Goal: Task Accomplishment & Management: Use online tool/utility

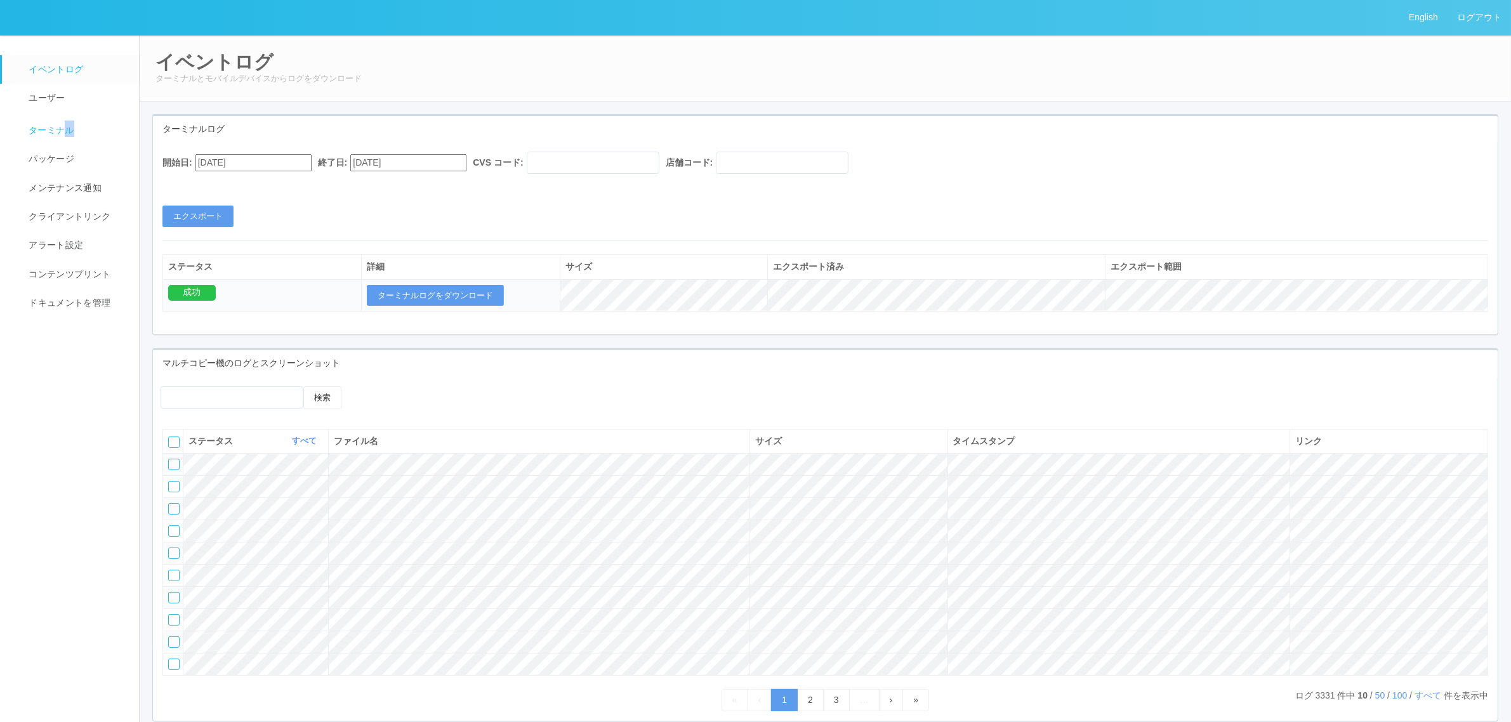
click at [70, 138] on link "ターミナル" at bounding box center [76, 129] width 149 height 32
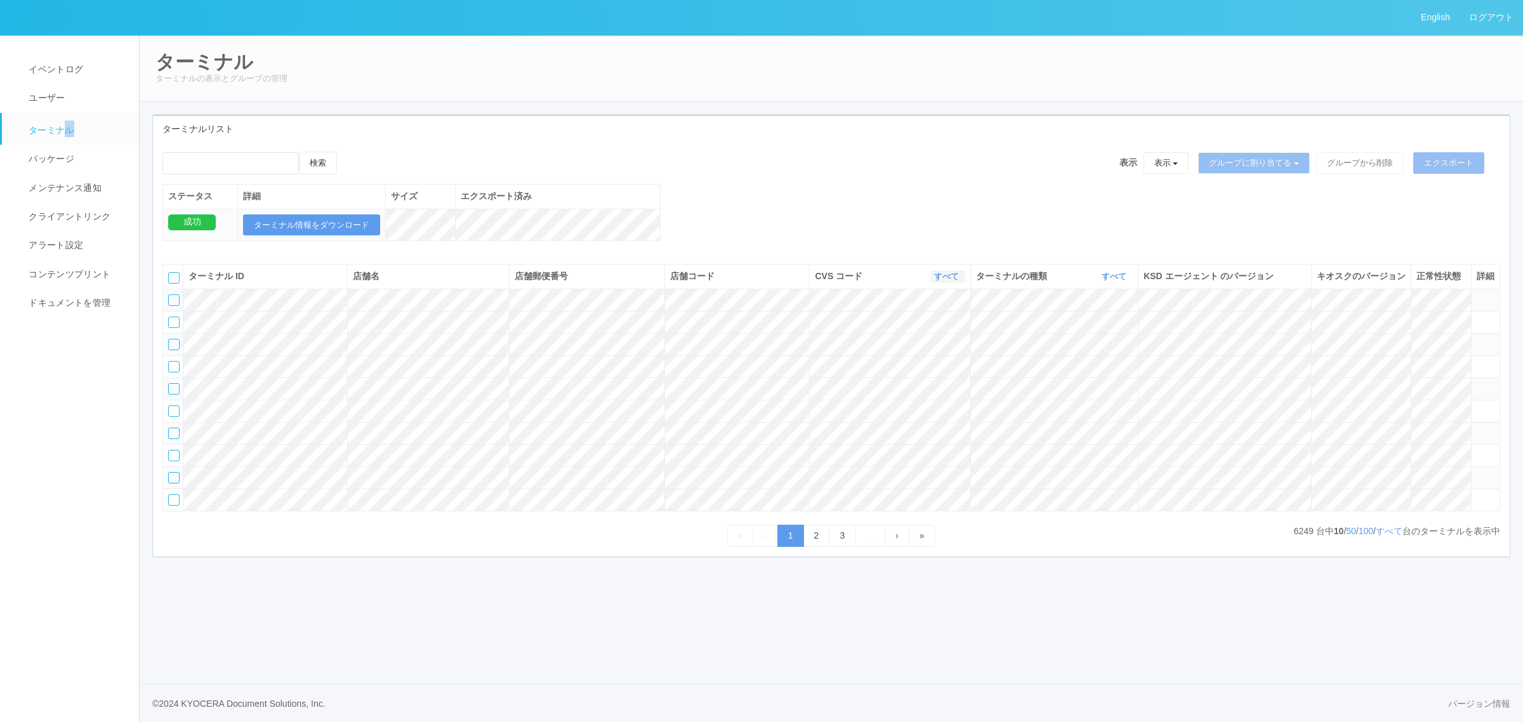
click at [946, 281] on link "すべて" at bounding box center [948, 277] width 28 height 10
click at [930, 382] on link "961762" at bounding box center [914, 373] width 100 height 17
click at [944, 281] on link "961762" at bounding box center [946, 277] width 30 height 10
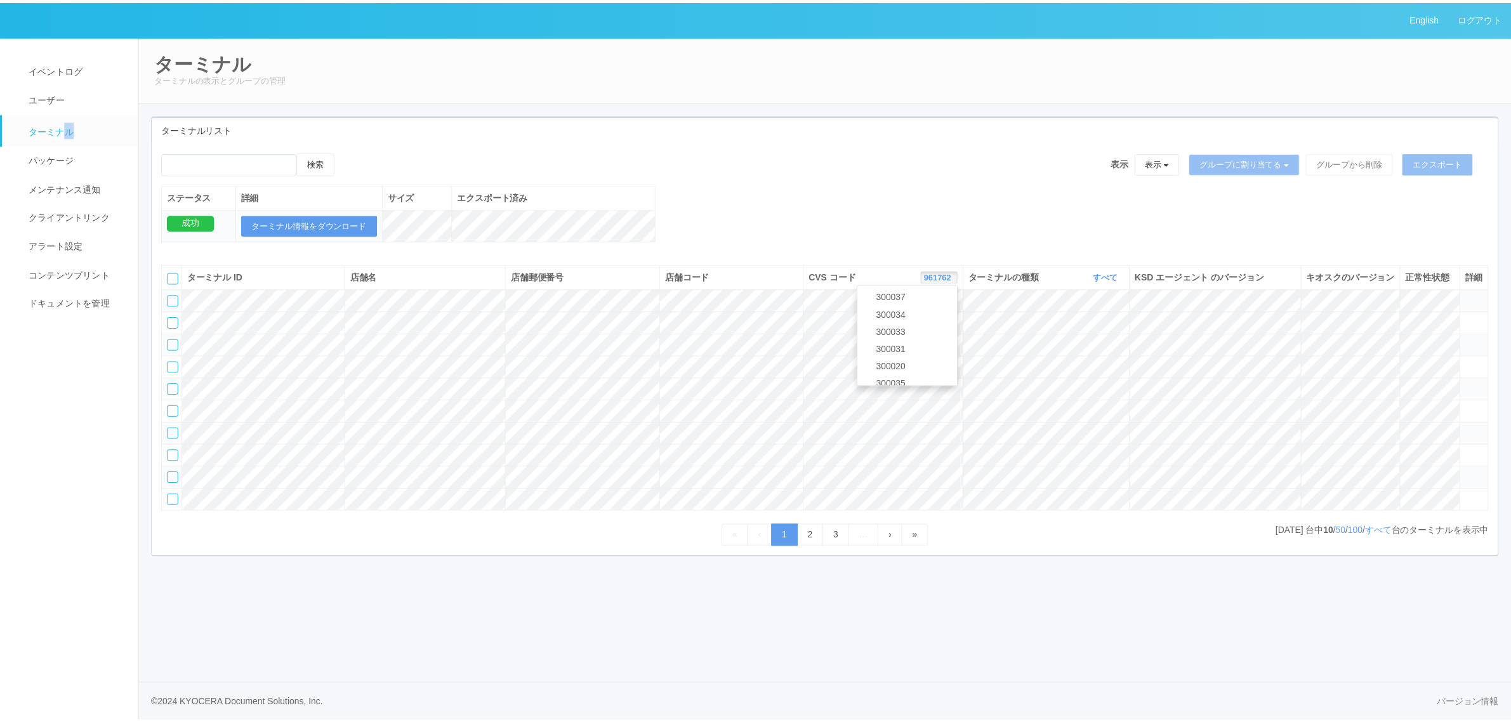
scroll to position [60, 0]
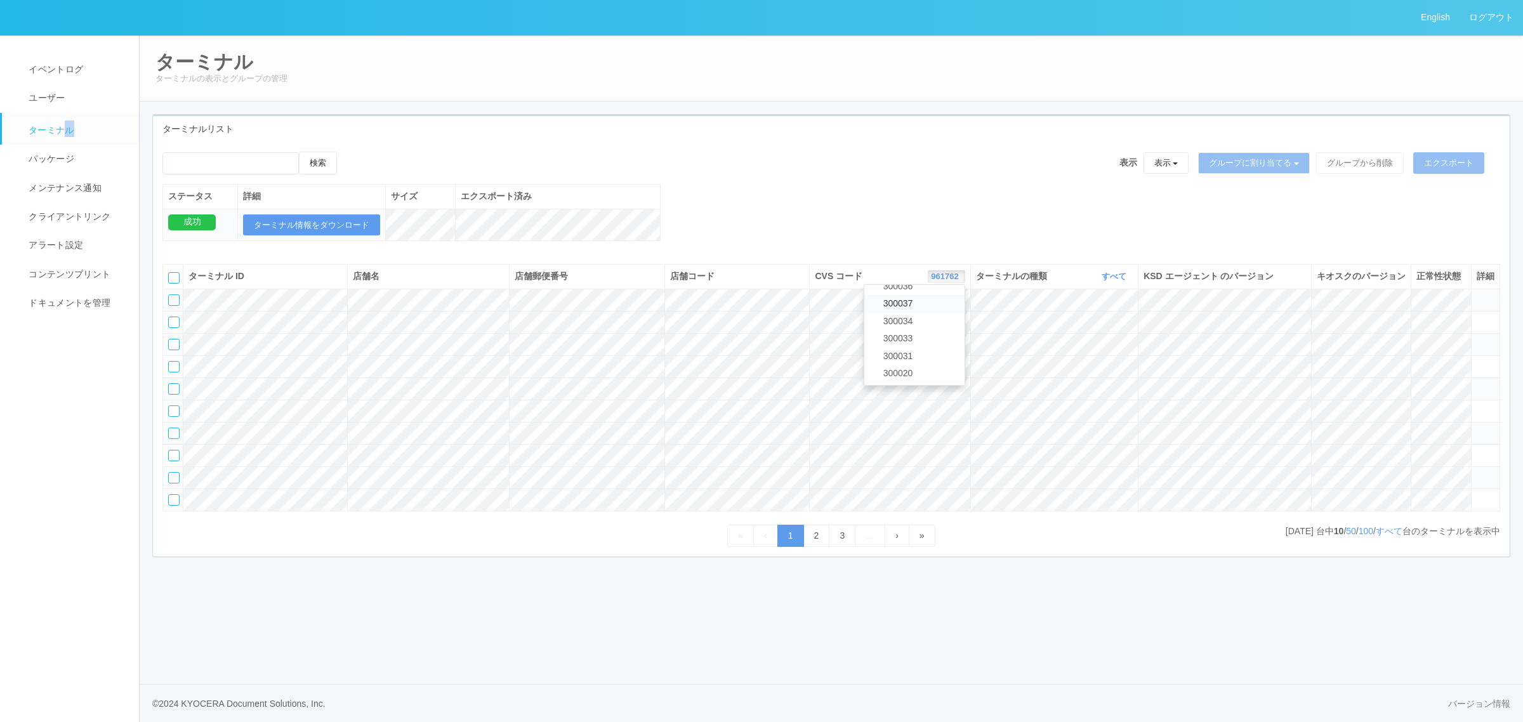
click at [934, 312] on link "300037" at bounding box center [914, 303] width 100 height 17
click at [1105, 281] on link "すべて" at bounding box center [1117, 277] width 28 height 10
click at [1086, 334] on span "キオスク" at bounding box center [1066, 329] width 42 height 10
click at [1106, 281] on link "キオスク" at bounding box center [1112, 277] width 36 height 10
click at [1092, 321] on link "すべて" at bounding box center [1083, 311] width 100 height 17
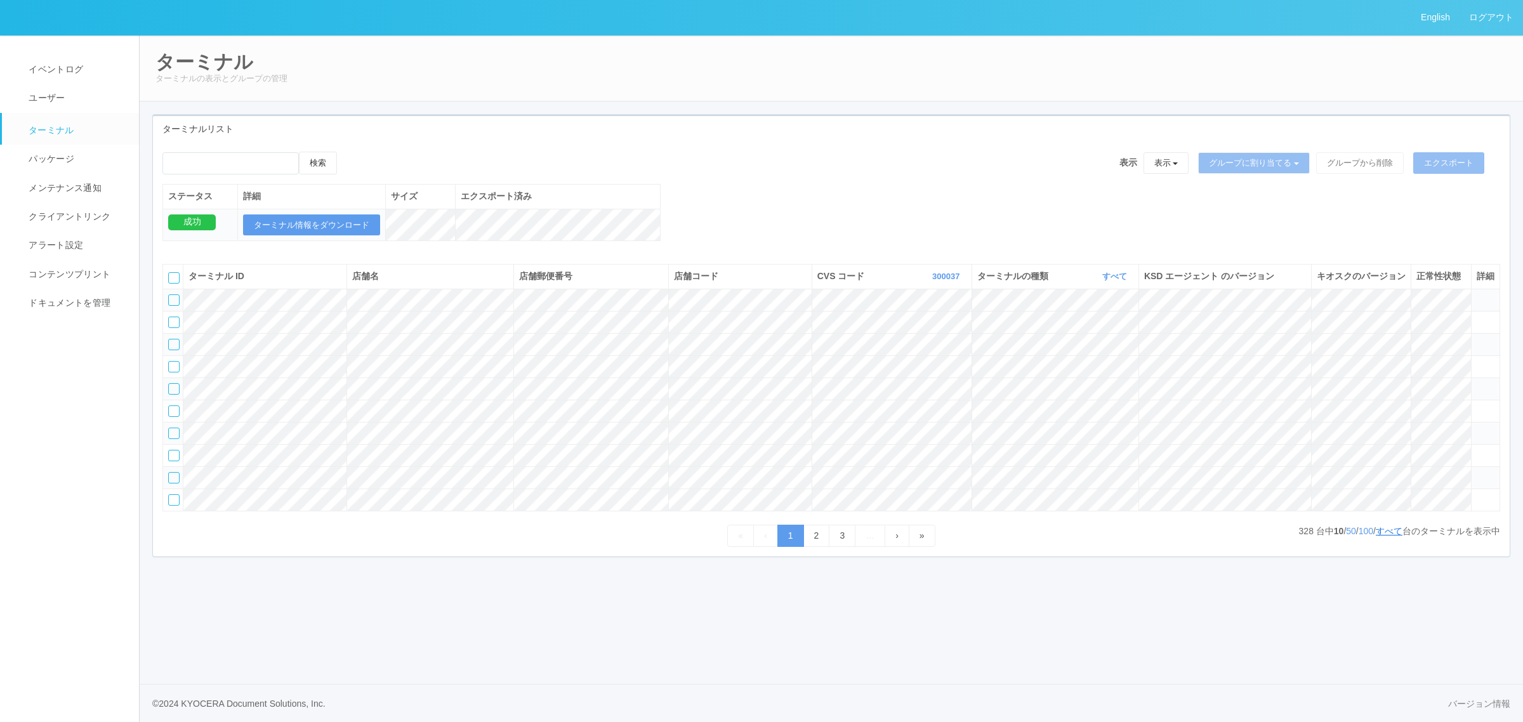
click at [1388, 536] on link "すべて" at bounding box center [1389, 531] width 27 height 10
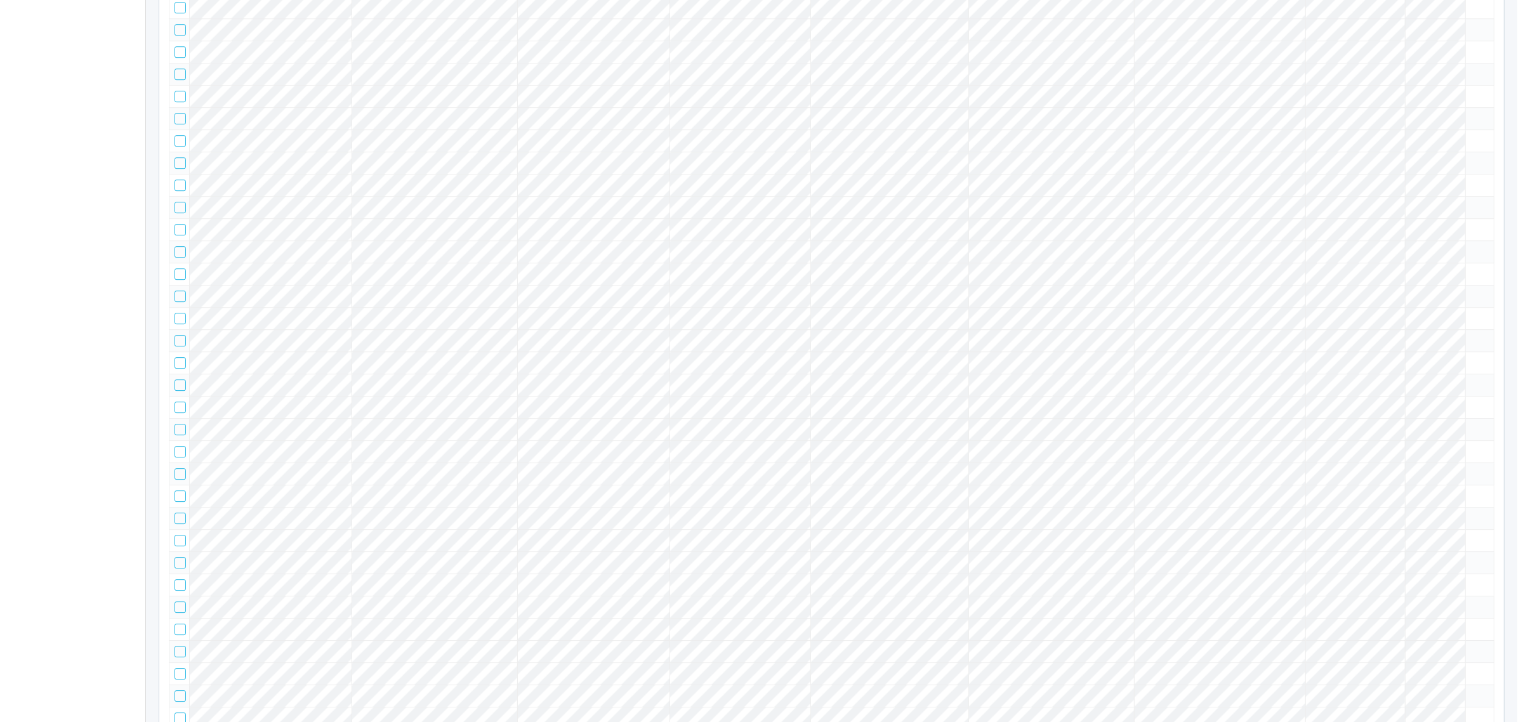
scroll to position [5189, 0]
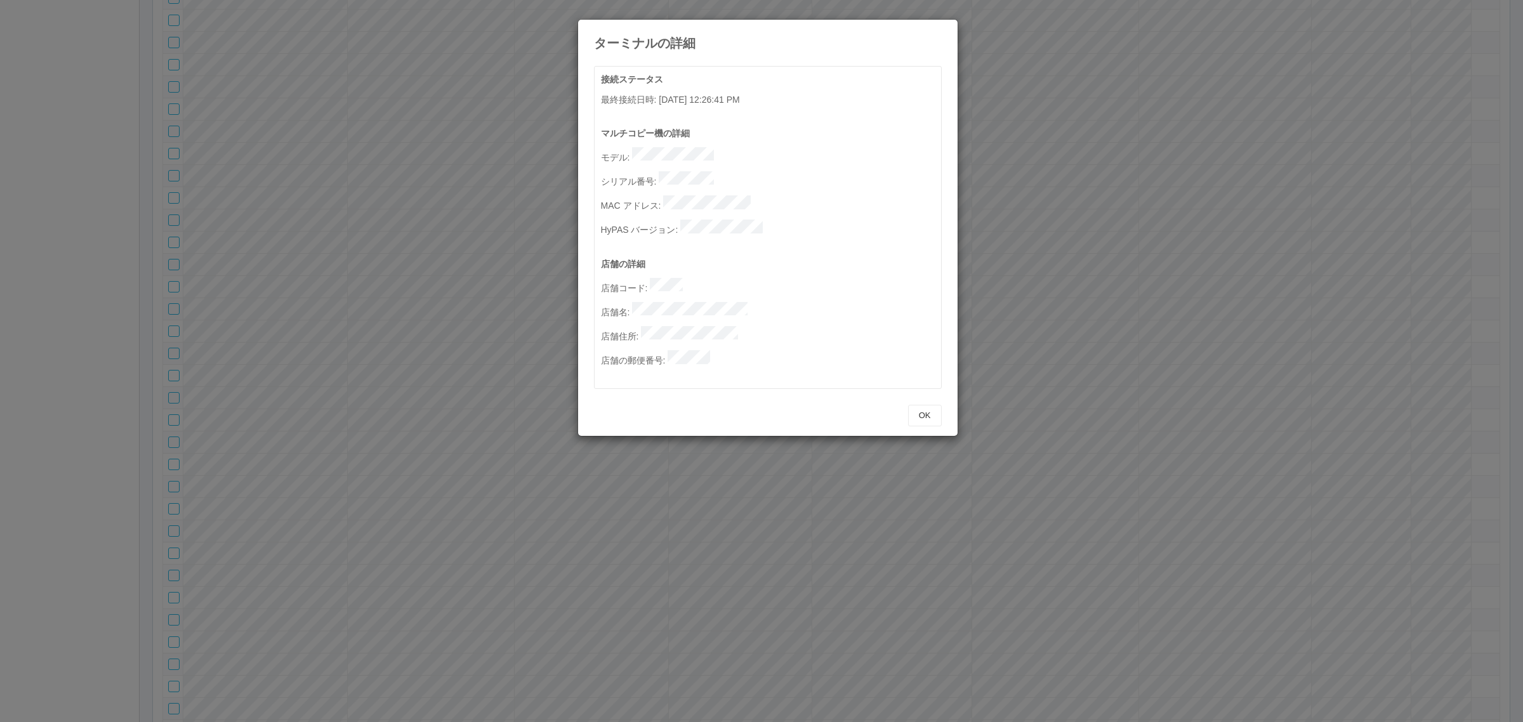
drag, startPoint x: 1083, startPoint y: 293, endPoint x: 652, endPoint y: 391, distance: 441.9
click at [1054, 289] on div "ターミナルの詳細 接続ステータス 最終接続日時 : 08/25/2025 12:26:41 PM マルチコピー機の詳細 モデル : シリアル番号 : MAC …" at bounding box center [761, 361] width 1523 height 722
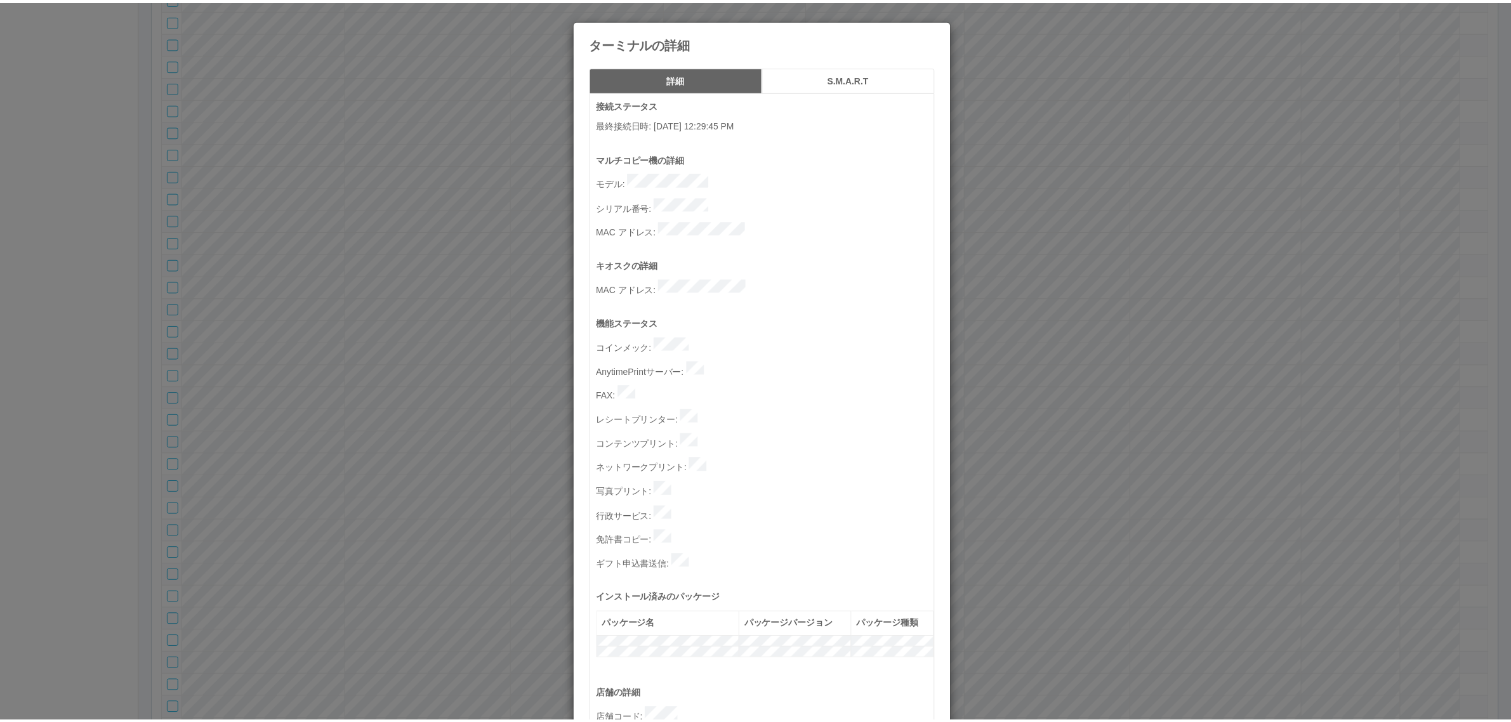
scroll to position [392, 0]
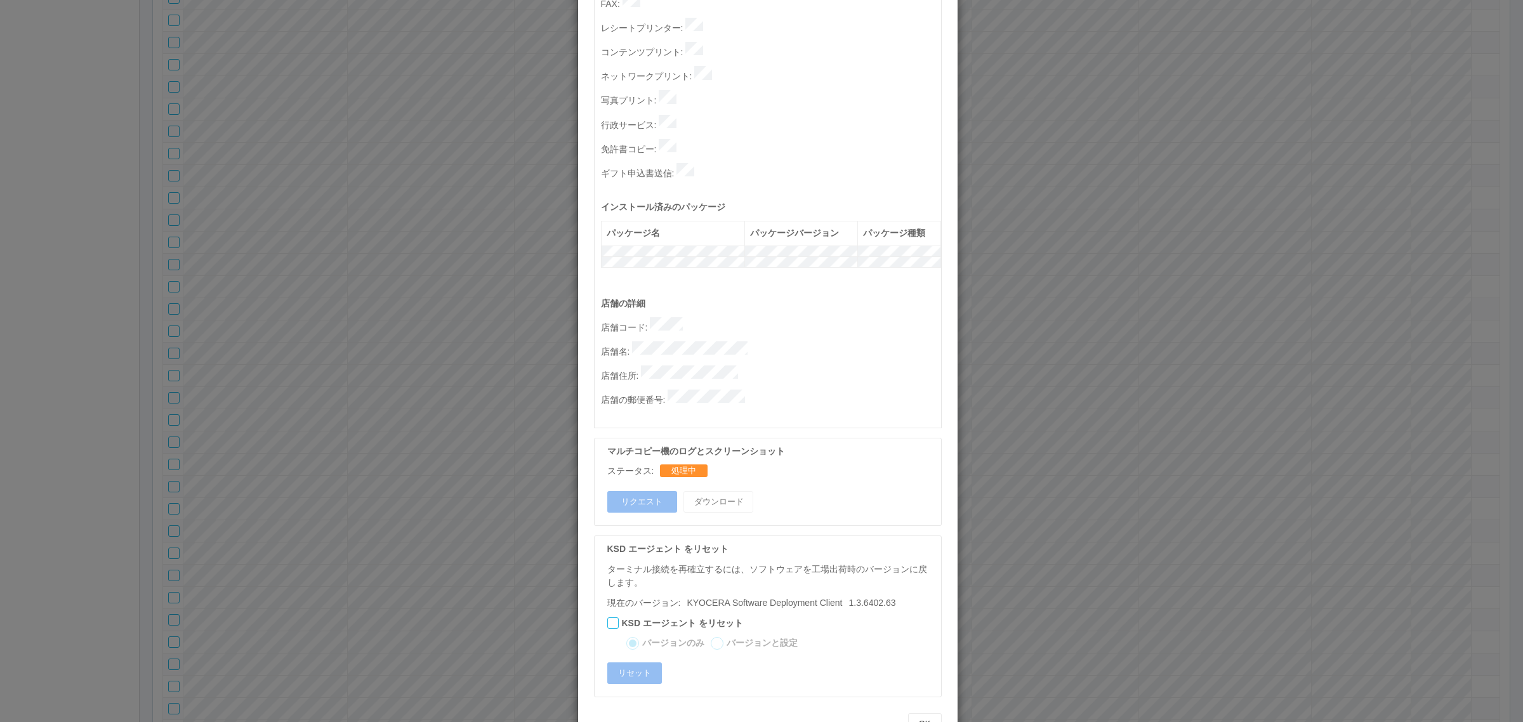
click at [1093, 362] on div "ターミナルの詳細 詳細 S.M.A.R.T 接続ステータス 最終接続日時 : 08/25/2025 12:29:45 PM マルチコピー機の詳細 モデル : …" at bounding box center [761, 361] width 1523 height 722
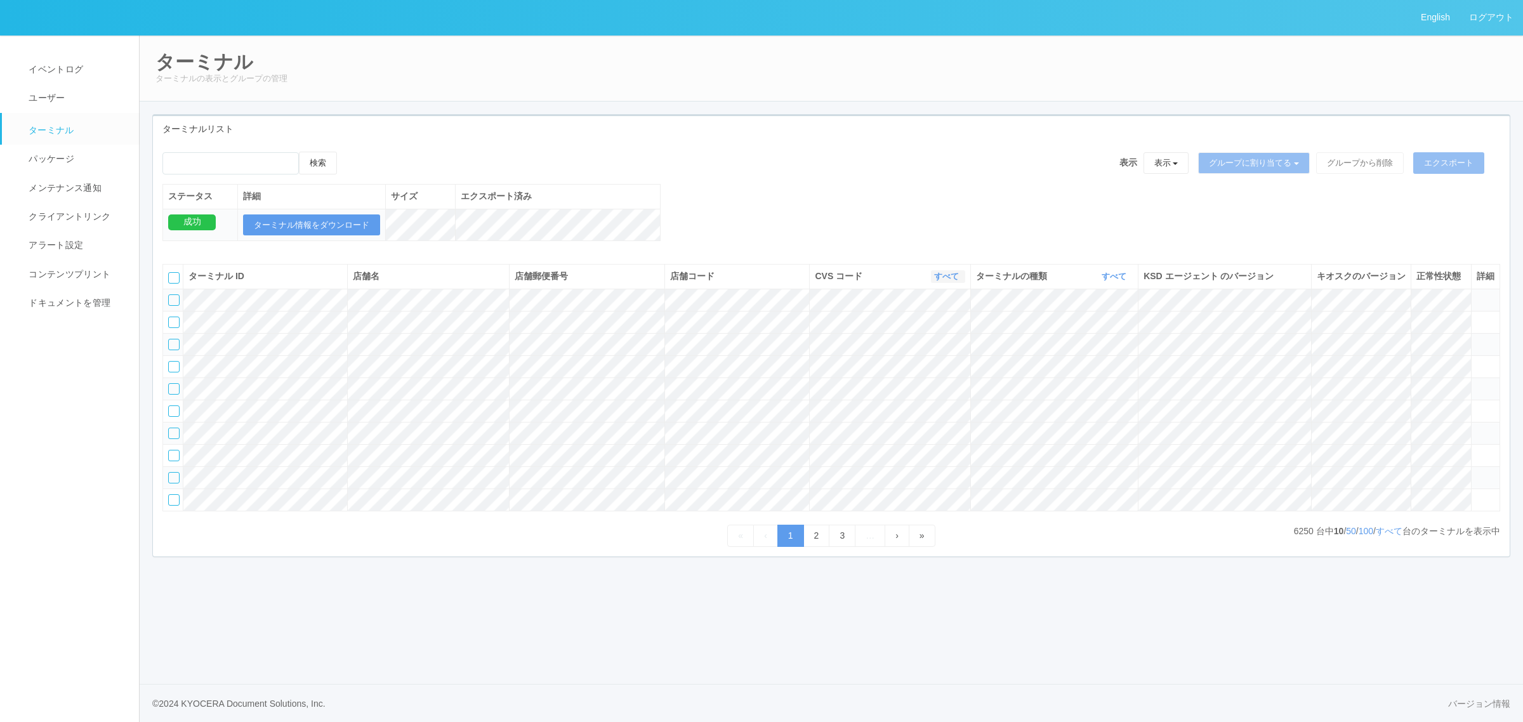
click at [943, 281] on link "すべて" at bounding box center [948, 277] width 28 height 10
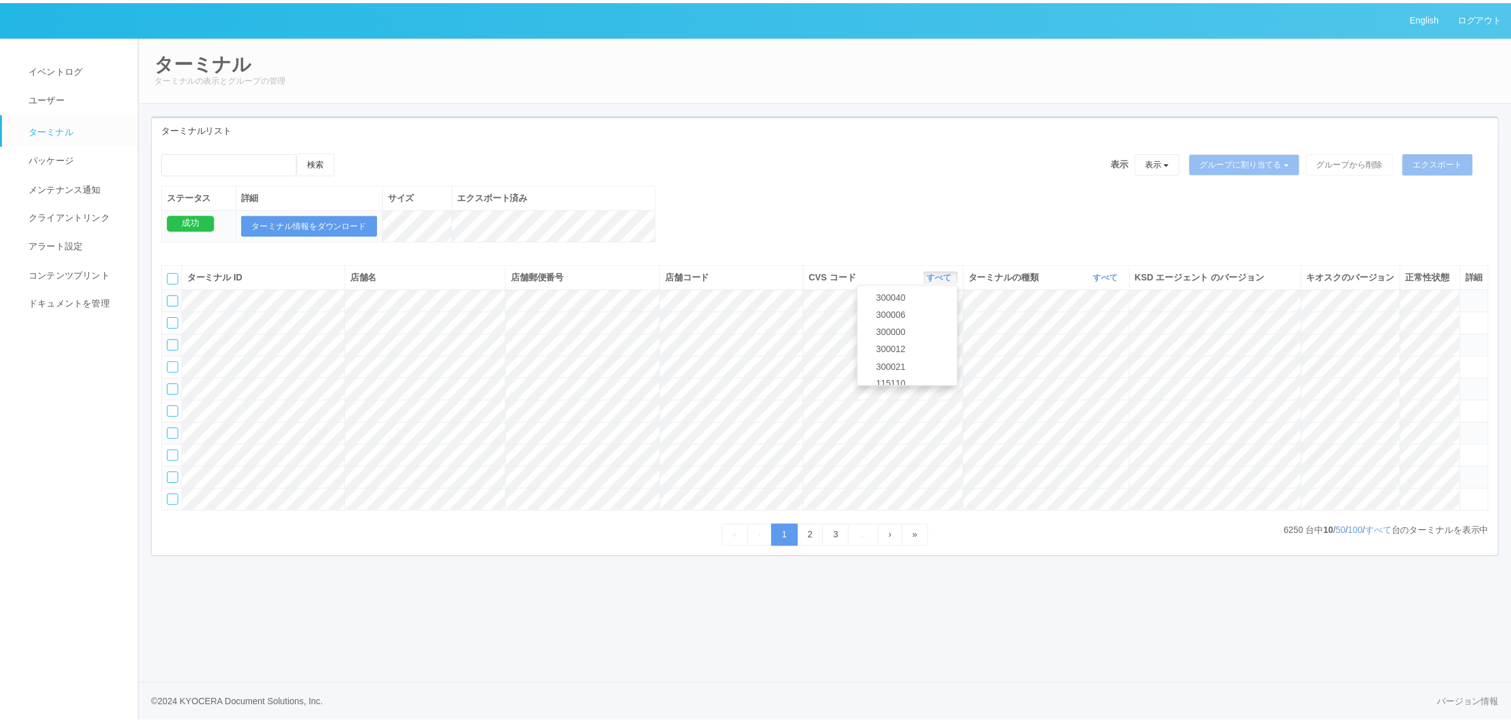
scroll to position [547, 0]
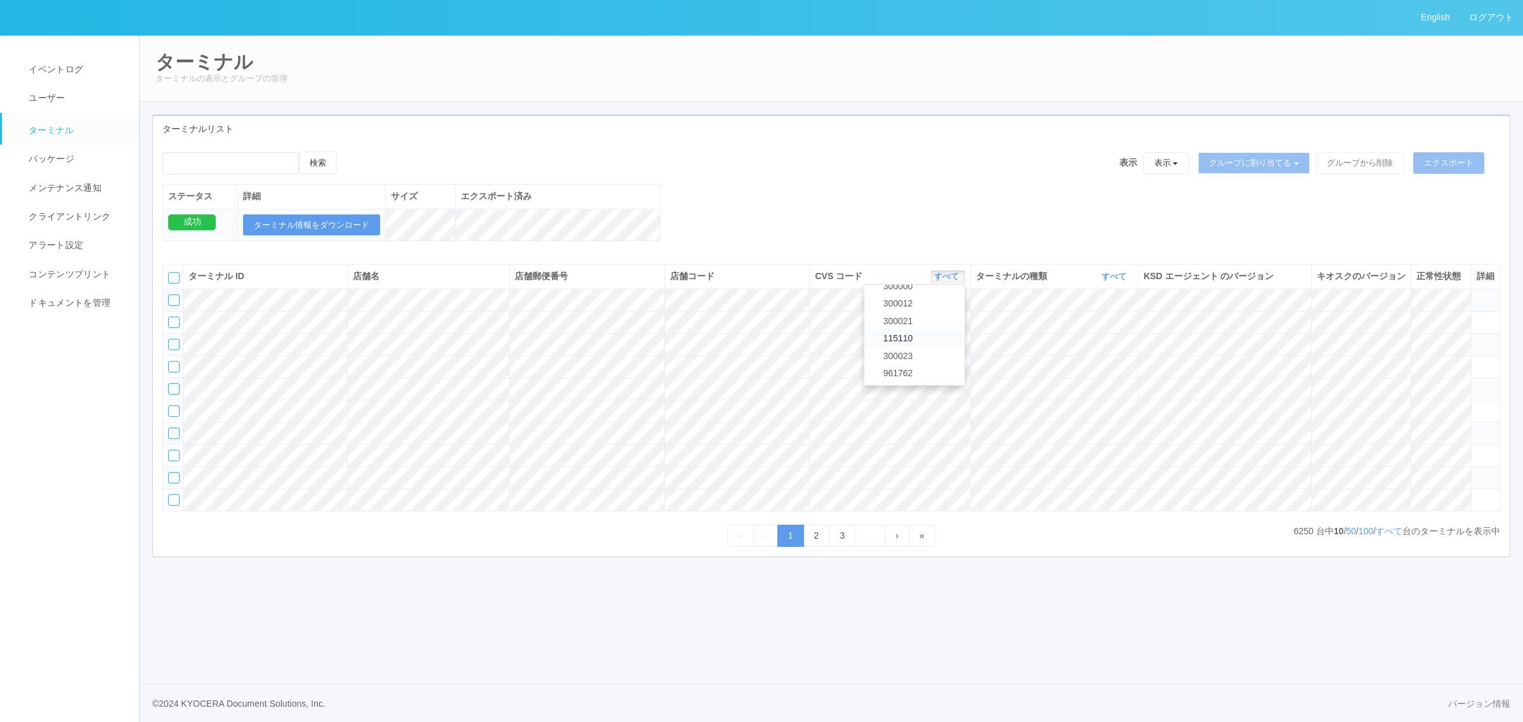
click at [899, 343] on span "115110" at bounding box center [895, 338] width 36 height 10
click at [1114, 281] on link "すべて" at bounding box center [1116, 277] width 28 height 10
click at [1103, 338] on link "キオスク" at bounding box center [1082, 329] width 100 height 17
click at [1384, 536] on link "すべて" at bounding box center [1389, 531] width 27 height 10
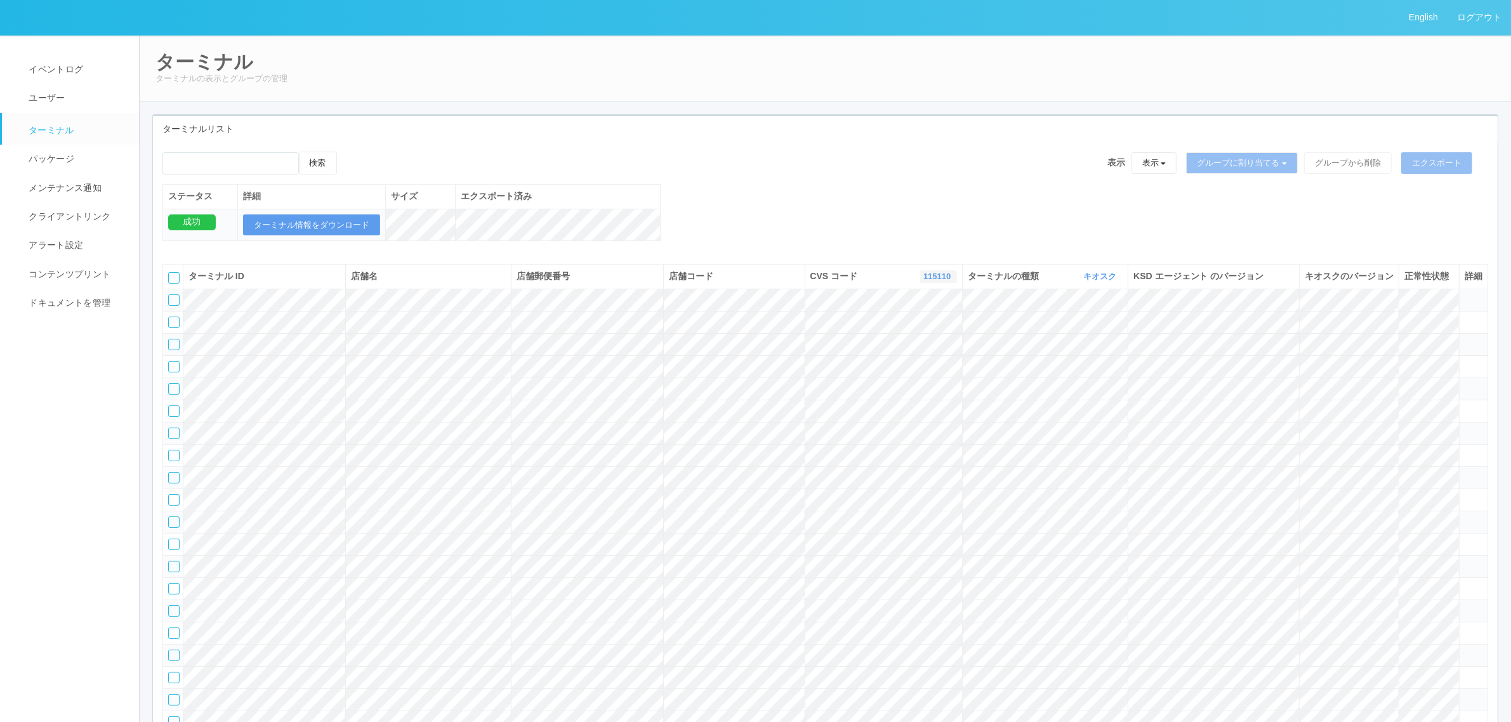
click at [937, 281] on link "115110" at bounding box center [939, 277] width 30 height 10
click at [901, 361] on span "300023" at bounding box center [887, 356] width 36 height 10
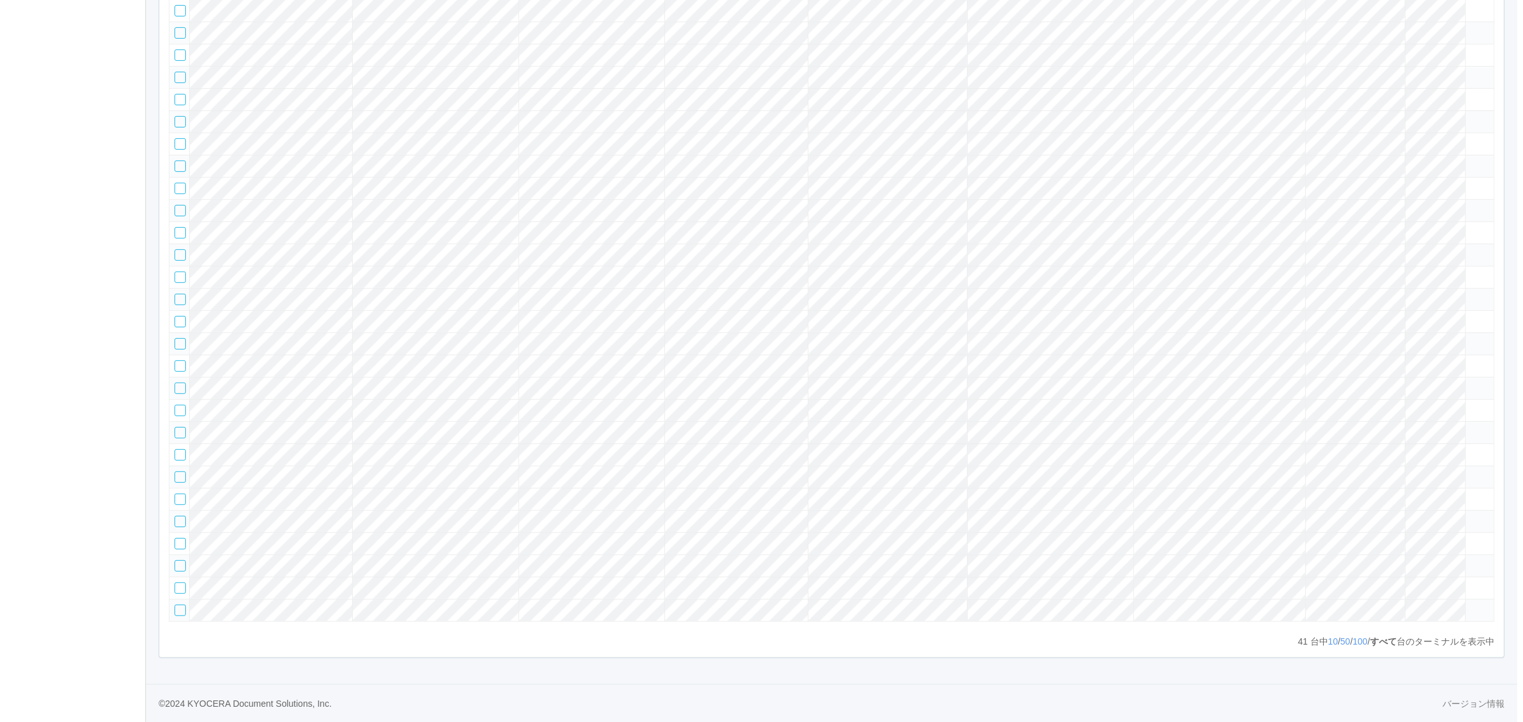
scroll to position [846, 0]
click at [170, 449] on div at bounding box center [173, 454] width 11 height 11
click at [1425, 432] on tbody at bounding box center [825, 166] width 1325 height 911
click at [1465, 449] on icon at bounding box center [1465, 449] width 0 height 0
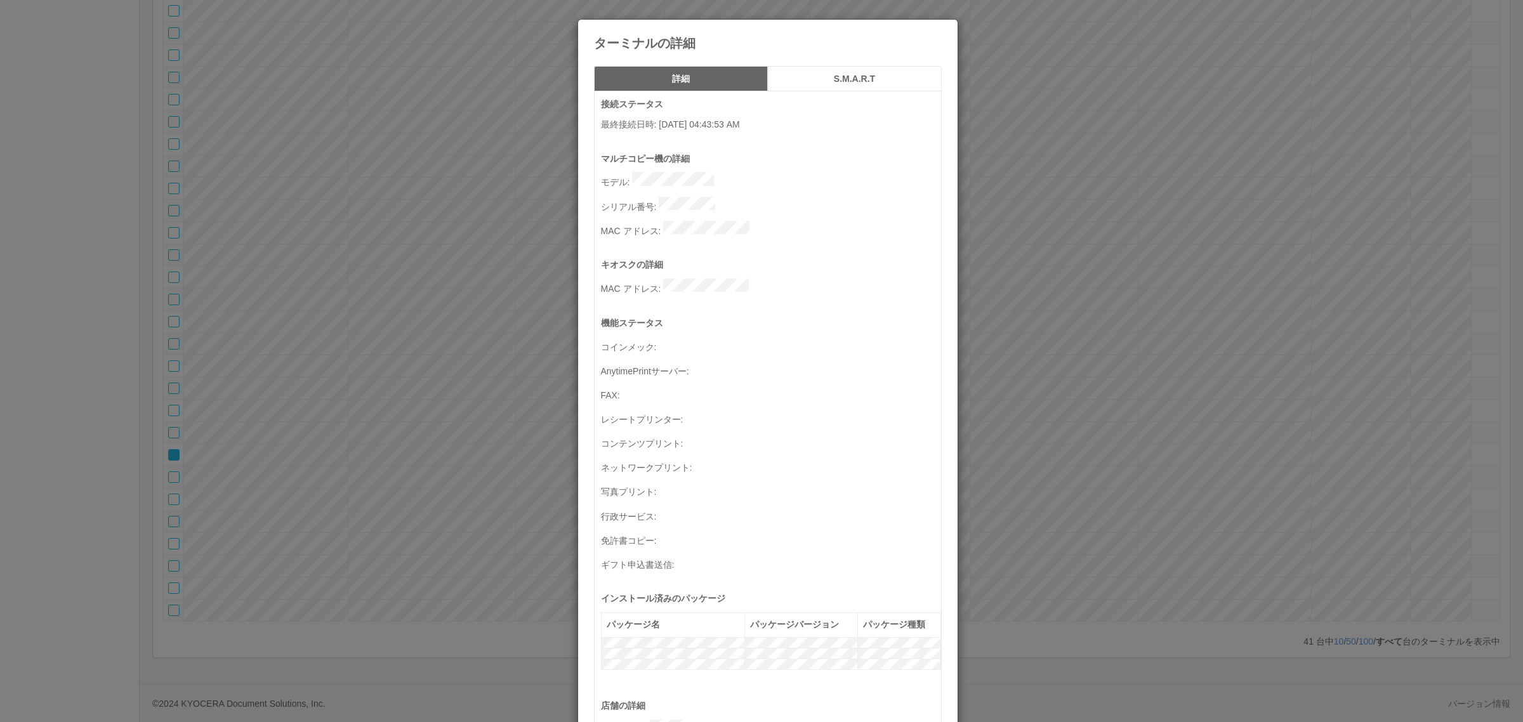
scroll to position [416, 0]
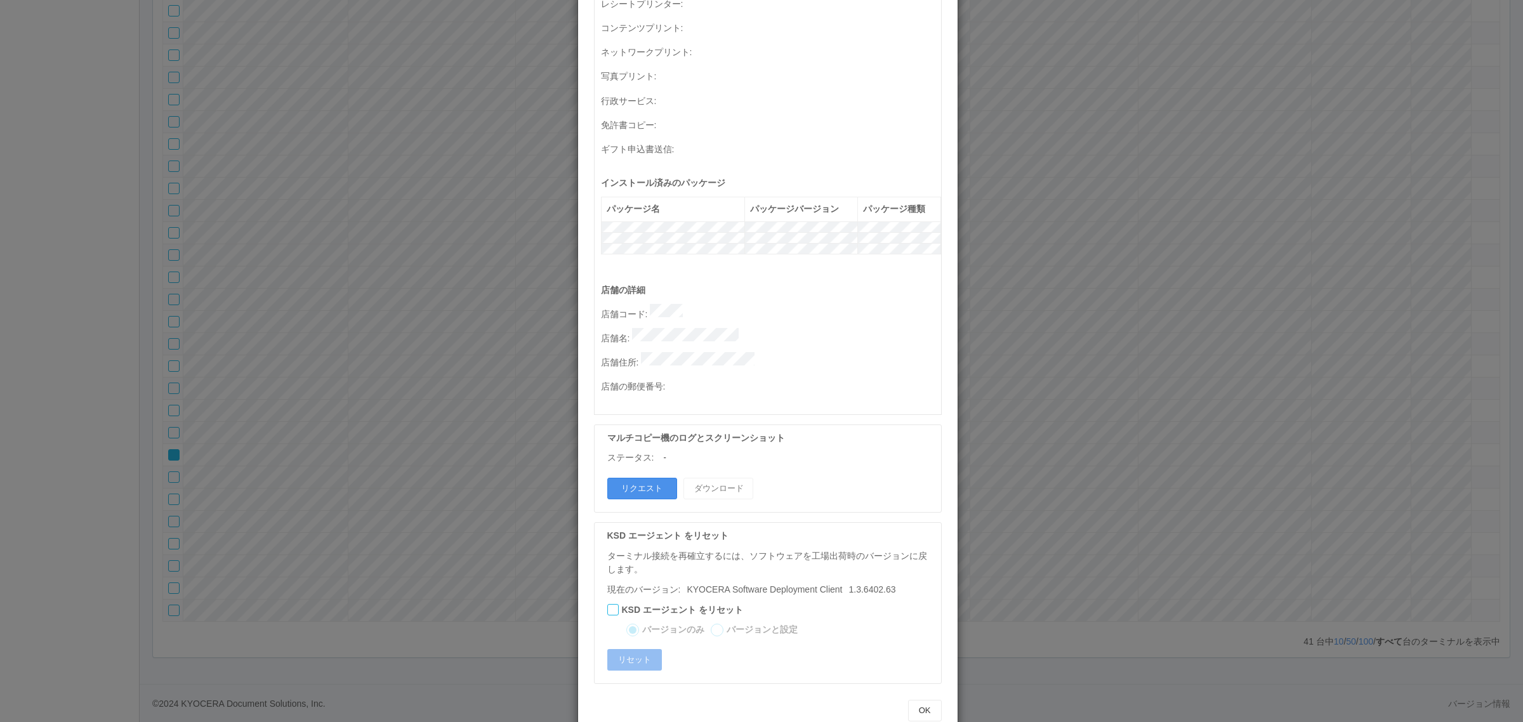
click at [652, 478] on button "リクエスト" at bounding box center [642, 489] width 70 height 22
drag, startPoint x: 380, startPoint y: 442, endPoint x: 251, endPoint y: 439, distance: 128.9
click at [376, 442] on div "ターミナルの詳細 詳細 S.M.A.R.T 接続ステータス 最終接続日時 : 08/25/2025 04:43:53 AM マルチコピー機の詳細 モデル : …" at bounding box center [761, 361] width 1523 height 722
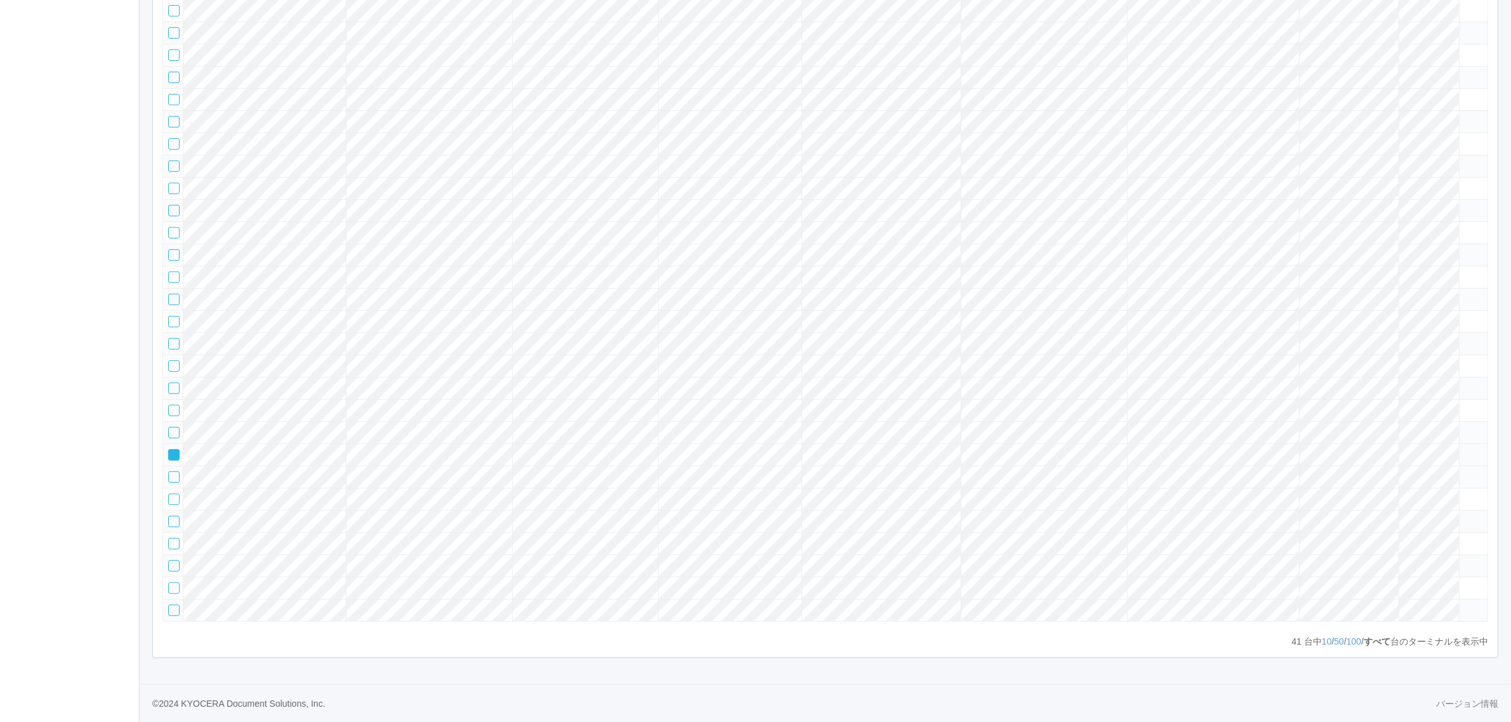
click at [173, 449] on div at bounding box center [173, 454] width 11 height 11
click at [1302, 466] on tr at bounding box center [825, 477] width 1325 height 22
click at [1465, 472] on icon at bounding box center [1465, 472] width 0 height 0
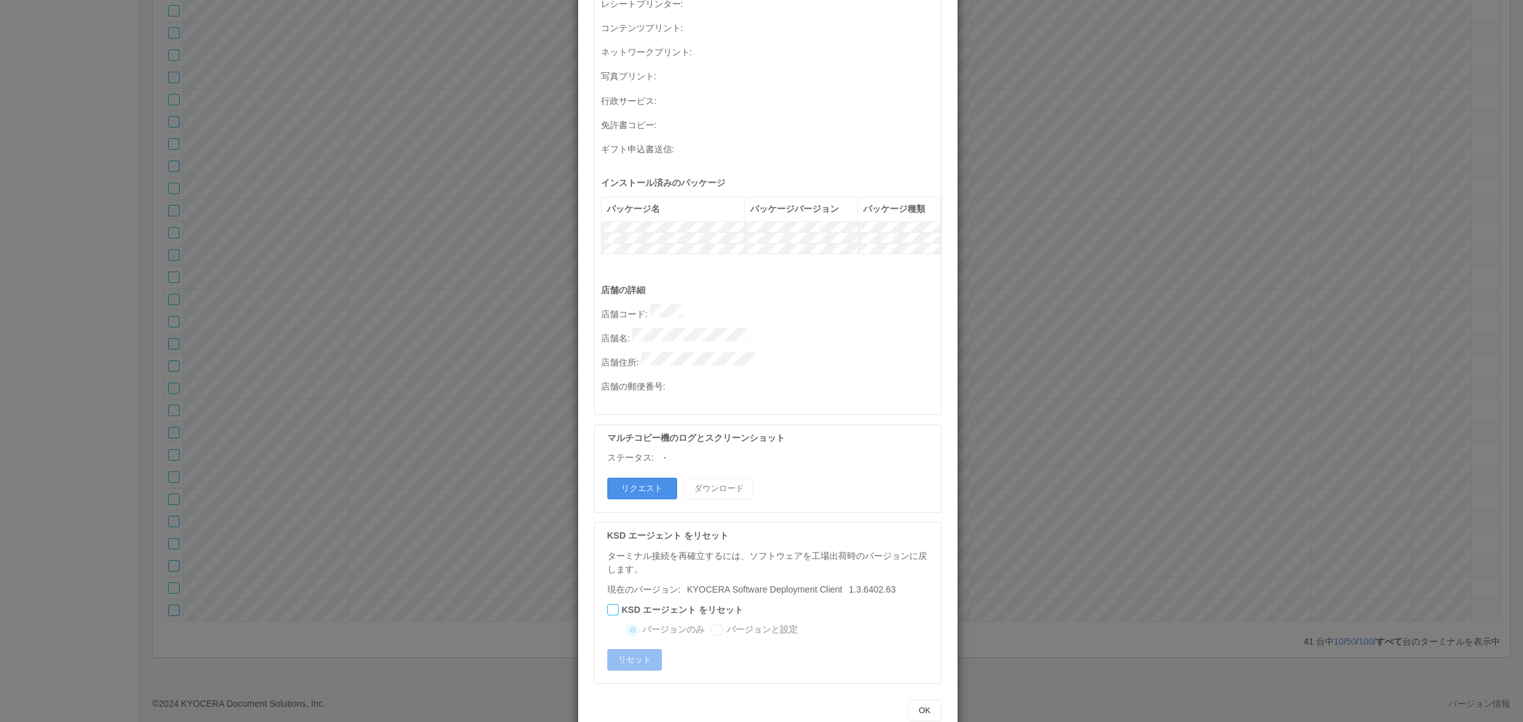
click at [633, 478] on button "リクエスト" at bounding box center [642, 489] width 70 height 22
drag, startPoint x: 1271, startPoint y: 492, endPoint x: 1213, endPoint y: 494, distance: 58.4
click at [1270, 494] on div "ターミナルの詳細 詳細 S.M.A.R.T 接続ステータス 最終接続日時 : 08/25/2025 04:43:47 AM マルチコピー機の詳細 モデル : …" at bounding box center [761, 361] width 1523 height 722
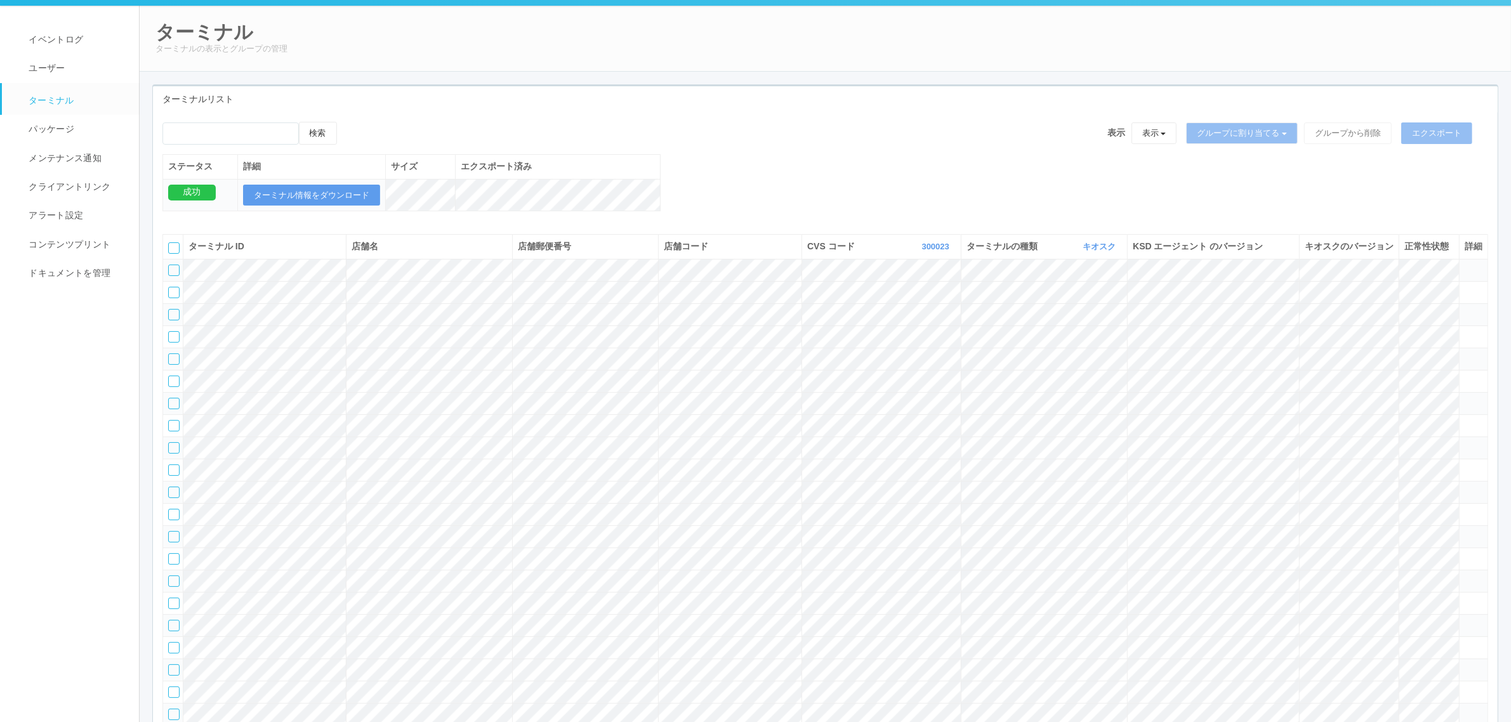
scroll to position [0, 0]
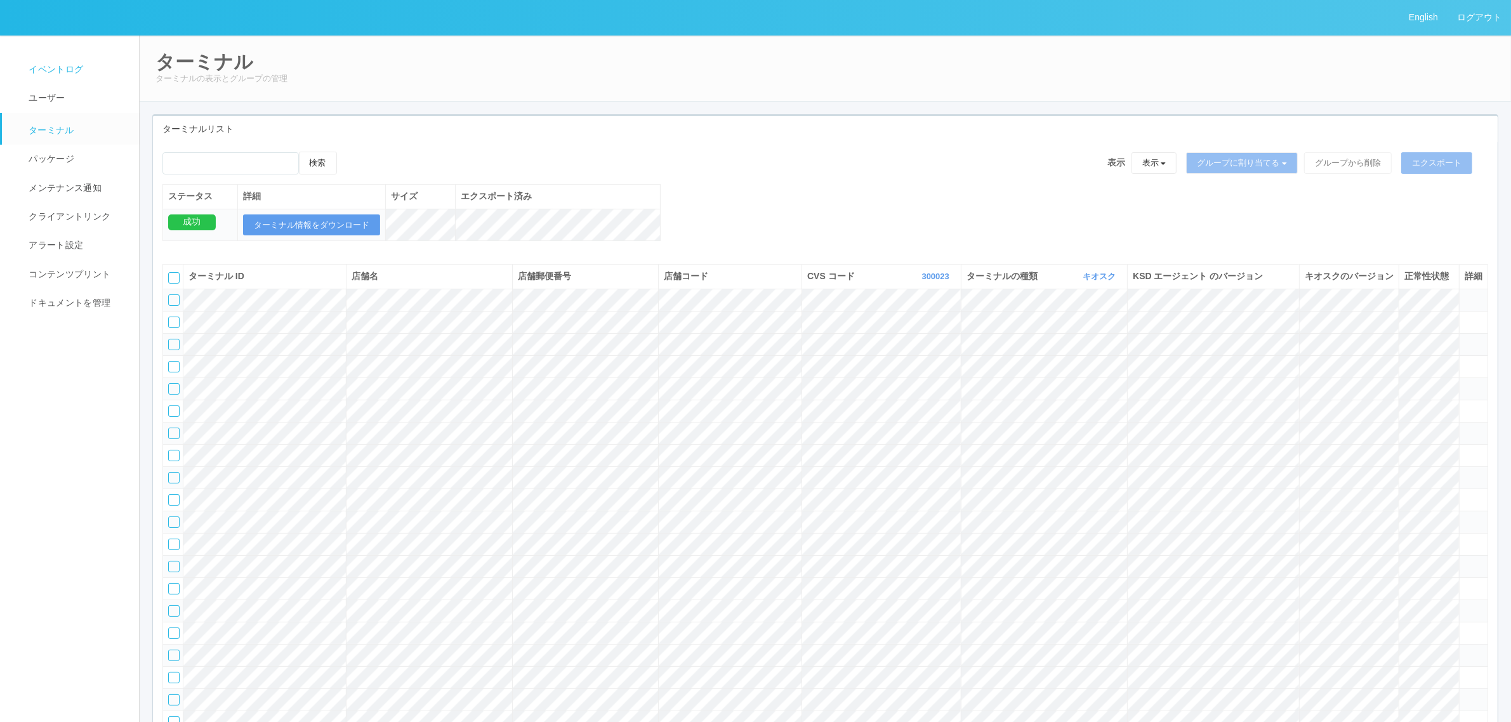
click at [68, 65] on span "イベントログ" at bounding box center [54, 69] width 58 height 10
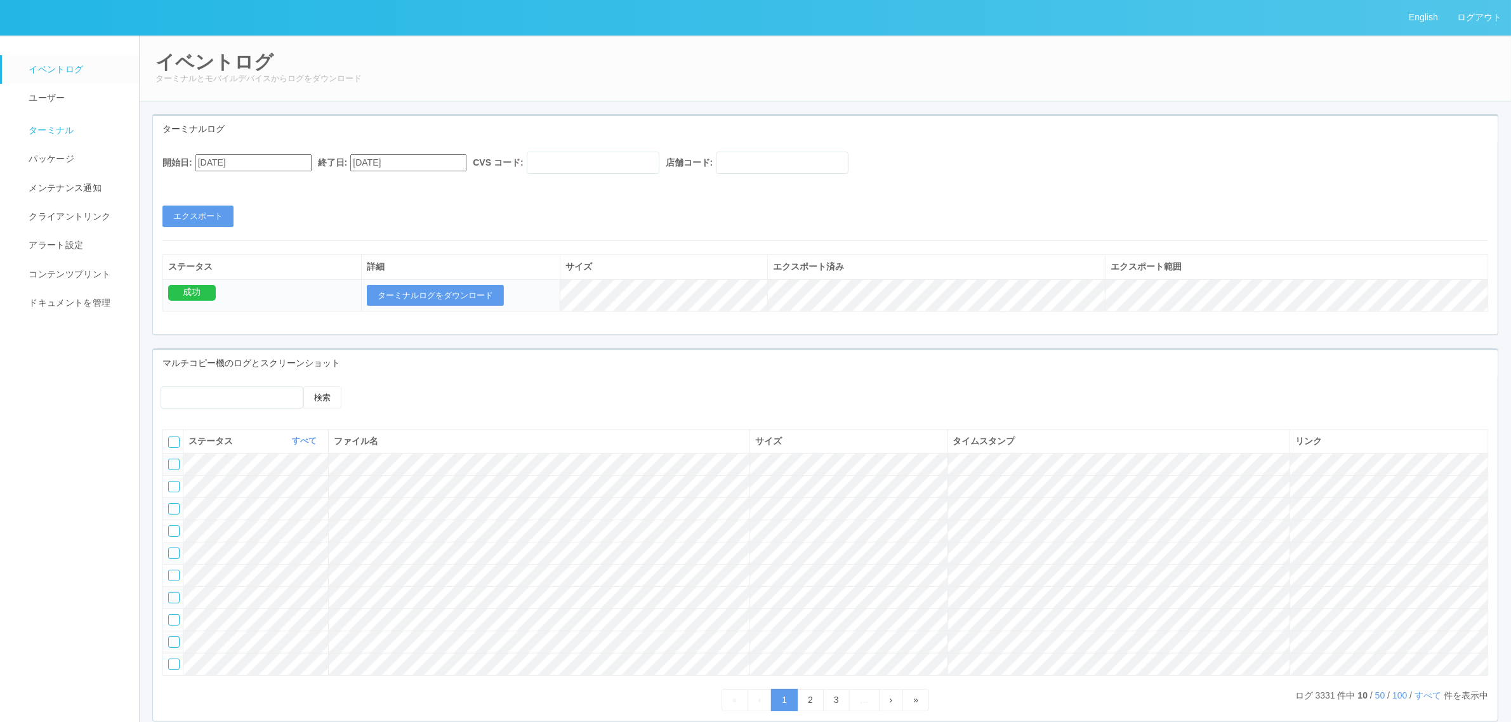
click at [67, 141] on link "ターミナル" at bounding box center [76, 129] width 149 height 32
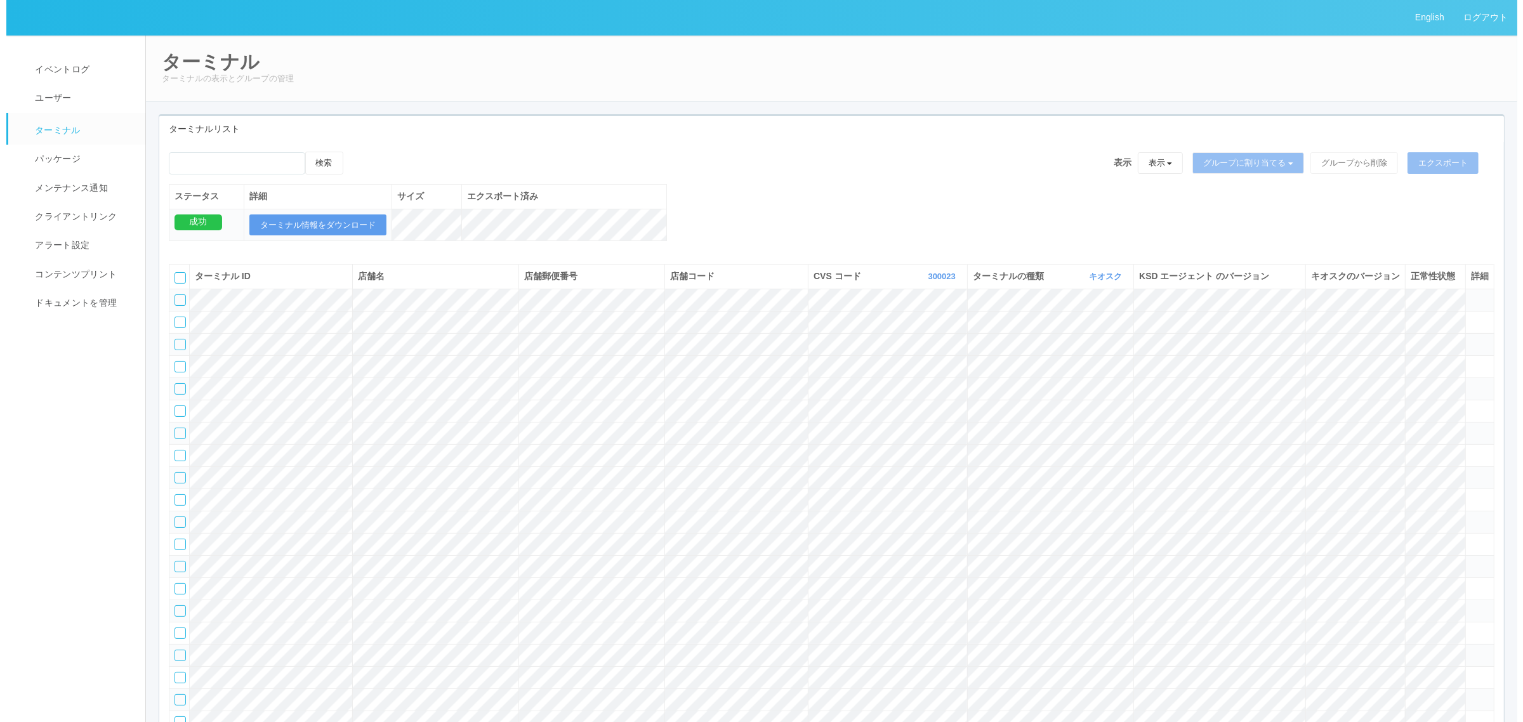
scroll to position [846, 0]
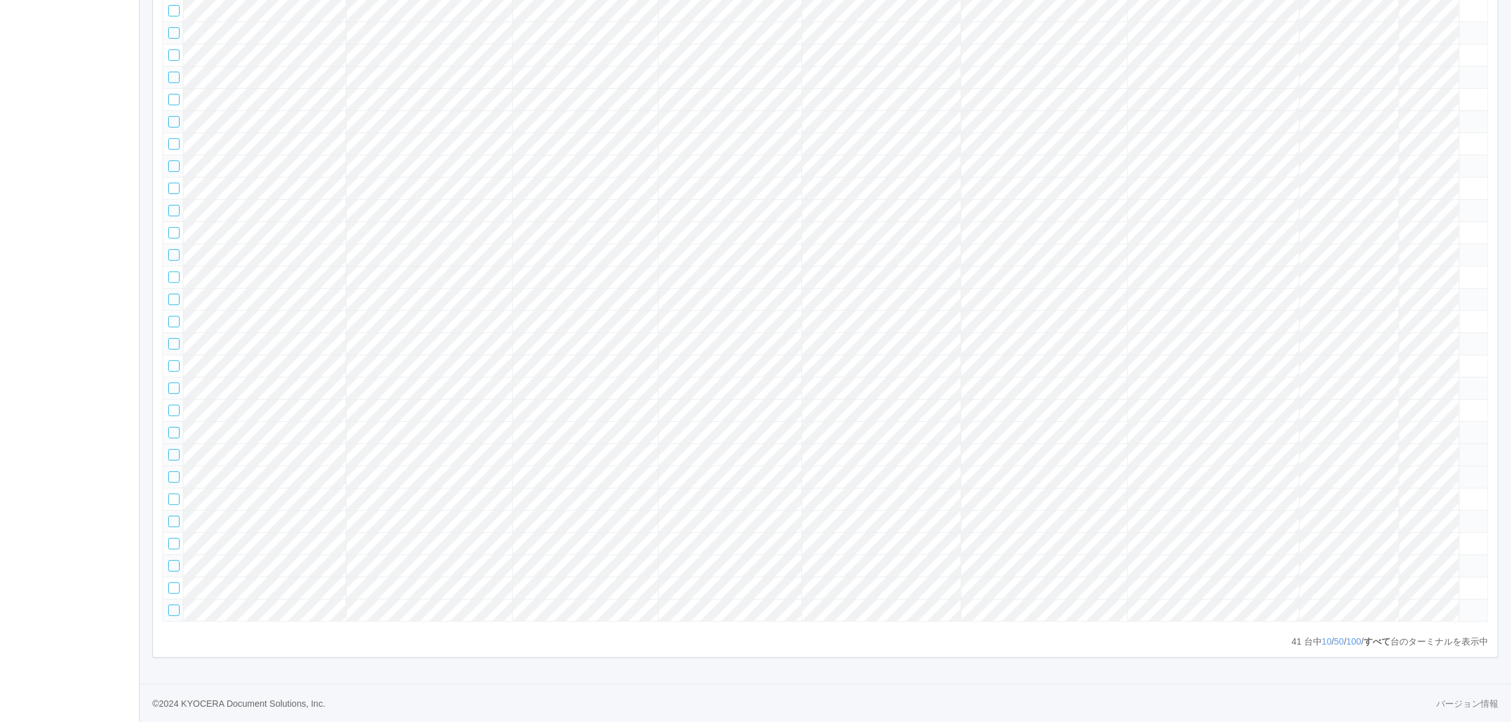
click at [1465, 449] on icon at bounding box center [1465, 449] width 0 height 0
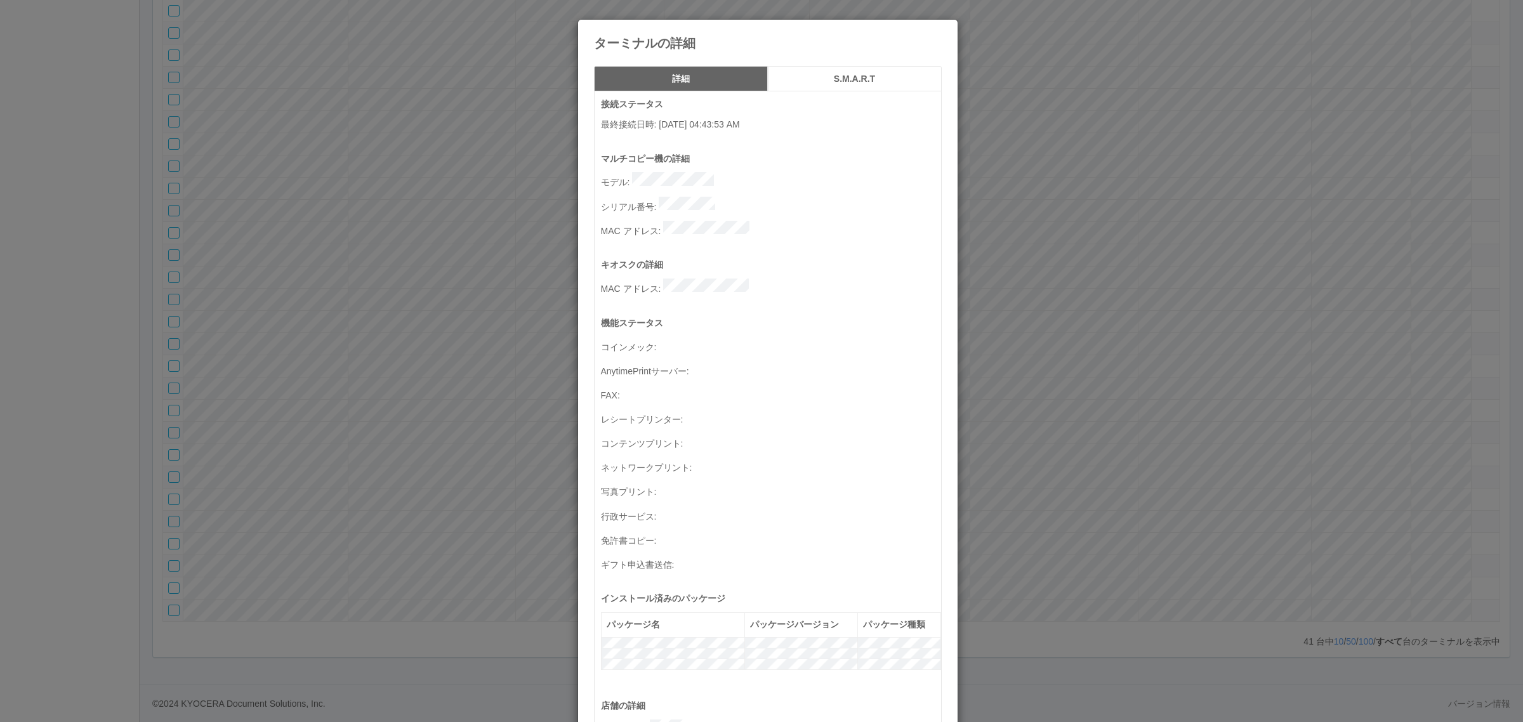
scroll to position [416, 0]
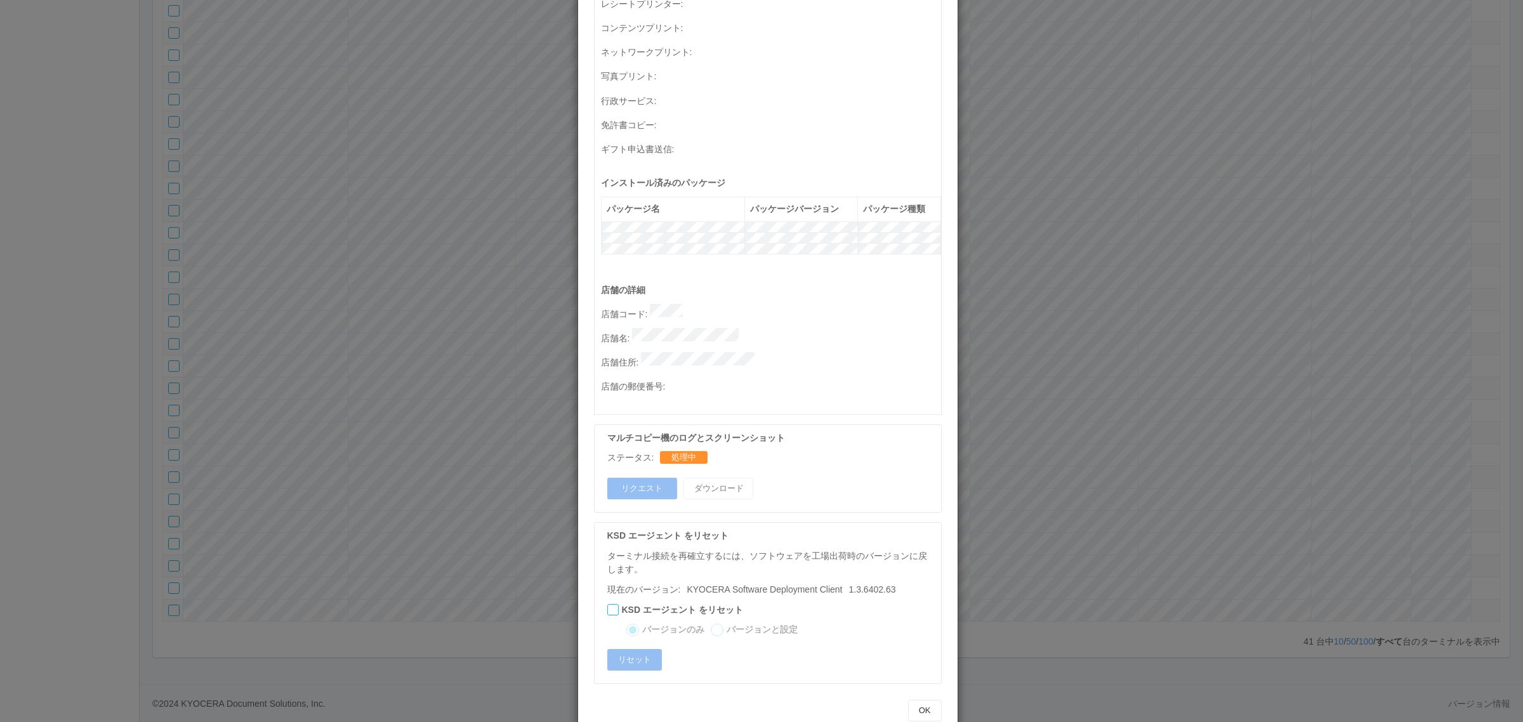
click at [1076, 399] on div "ターミナルの詳細 詳細 S.M.A.R.T 接続ステータス 最終接続日時 : 08/25/2025 04:43:53 AM マルチコピー機の詳細 モデル : …" at bounding box center [761, 361] width 1523 height 722
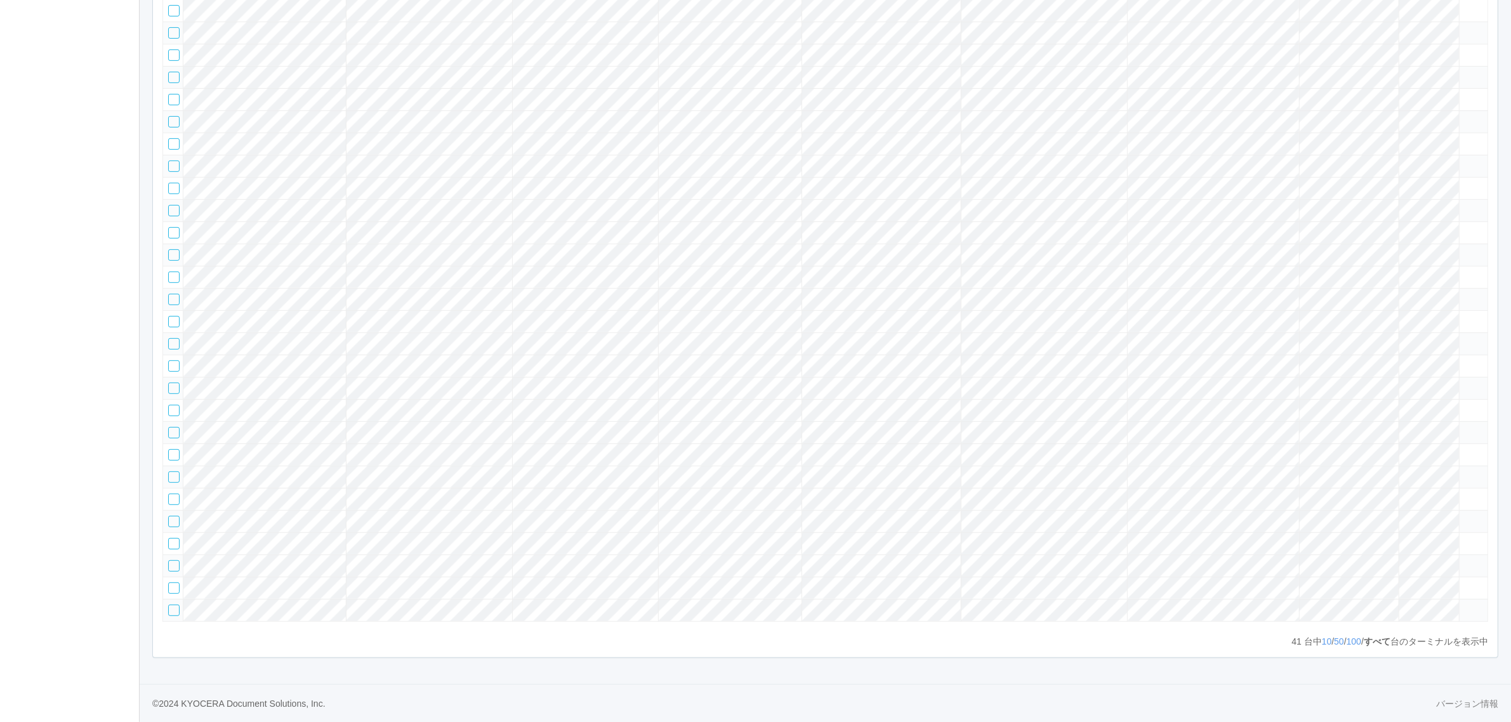
click at [1445, 466] on tr at bounding box center [825, 477] width 1325 height 22
click at [1465, 472] on icon at bounding box center [1465, 472] width 0 height 0
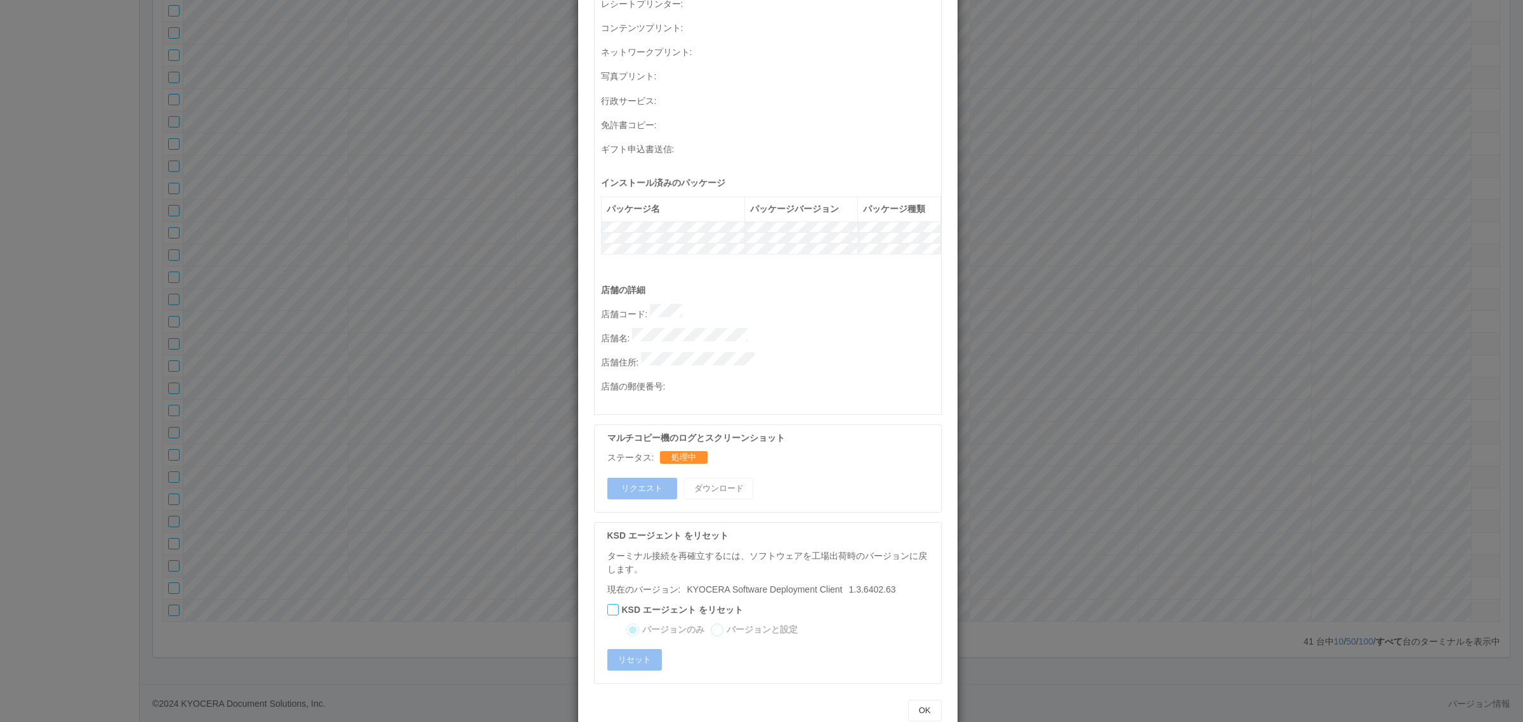
click at [1127, 416] on div "ターミナルの詳細 詳細 S.M.A.R.T 接続ステータス 最終接続日時 : 08/25/2025 04:43:47 AM マルチコピー機の詳細 モデル : …" at bounding box center [761, 361] width 1523 height 722
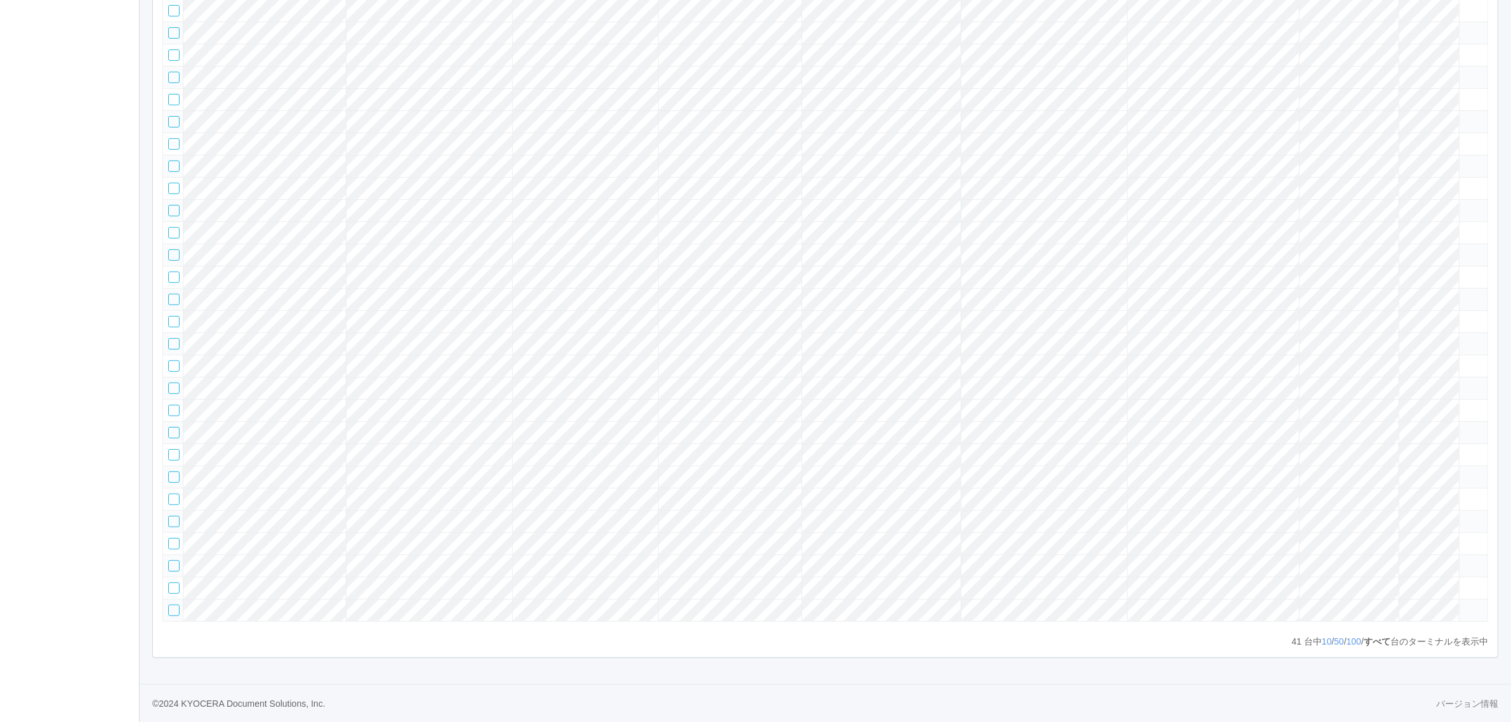
scroll to position [0, 0]
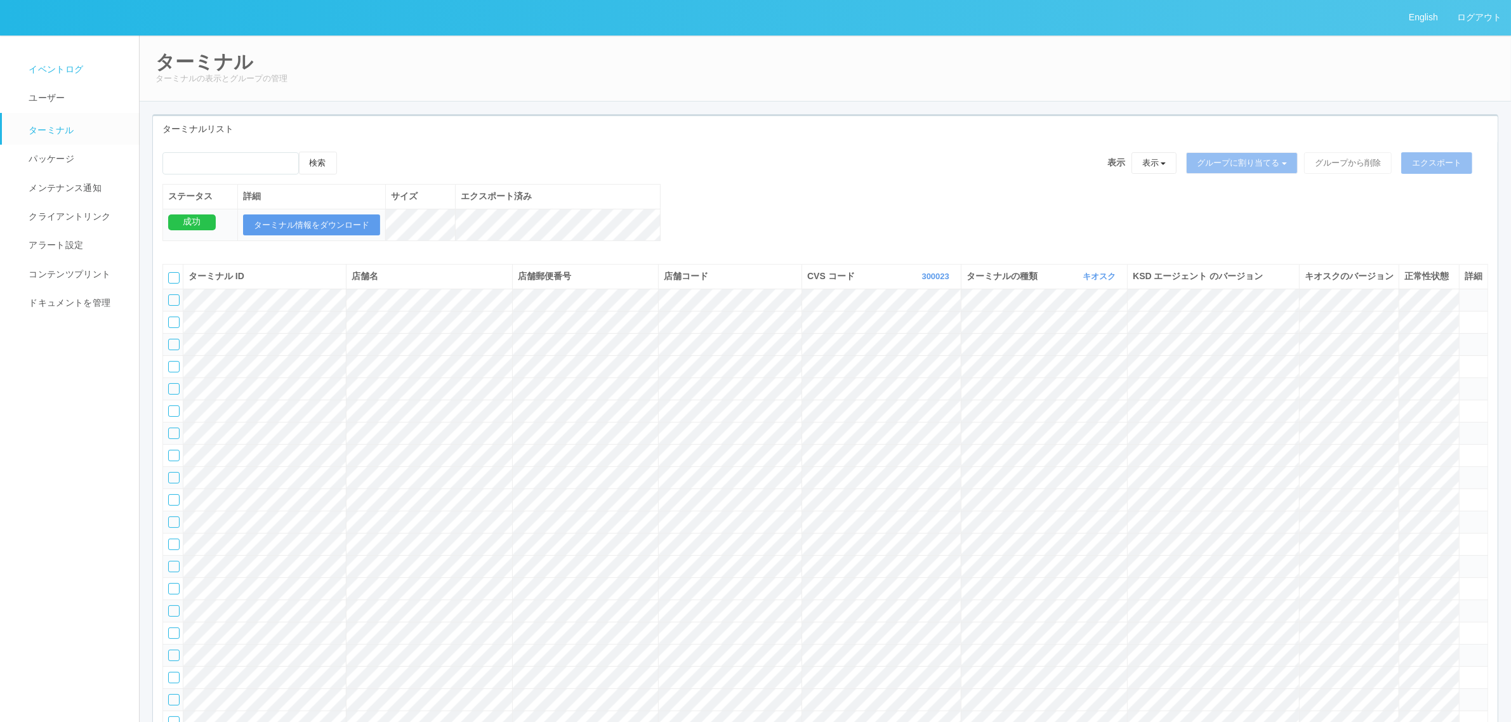
click at [62, 70] on span "イベントログ" at bounding box center [54, 69] width 58 height 10
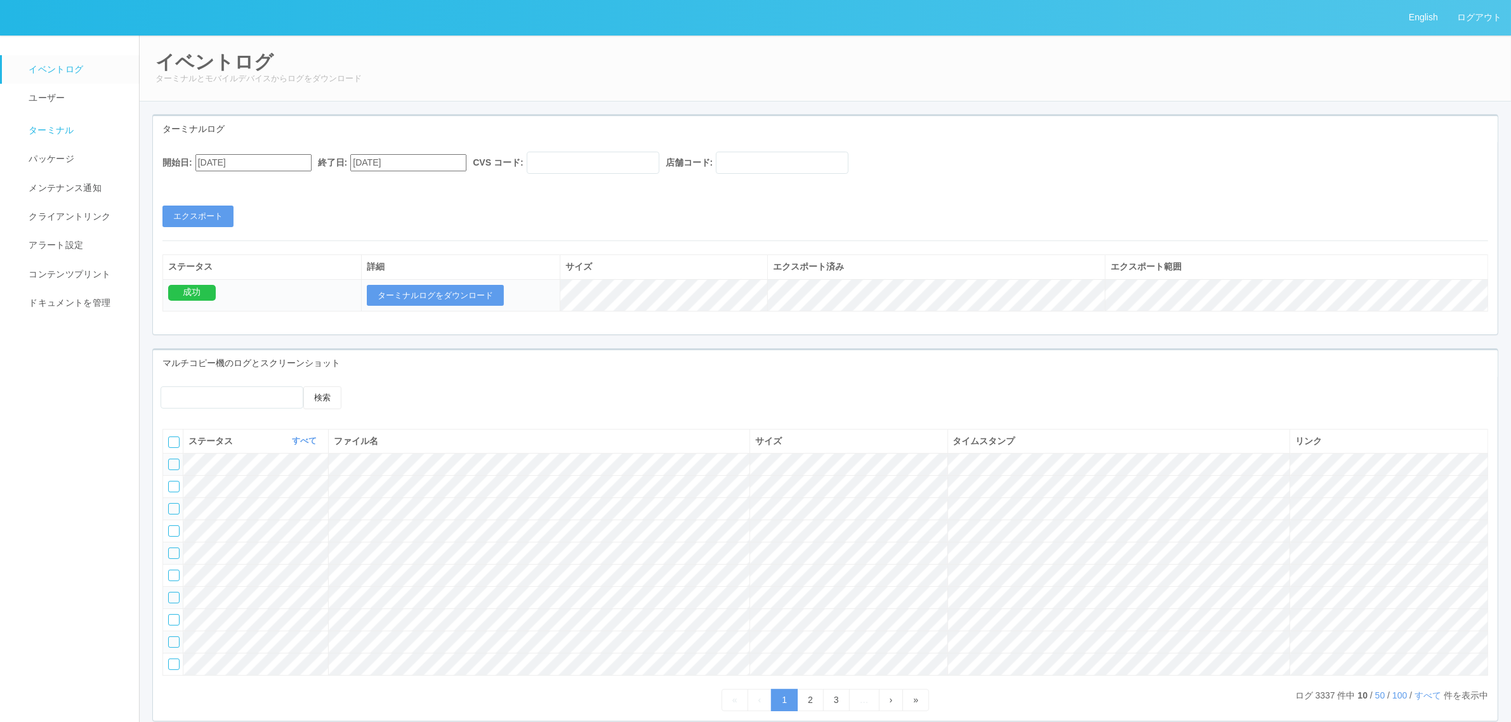
click at [76, 140] on link "ターミナル" at bounding box center [76, 129] width 149 height 32
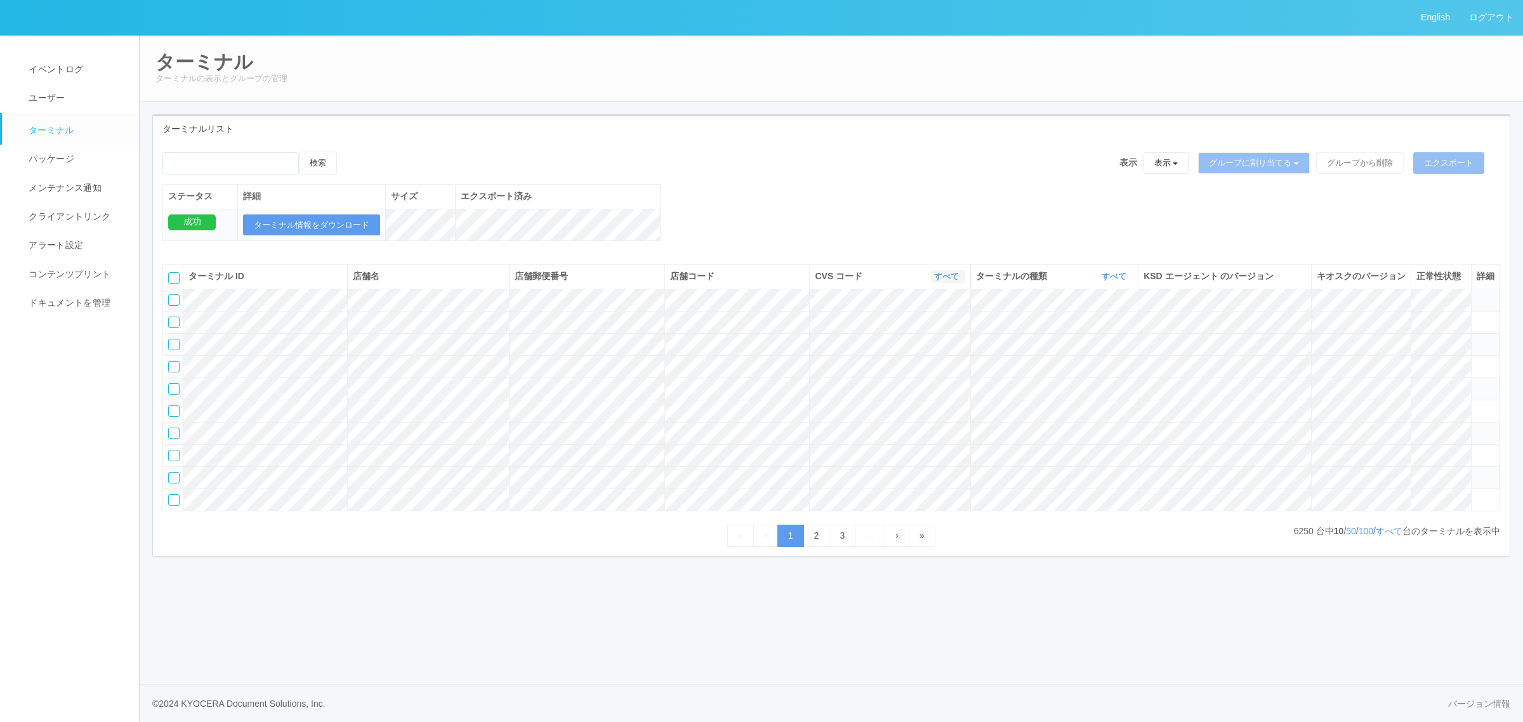
click at [946, 281] on link "すべて" at bounding box center [948, 277] width 28 height 10
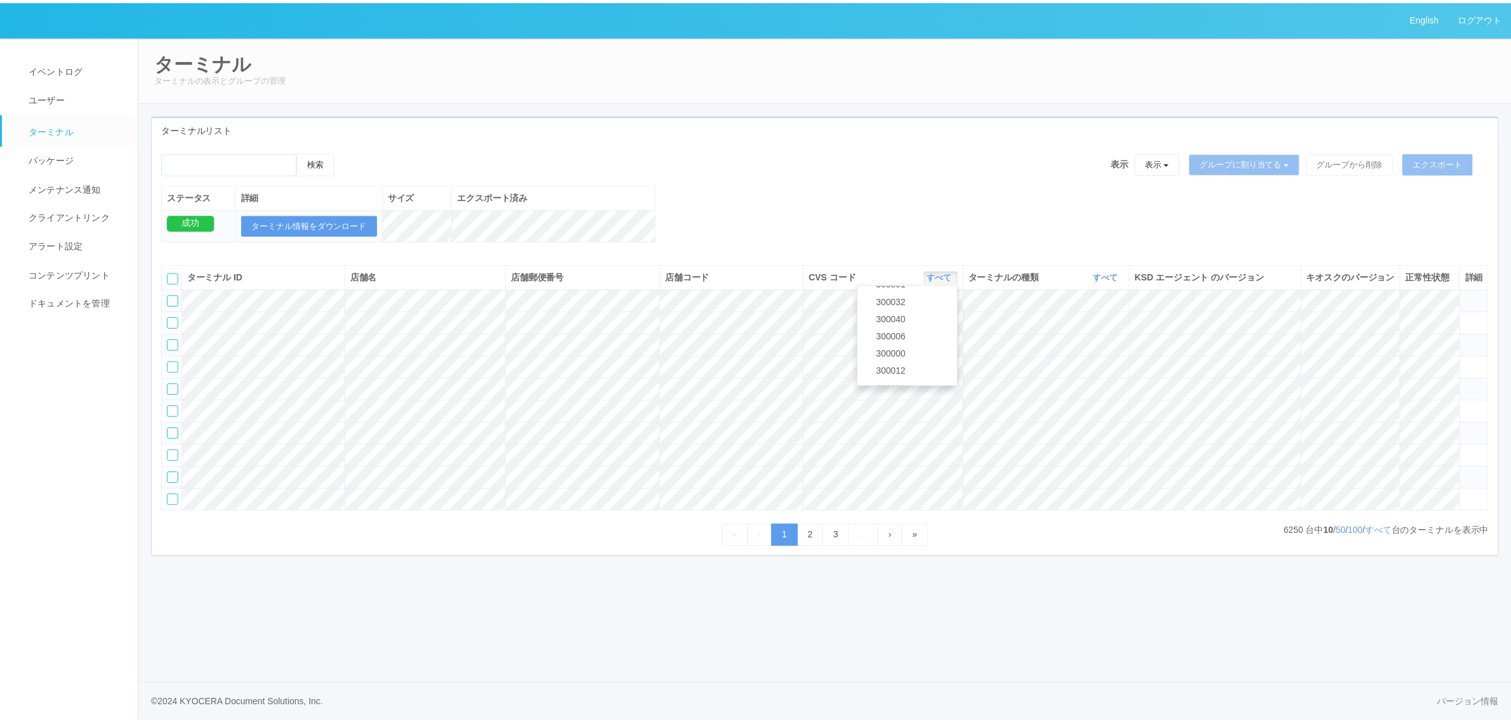
scroll to position [547, 0]
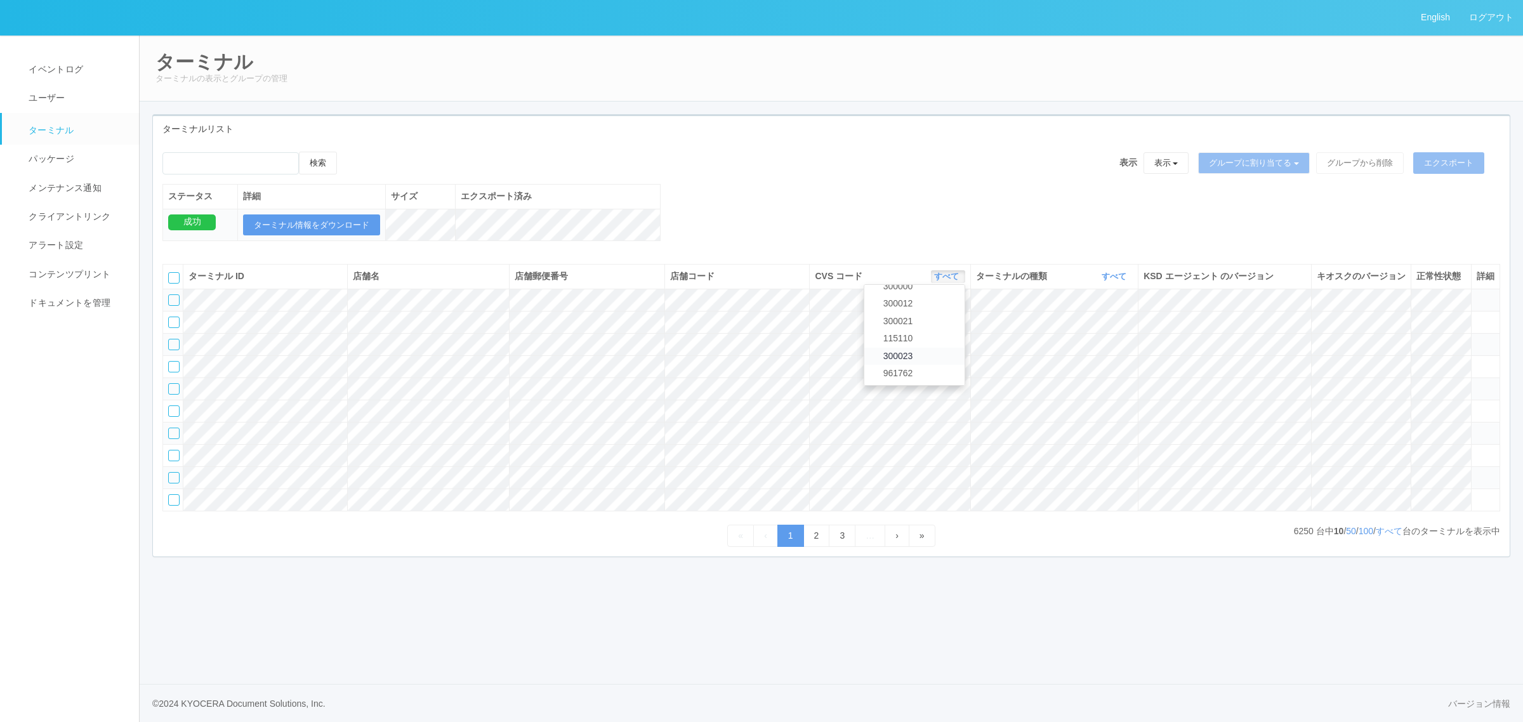
click at [934, 365] on link "300023" at bounding box center [914, 356] width 100 height 17
click at [1099, 283] on button "すべて" at bounding box center [1116, 276] width 34 height 13
click at [1089, 338] on link "キオスク" at bounding box center [1082, 329] width 100 height 17
click at [1393, 536] on link "すべて" at bounding box center [1389, 531] width 27 height 10
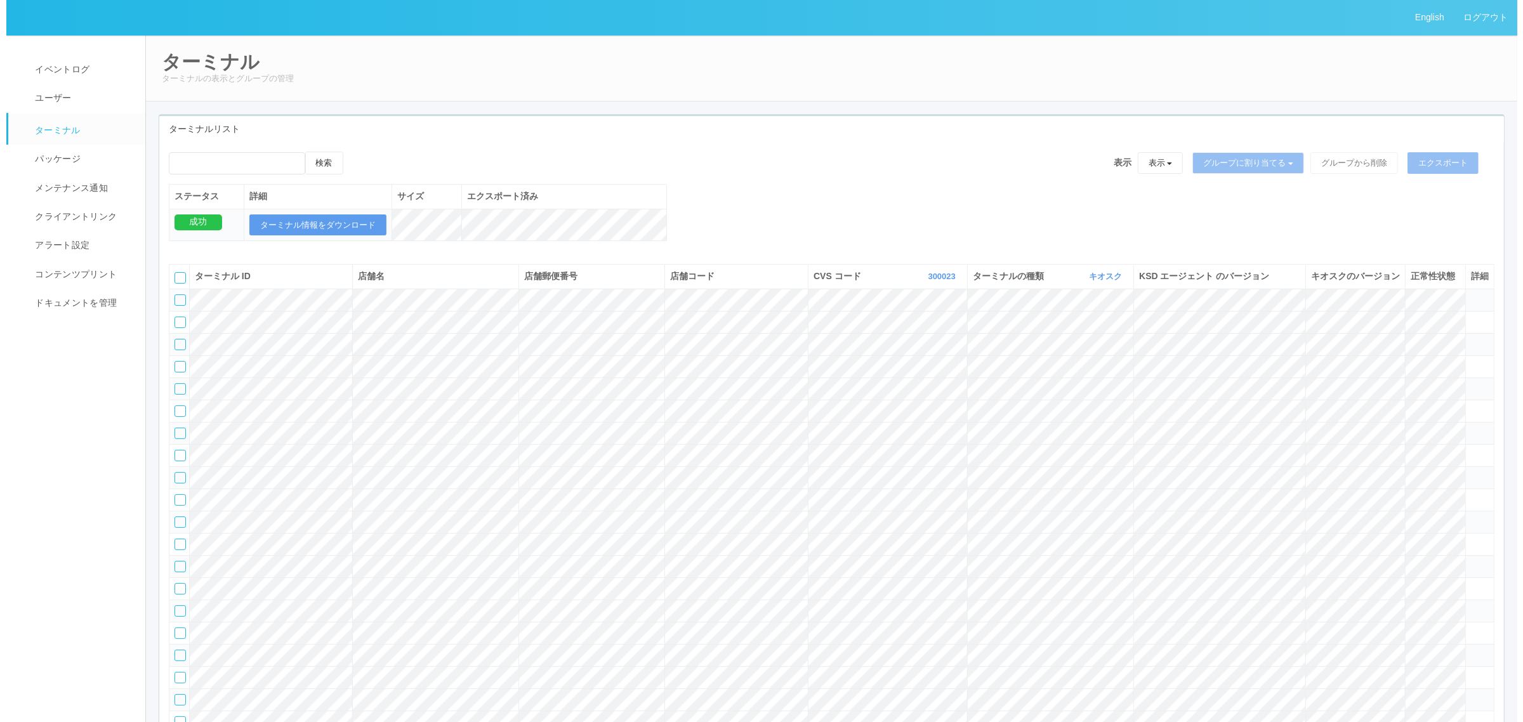
scroll to position [846, 0]
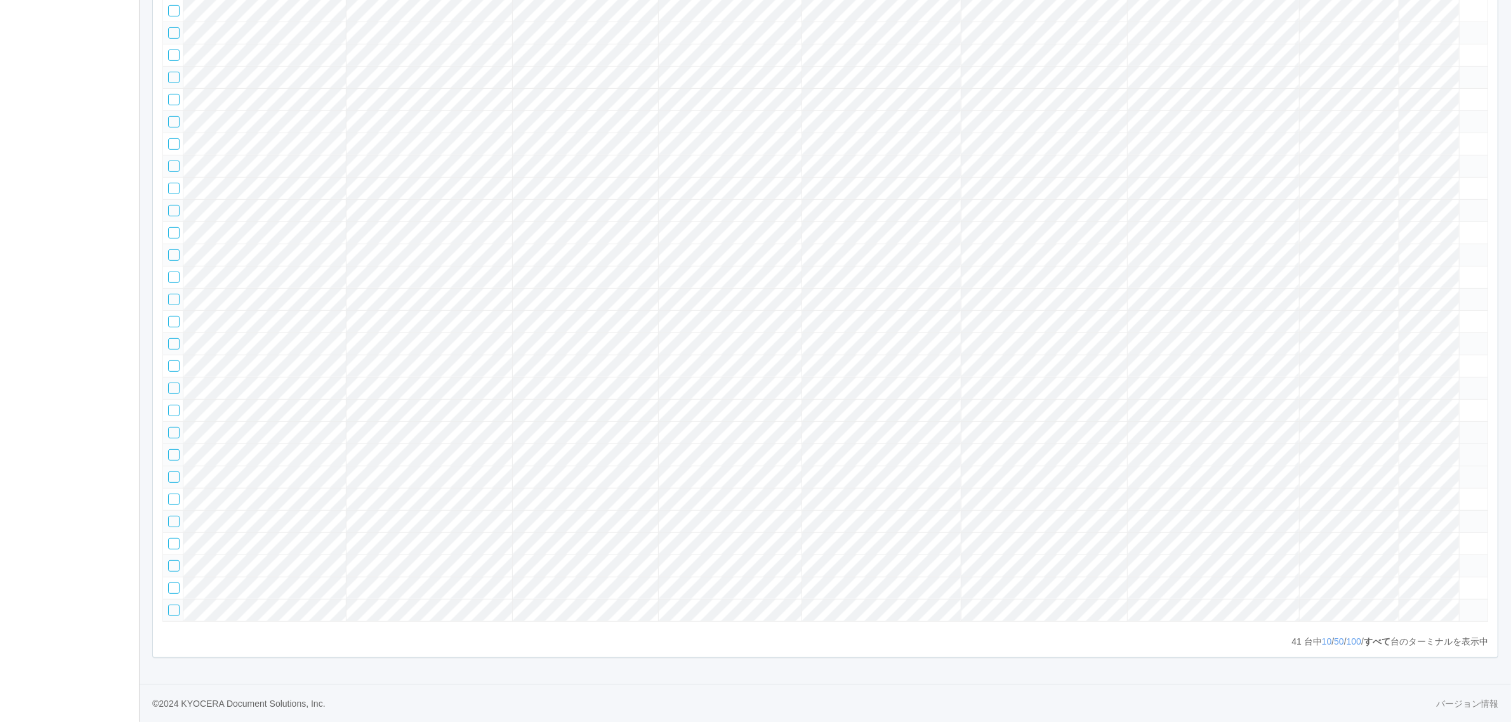
click at [1471, 429] on tbody at bounding box center [825, 166] width 1325 height 911
click at [1465, 449] on icon at bounding box center [1465, 449] width 0 height 0
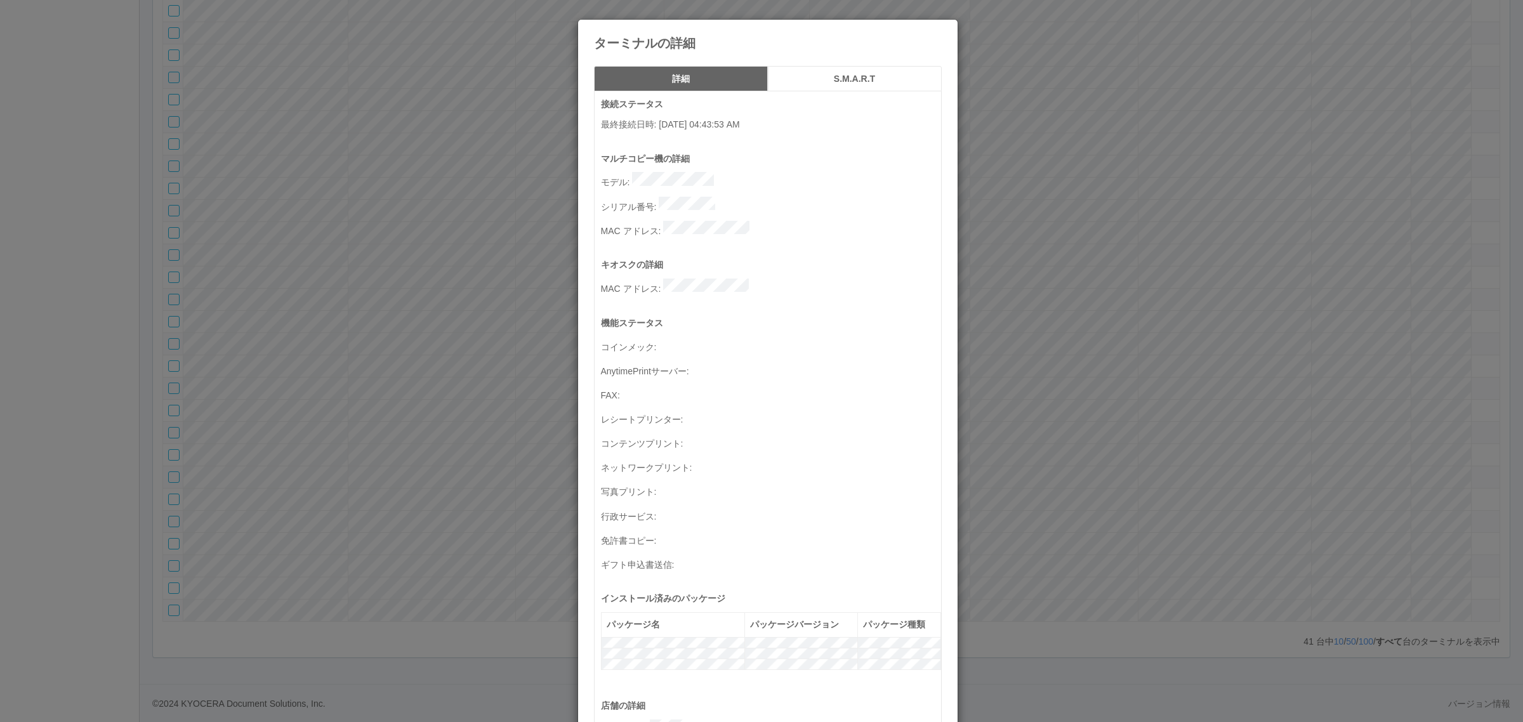
scroll to position [416, 0]
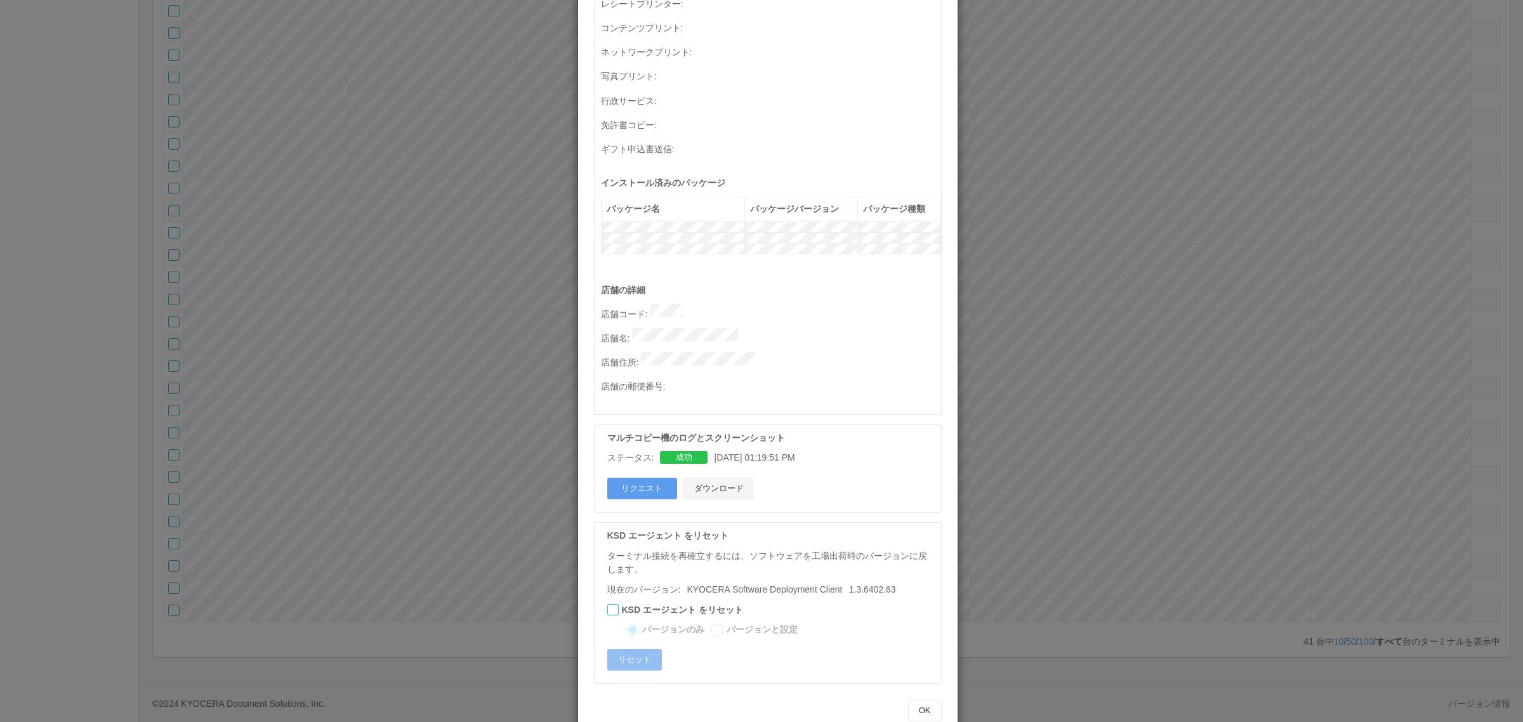
click at [716, 478] on button "ダウンロード" at bounding box center [719, 489] width 70 height 22
drag, startPoint x: 627, startPoint y: 315, endPoint x: 665, endPoint y: 324, distance: 38.5
click at [801, 328] on p "店舗名 :" at bounding box center [771, 337] width 340 height 18
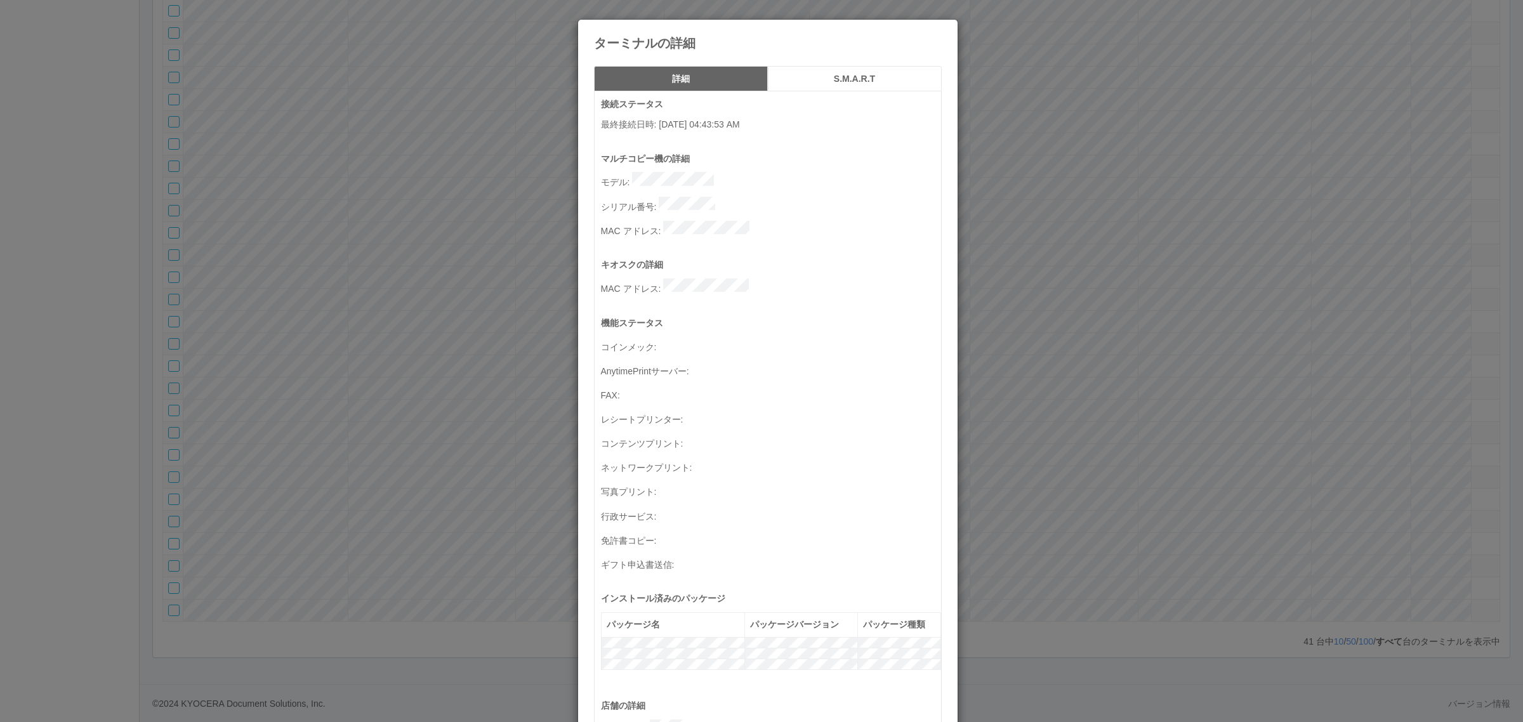
click at [1038, 363] on div "ターミナルの詳細 詳細 S.M.A.R.T 接続ステータス 最終接続日時 : [DATE] 04:43:53 AM マルチコピー機の詳細 モデル : シリアル…" at bounding box center [761, 361] width 1523 height 722
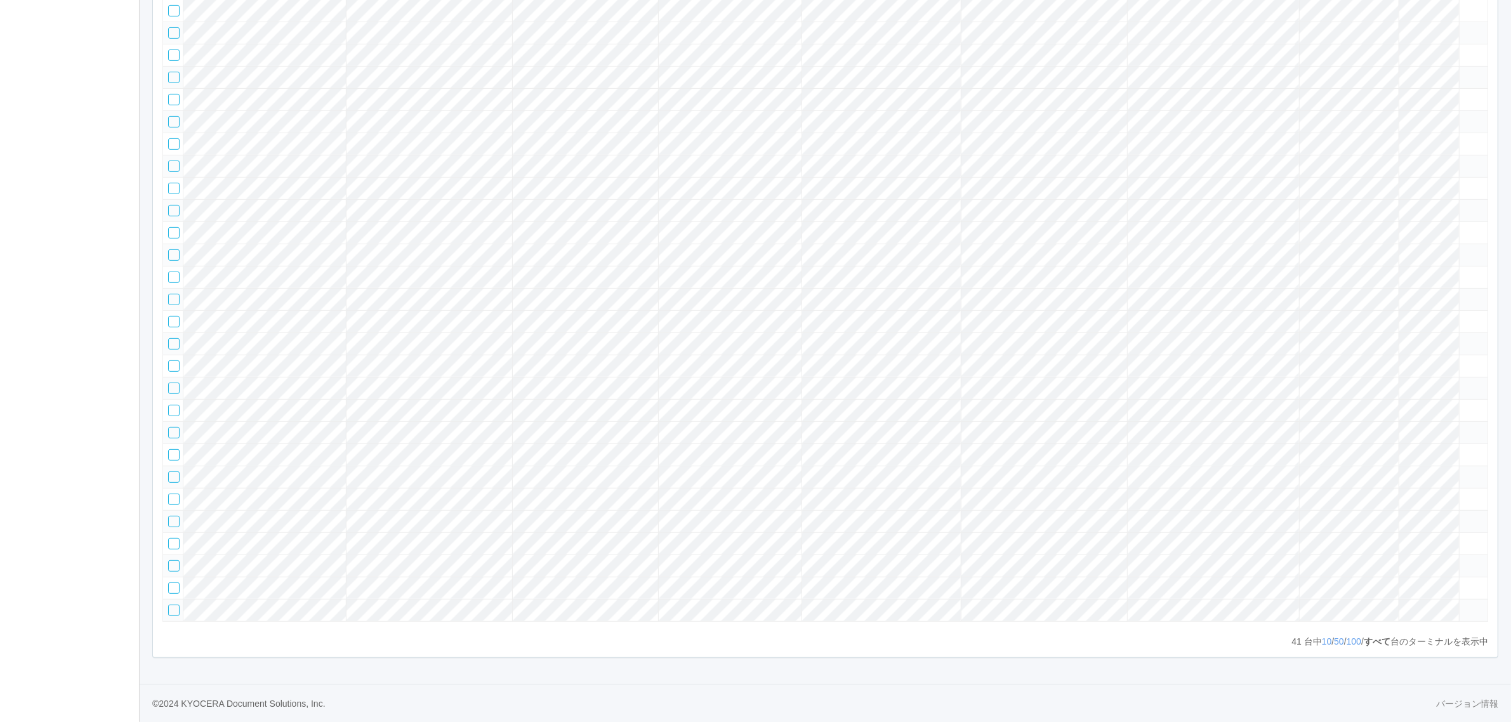
click at [1391, 466] on tr at bounding box center [825, 477] width 1325 height 22
click at [1465, 472] on icon at bounding box center [1465, 472] width 0 height 0
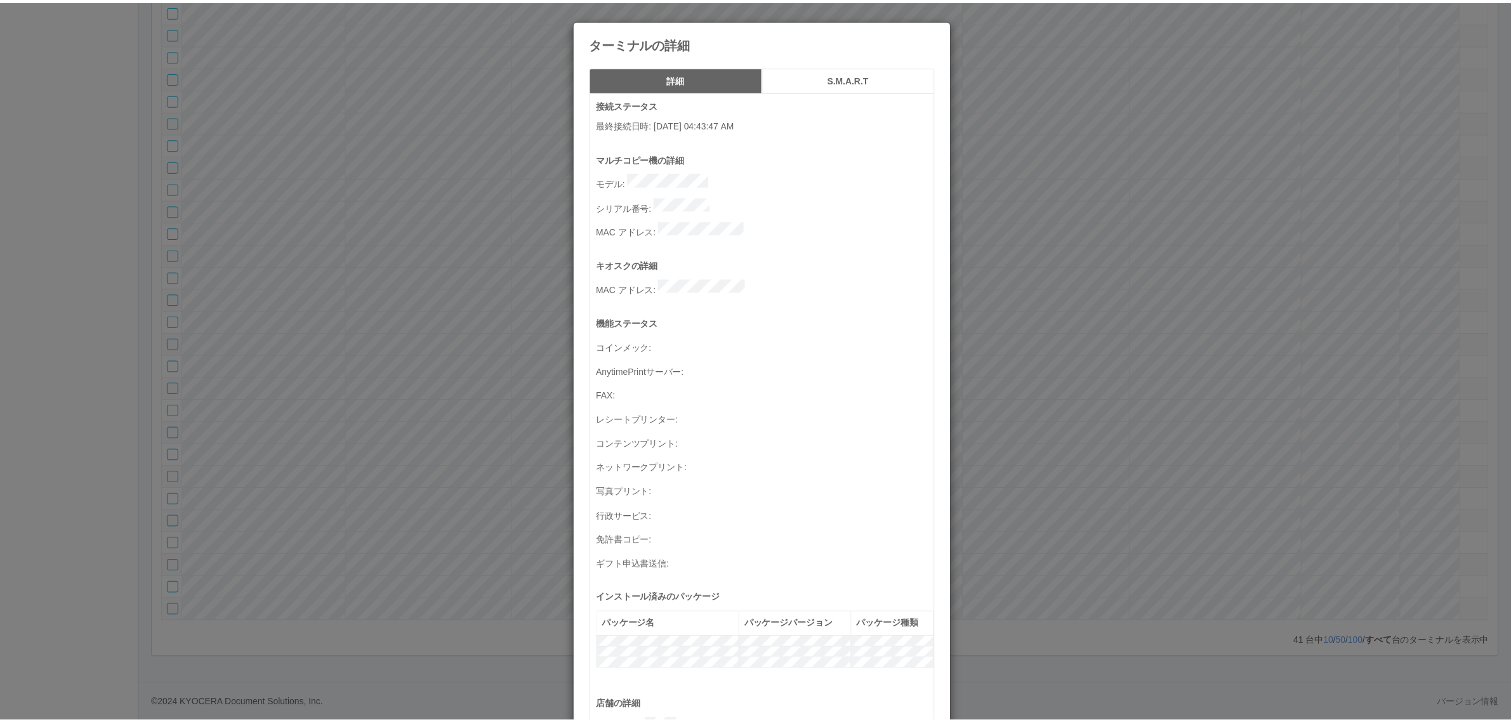
scroll to position [416, 0]
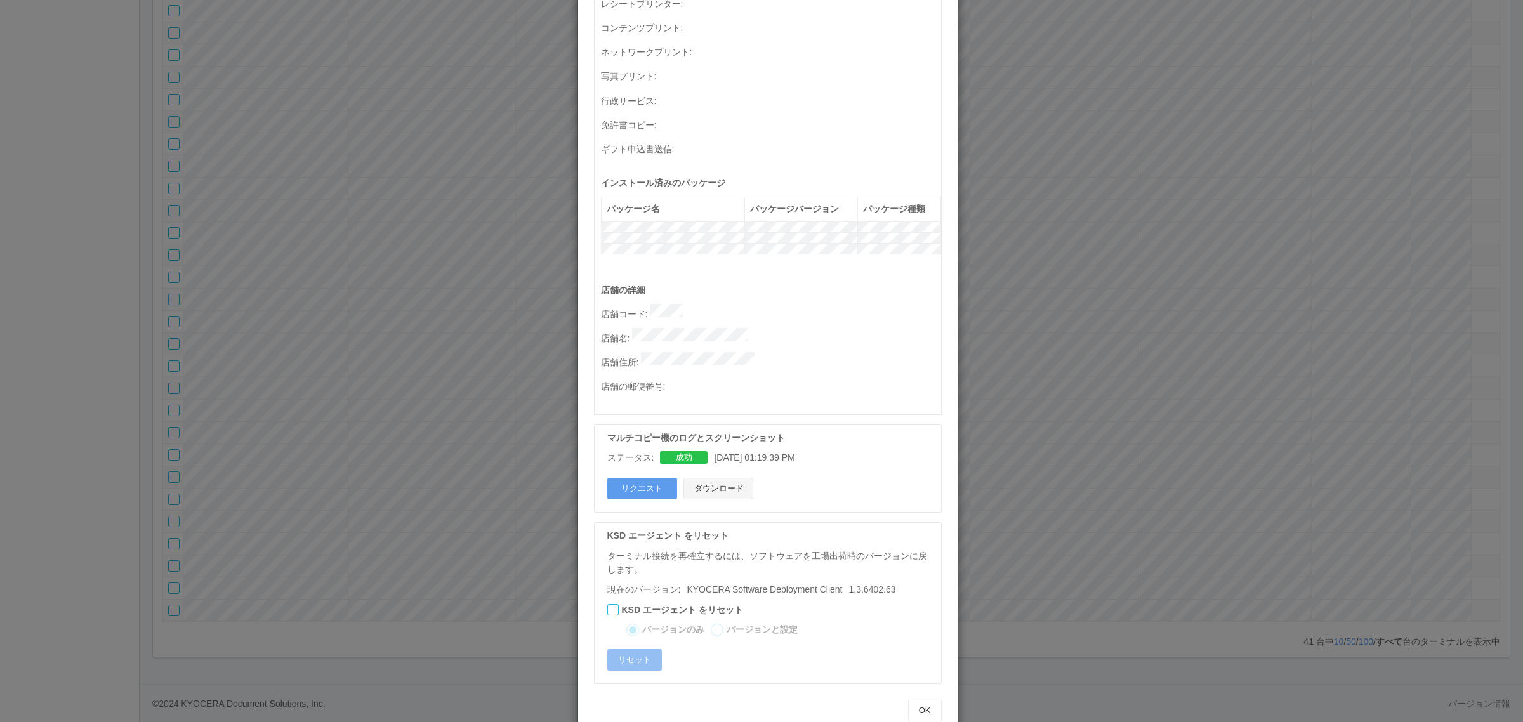
click at [722, 478] on button "ダウンロード" at bounding box center [719, 489] width 70 height 22
click at [489, 465] on div "ターミナルの詳細 詳細 S.M.A.R.T 接続ステータス 最終接続日時 : [DATE] 04:43:47 AM マルチコピー機の詳細 モデル : シリアル…" at bounding box center [761, 361] width 1523 height 722
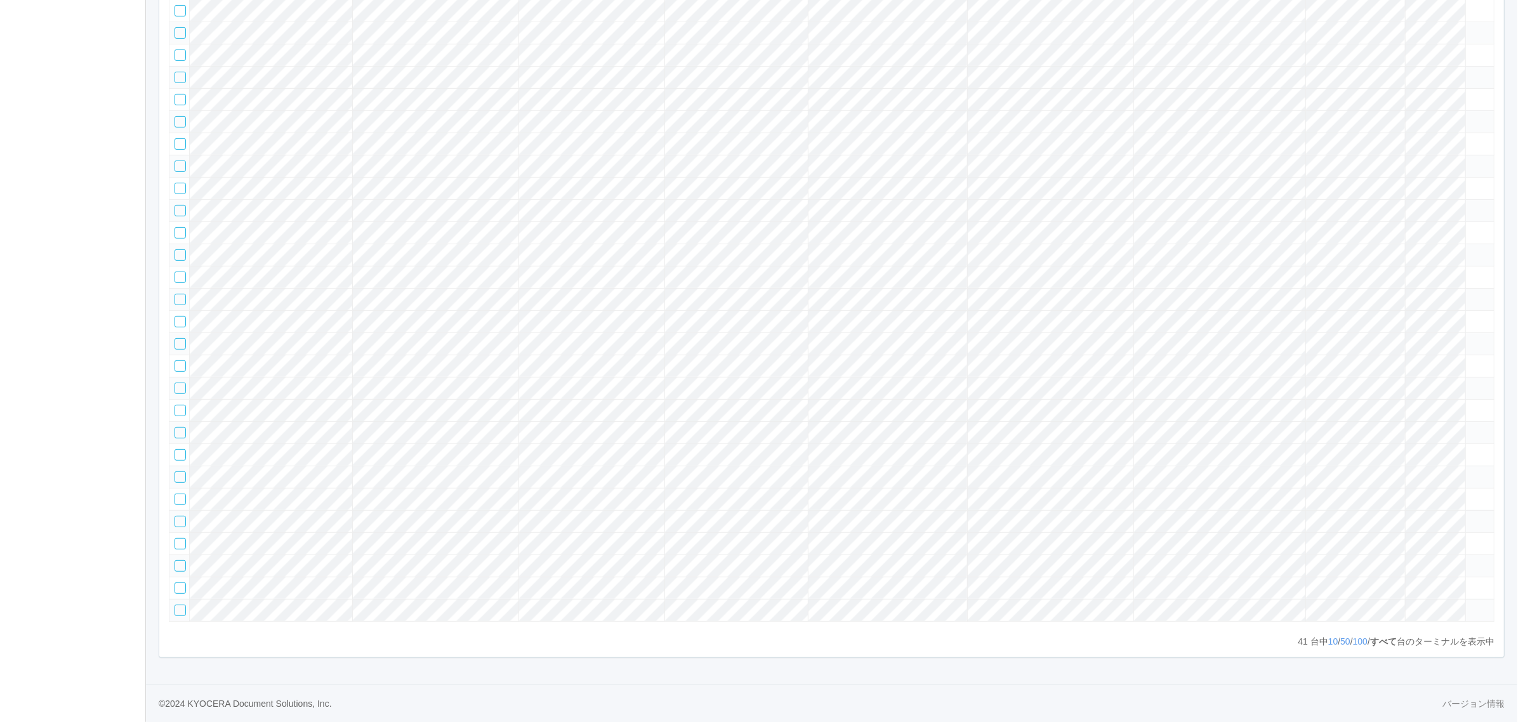
scroll to position [846, 0]
click at [1379, 251] on tbody at bounding box center [825, 166] width 1325 height 911
click at [1465, 338] on icon at bounding box center [1465, 338] width 0 height 0
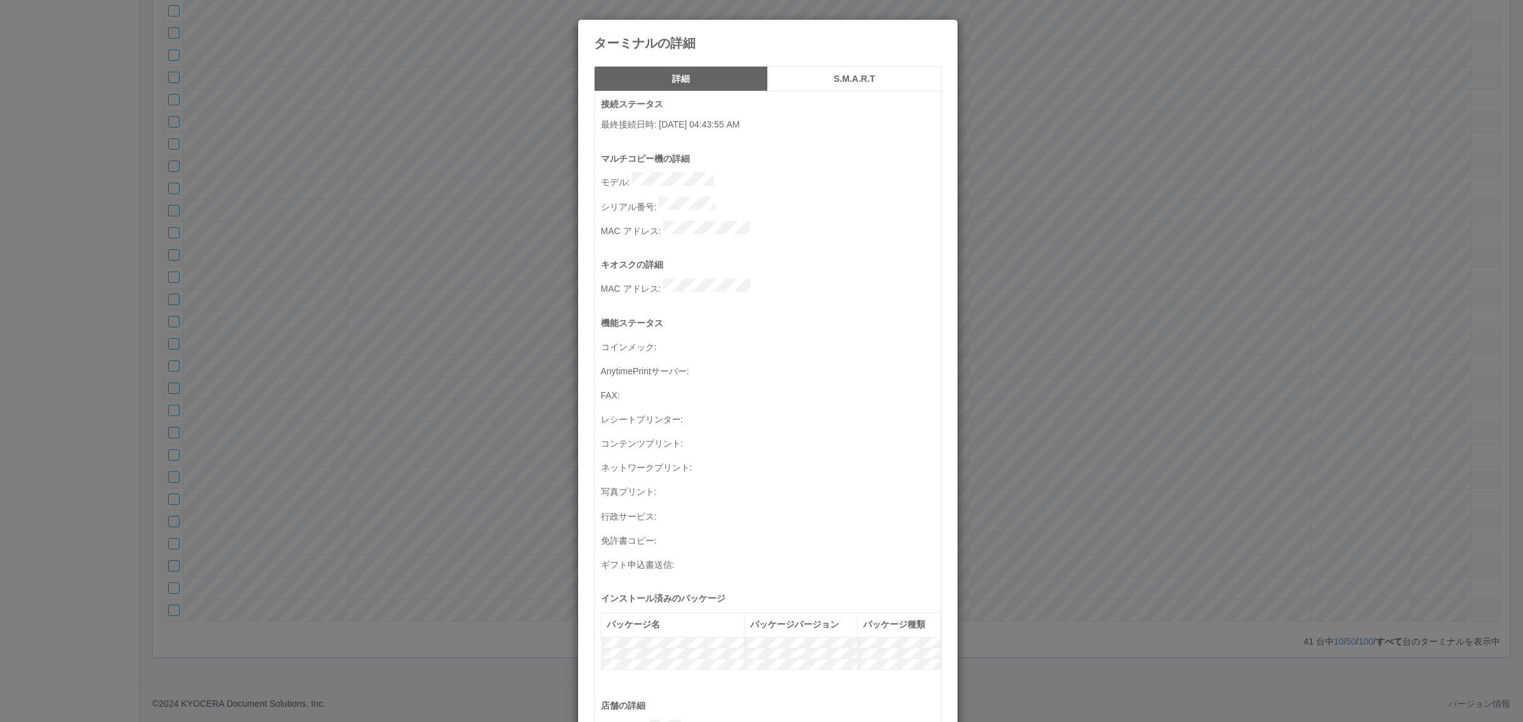
scroll to position [416, 0]
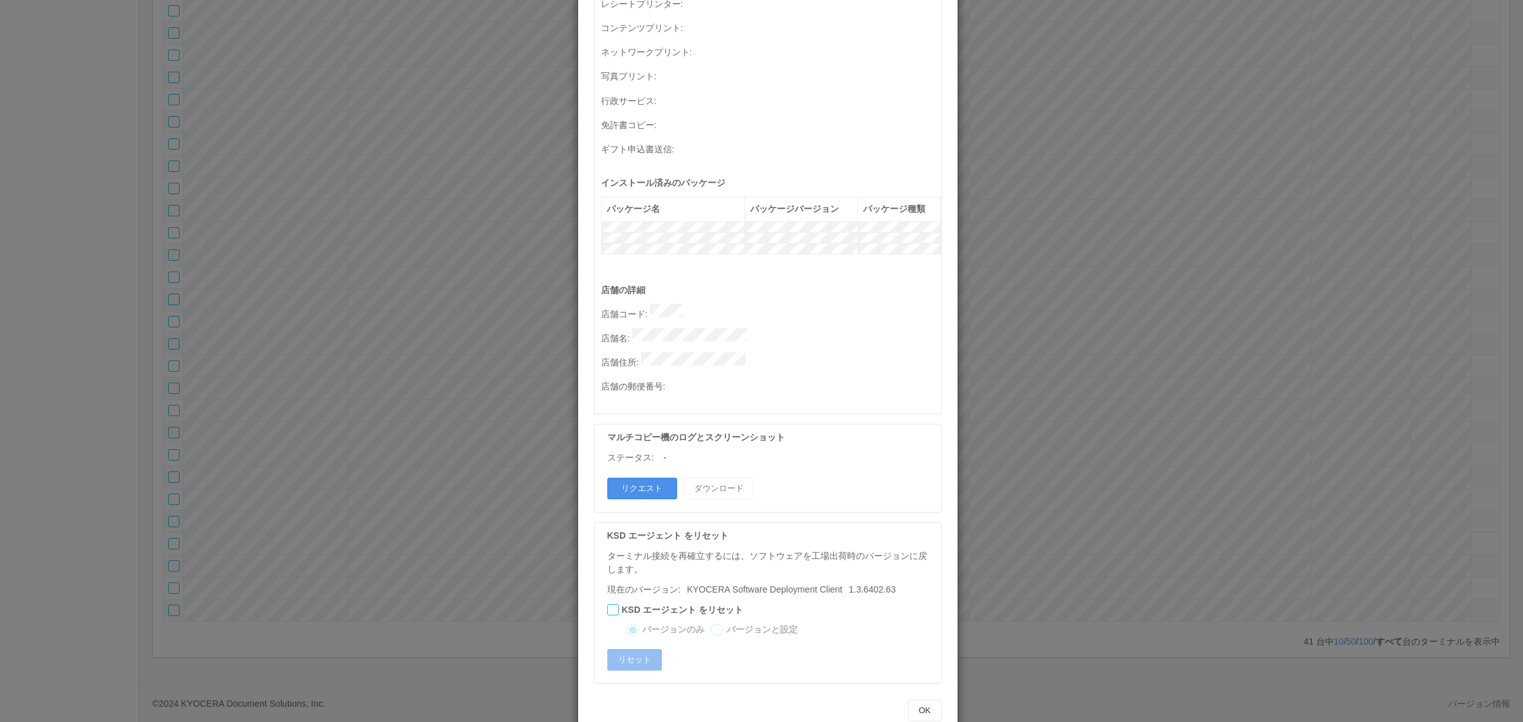
click at [636, 478] on button "リクエスト" at bounding box center [642, 489] width 70 height 22
click at [1190, 286] on div "ターミナルの詳細 詳細 S.M.A.R.T 接続ステータス 最終接続日時 : [DATE] 04:43:55 AM マルチコピー機の詳細 モデル : シリアル…" at bounding box center [761, 361] width 1523 height 722
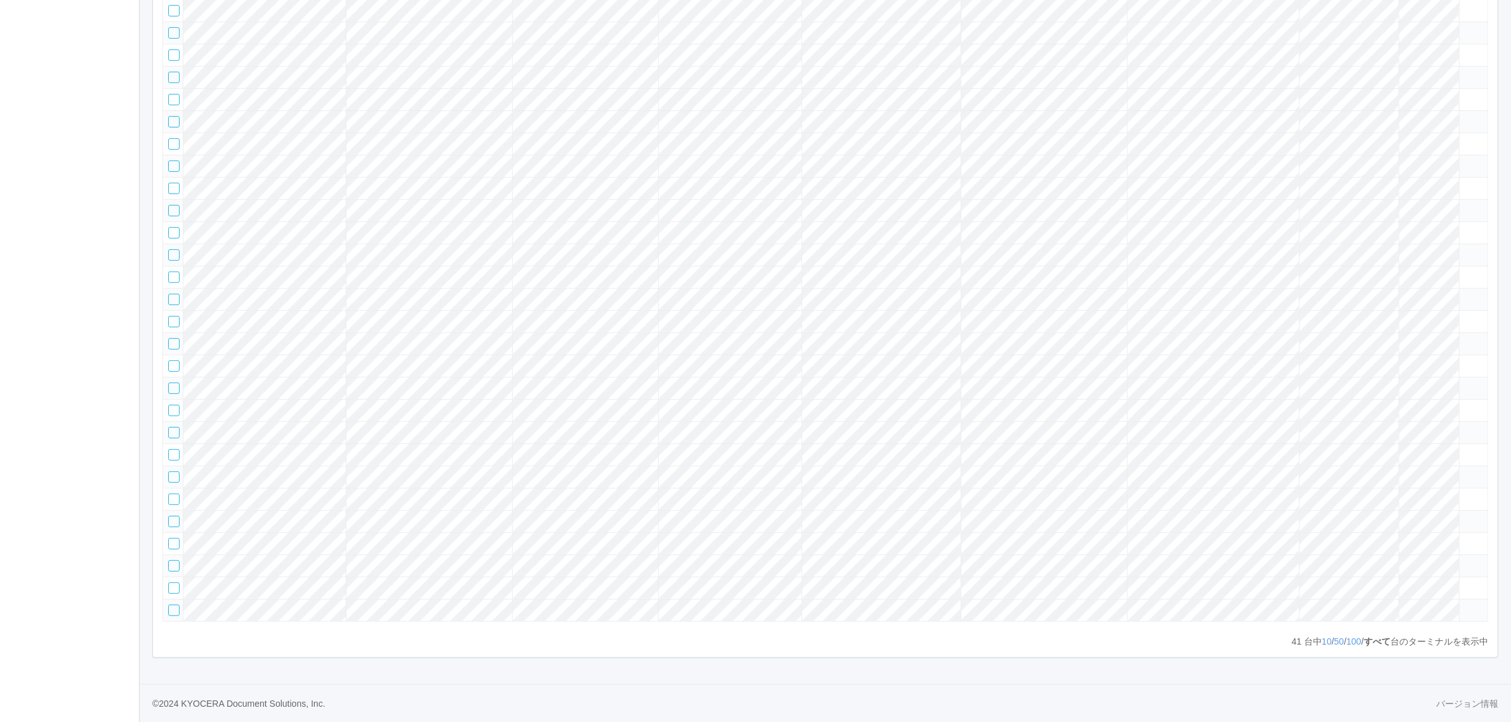
click at [1429, 333] on tr at bounding box center [825, 344] width 1325 height 22
click at [1465, 338] on icon at bounding box center [1465, 338] width 0 height 0
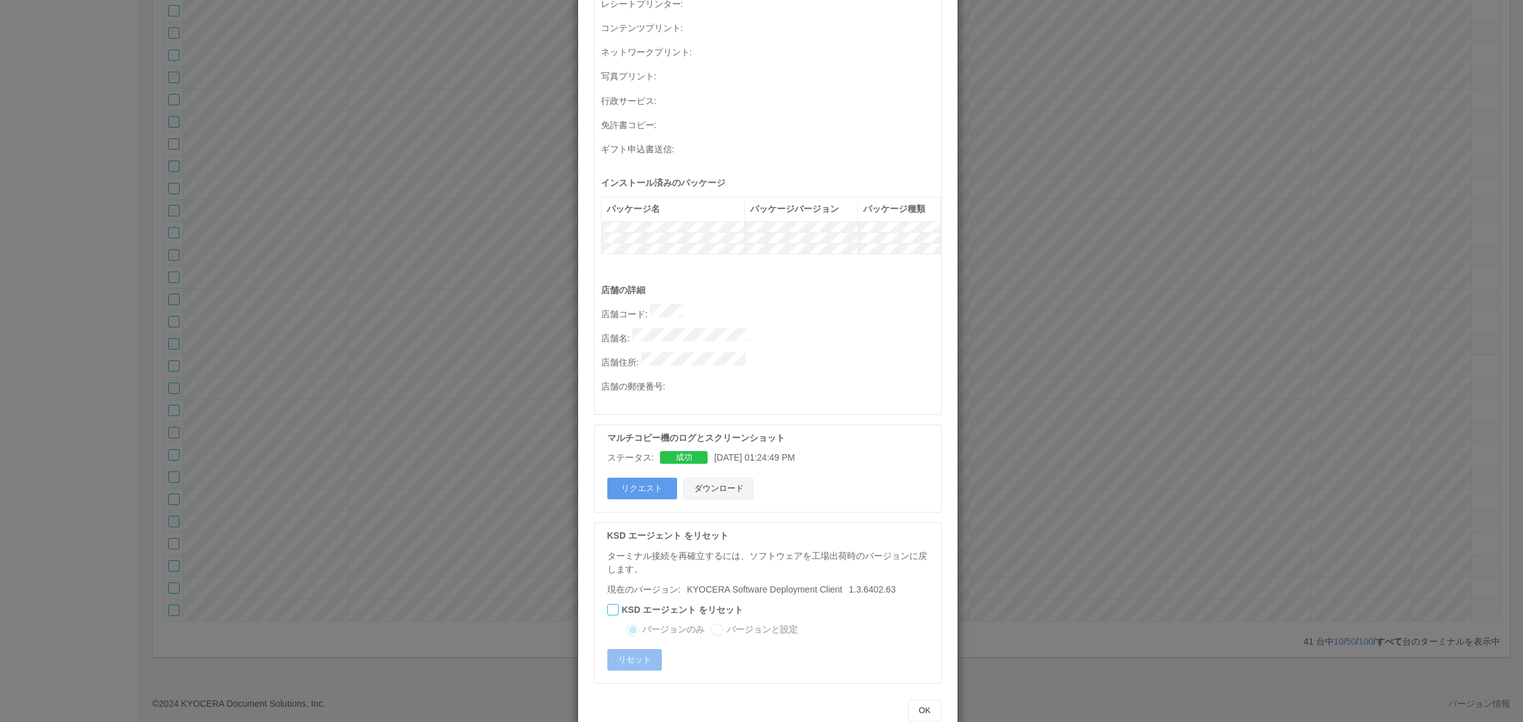
click at [722, 478] on button "ダウンロード" at bounding box center [719, 489] width 70 height 22
click at [1195, 443] on div "ターミナルの詳細 詳細 S.M.A.R.T 接続ステータス 最終接続日時 : [DATE] 04:43:55 AM マルチコピー機の詳細 モデル : シリアル…" at bounding box center [761, 361] width 1523 height 722
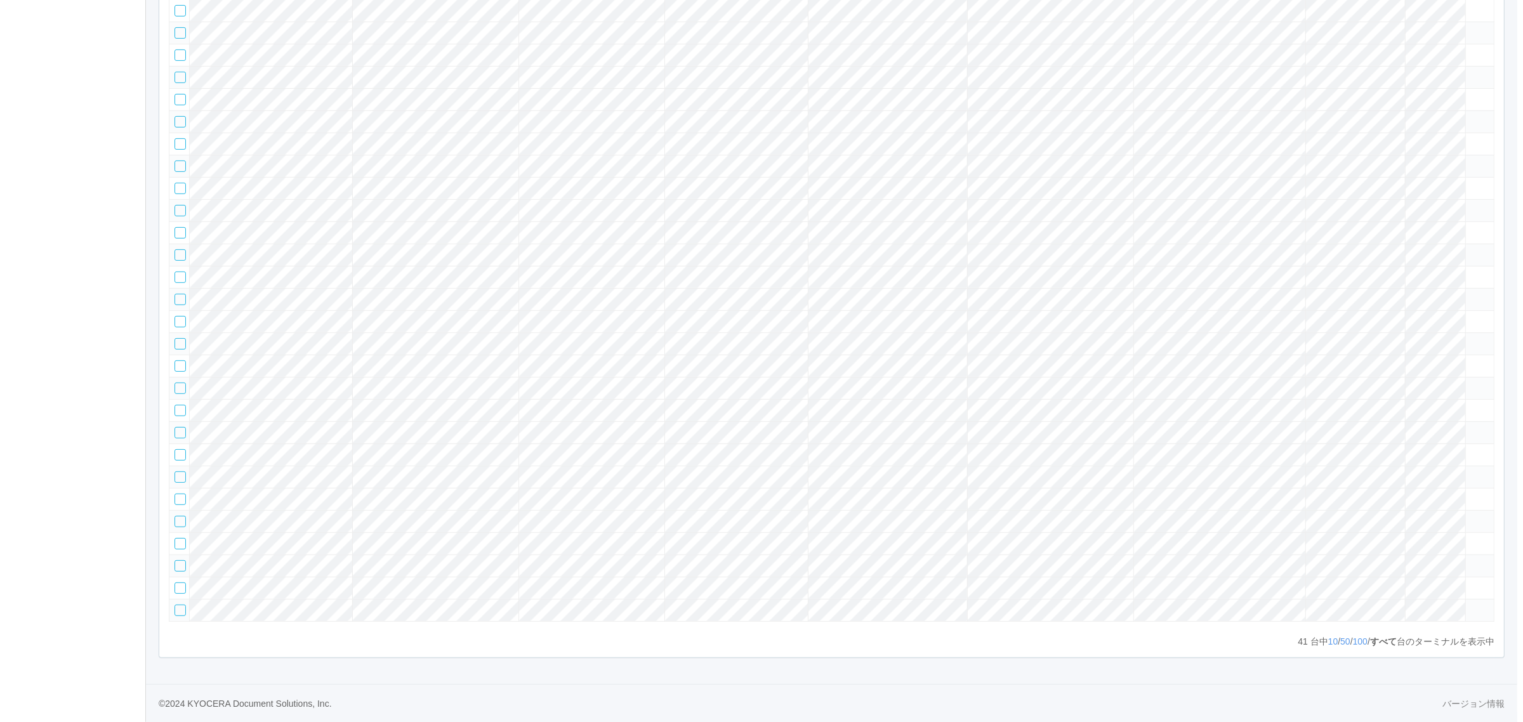
scroll to position [296, 0]
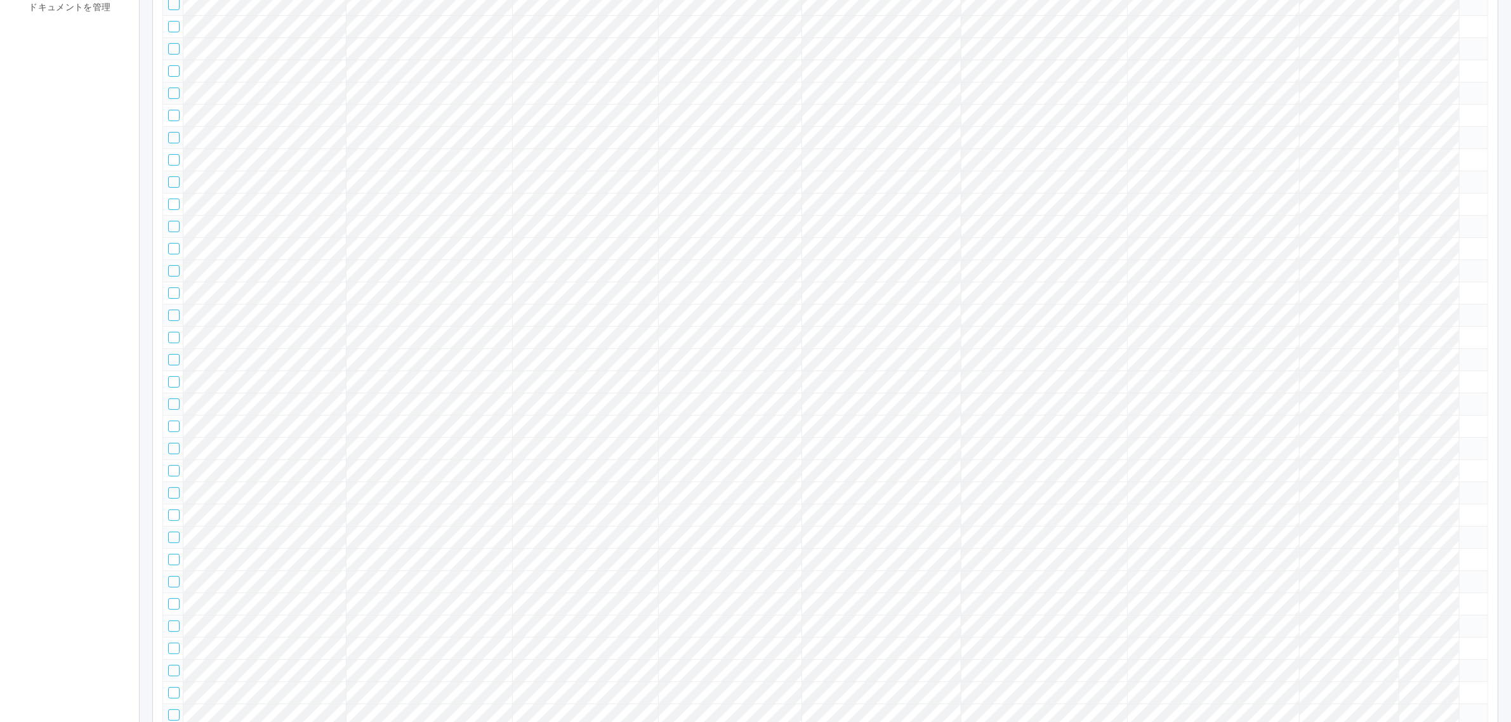
click at [1426, 282] on tr at bounding box center [825, 271] width 1325 height 22
click at [1465, 265] on icon at bounding box center [1465, 265] width 0 height 0
click at [1478, 282] on tr at bounding box center [825, 271] width 1325 height 22
click at [1465, 265] on icon at bounding box center [1465, 265] width 0 height 0
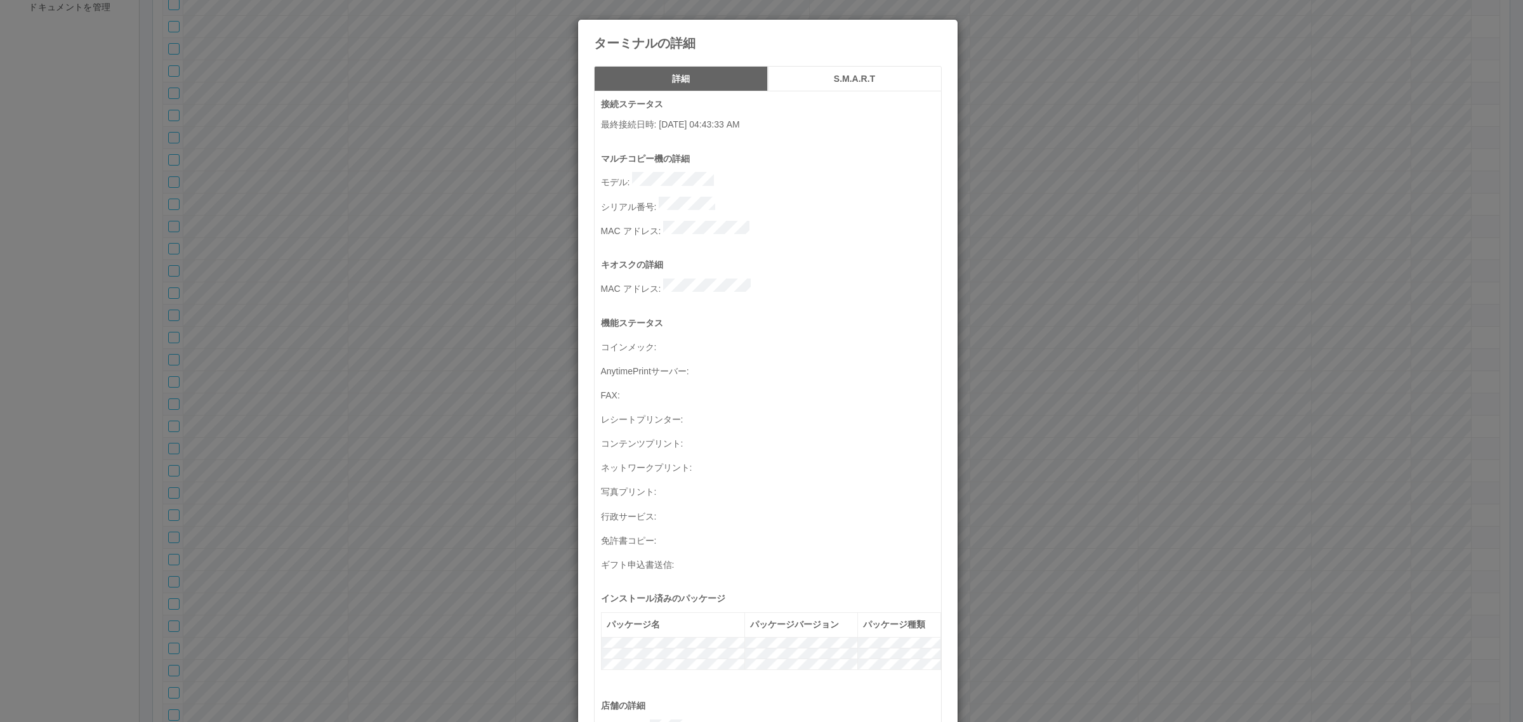
scroll to position [416, 0]
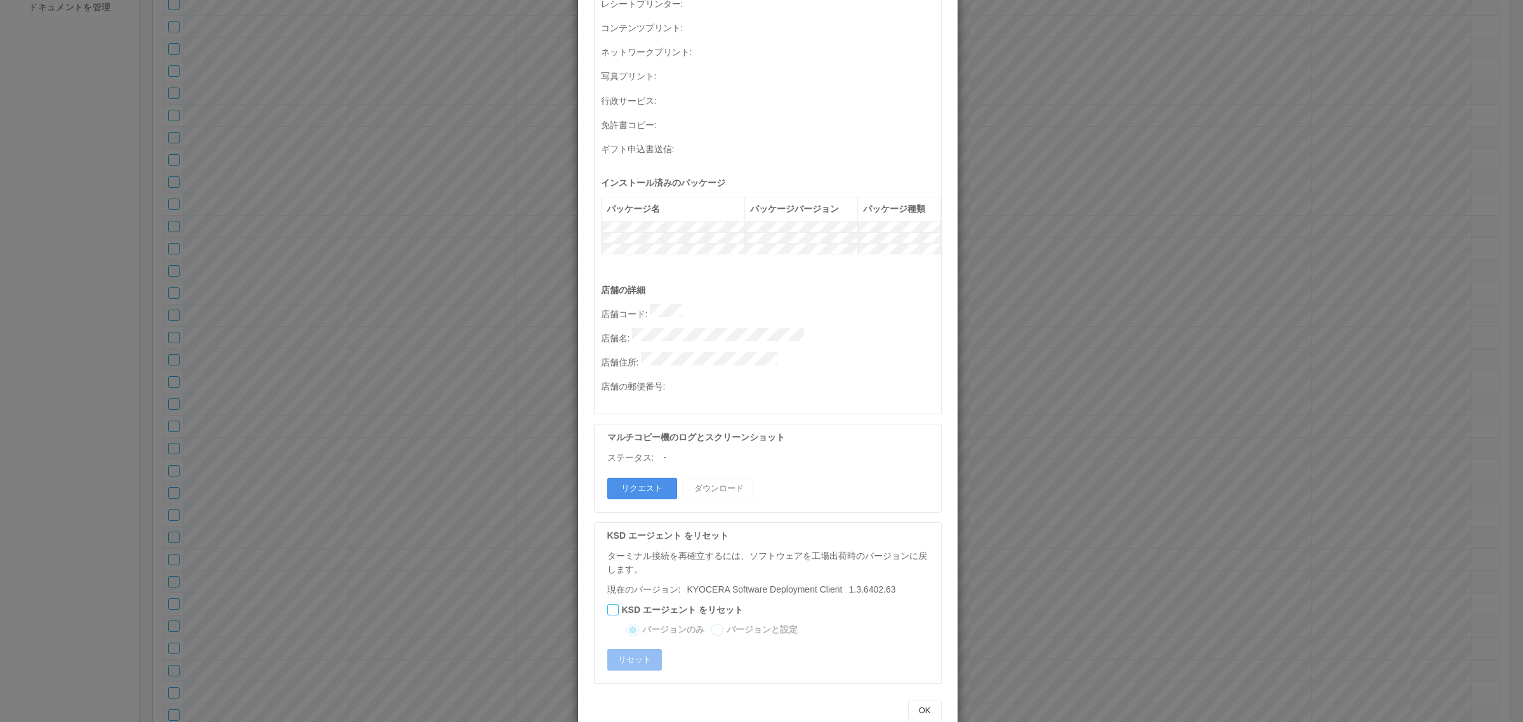
click at [621, 478] on button "リクエスト" at bounding box center [642, 489] width 70 height 22
click at [322, 458] on div "ターミナルの詳細 詳細 S.M.A.R.T 接続ステータス 最終接続日時 : [DATE] 04:43:33 AM マルチコピー機の詳細 モデル : シリアル…" at bounding box center [761, 361] width 1523 height 722
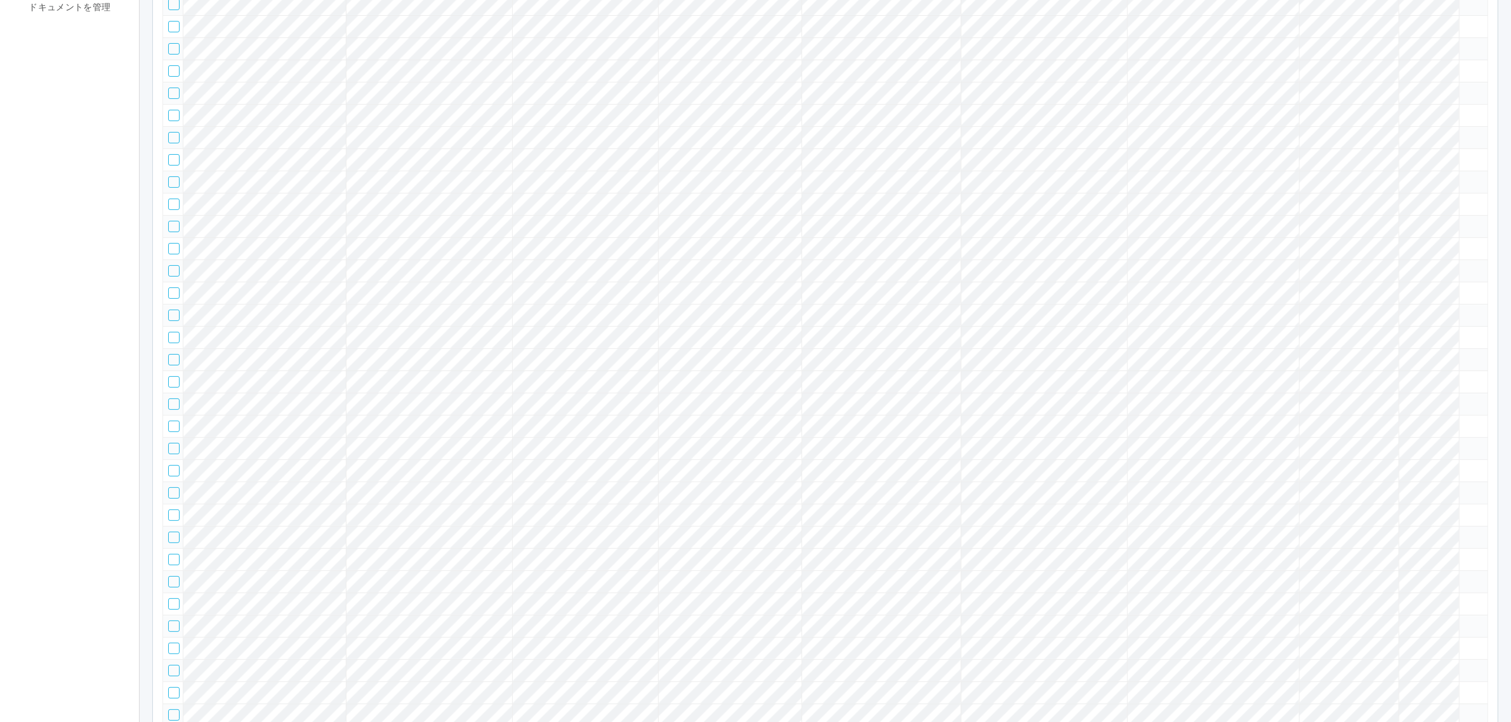
click at [1393, 348] on tr at bounding box center [825, 337] width 1325 height 22
click at [1465, 332] on icon at bounding box center [1465, 332] width 0 height 0
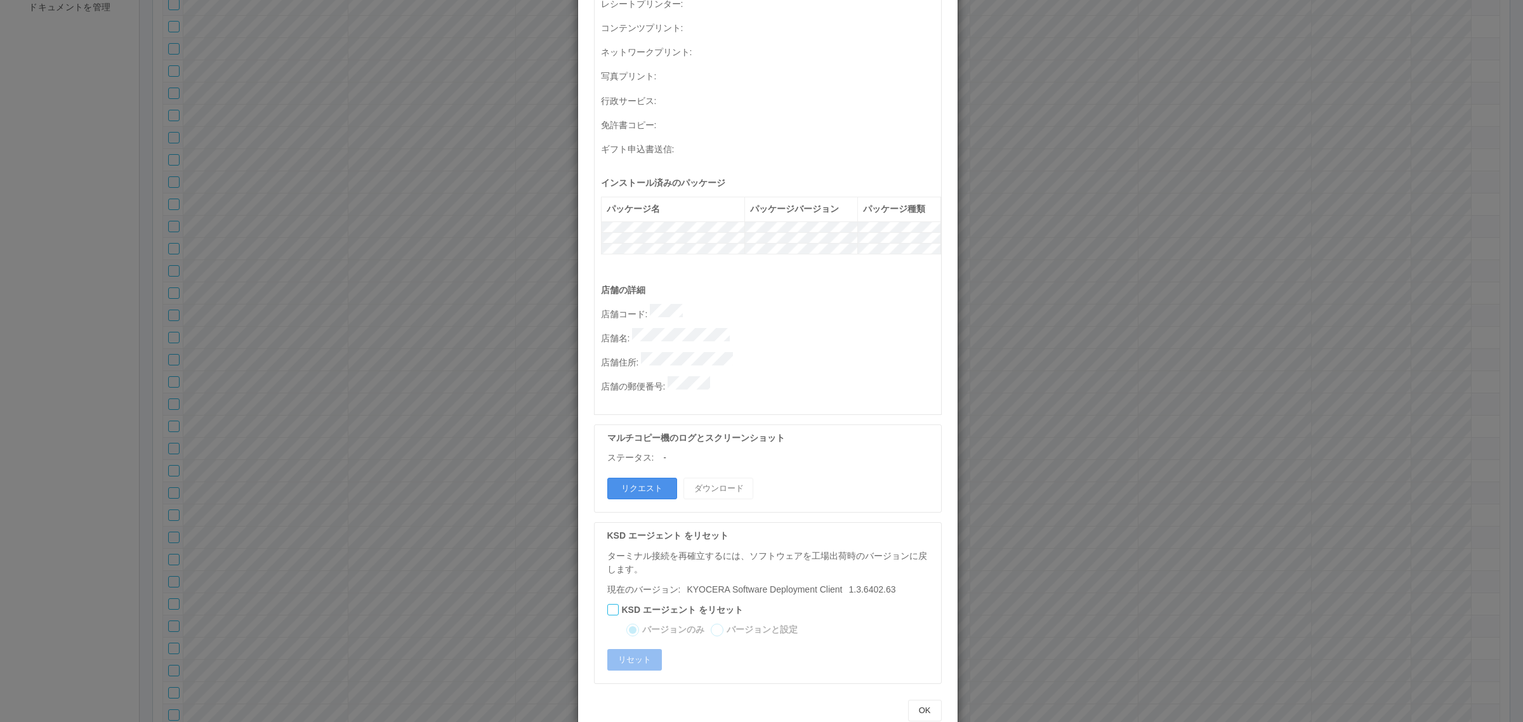
click at [642, 478] on button "リクエスト" at bounding box center [642, 489] width 70 height 22
click at [420, 459] on div "ターミナルの詳細 詳細 S.M.A.R.T 接続ステータス 最終接続日時 : [DATE] 04:53:43 AM マルチコピー機の詳細 モデル : シリアル…" at bounding box center [761, 361] width 1523 height 722
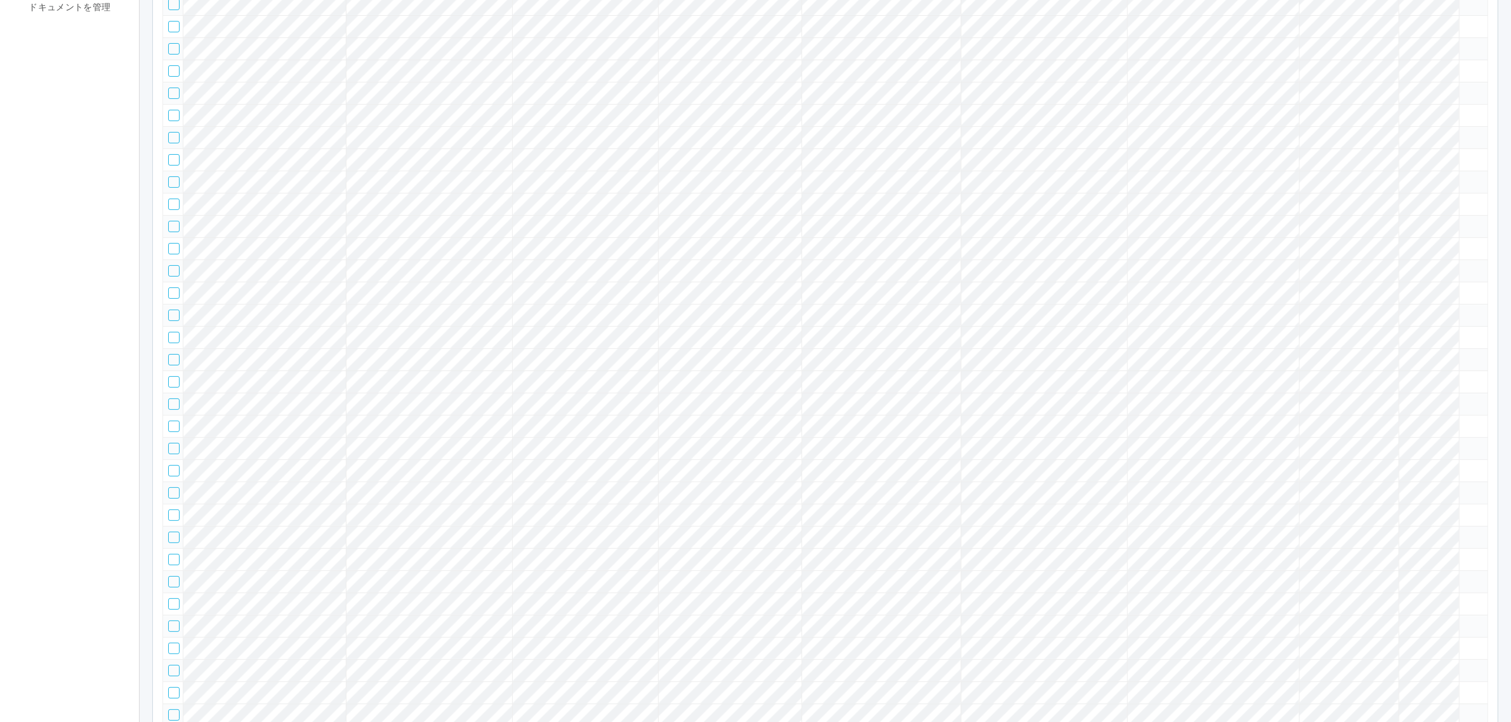
scroll to position [0, 0]
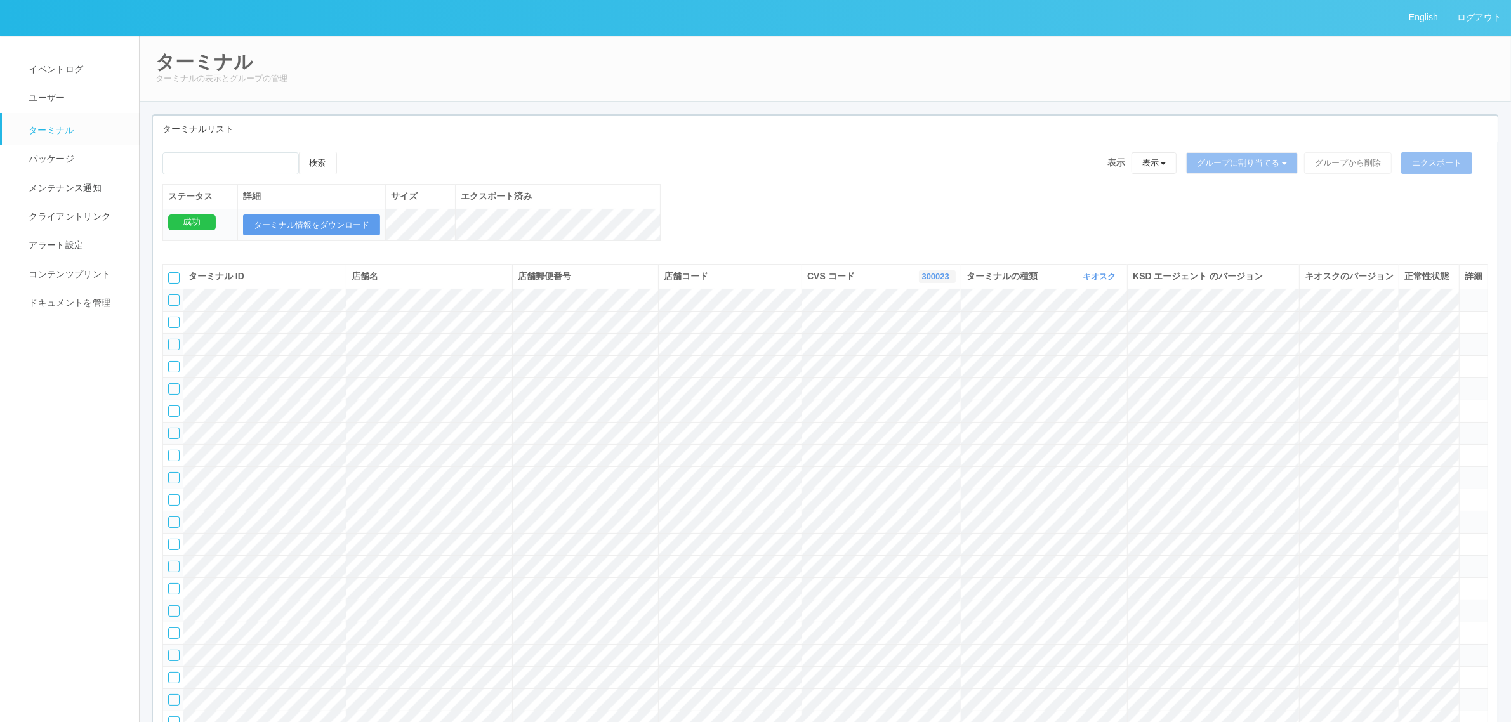
click at [930, 283] on button "300023" at bounding box center [937, 276] width 37 height 13
click at [918, 336] on link "300037" at bounding box center [905, 327] width 100 height 17
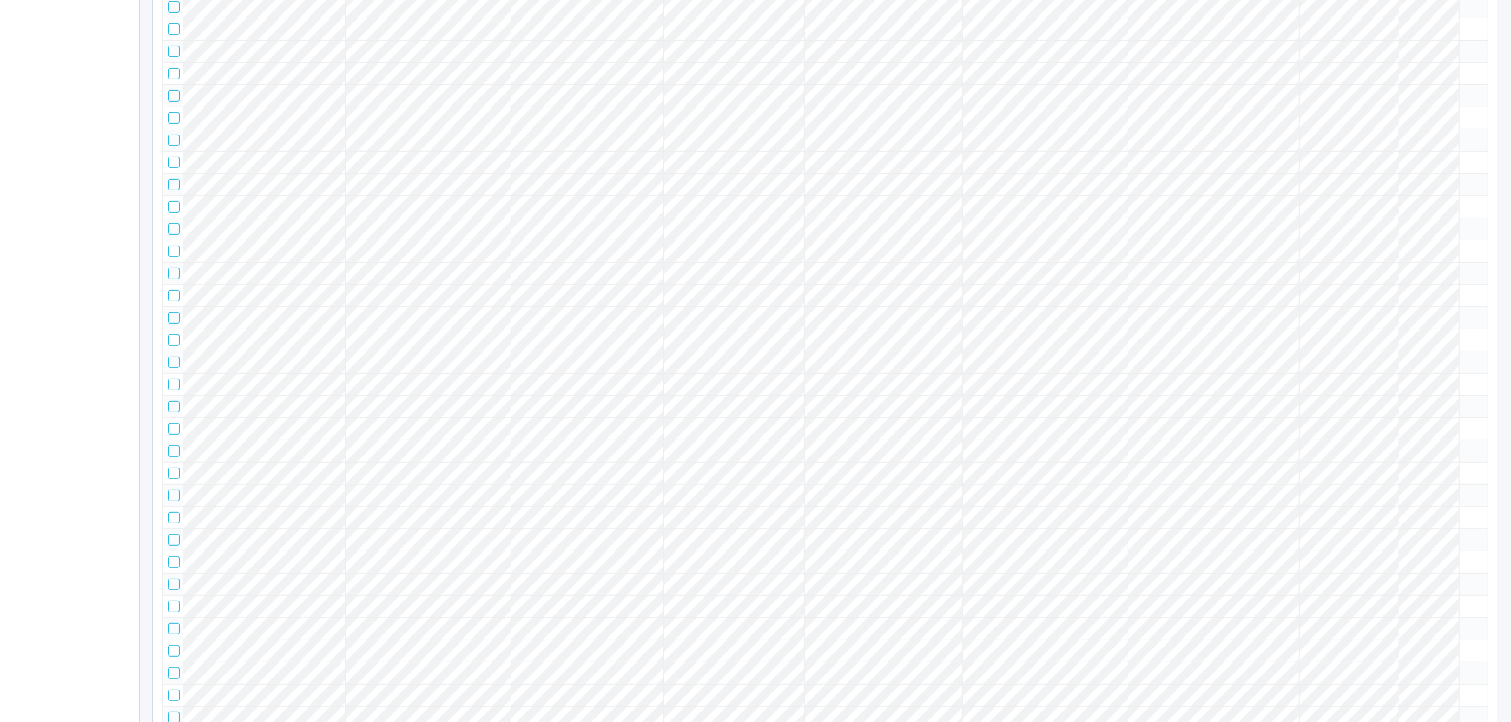
scroll to position [0, 0]
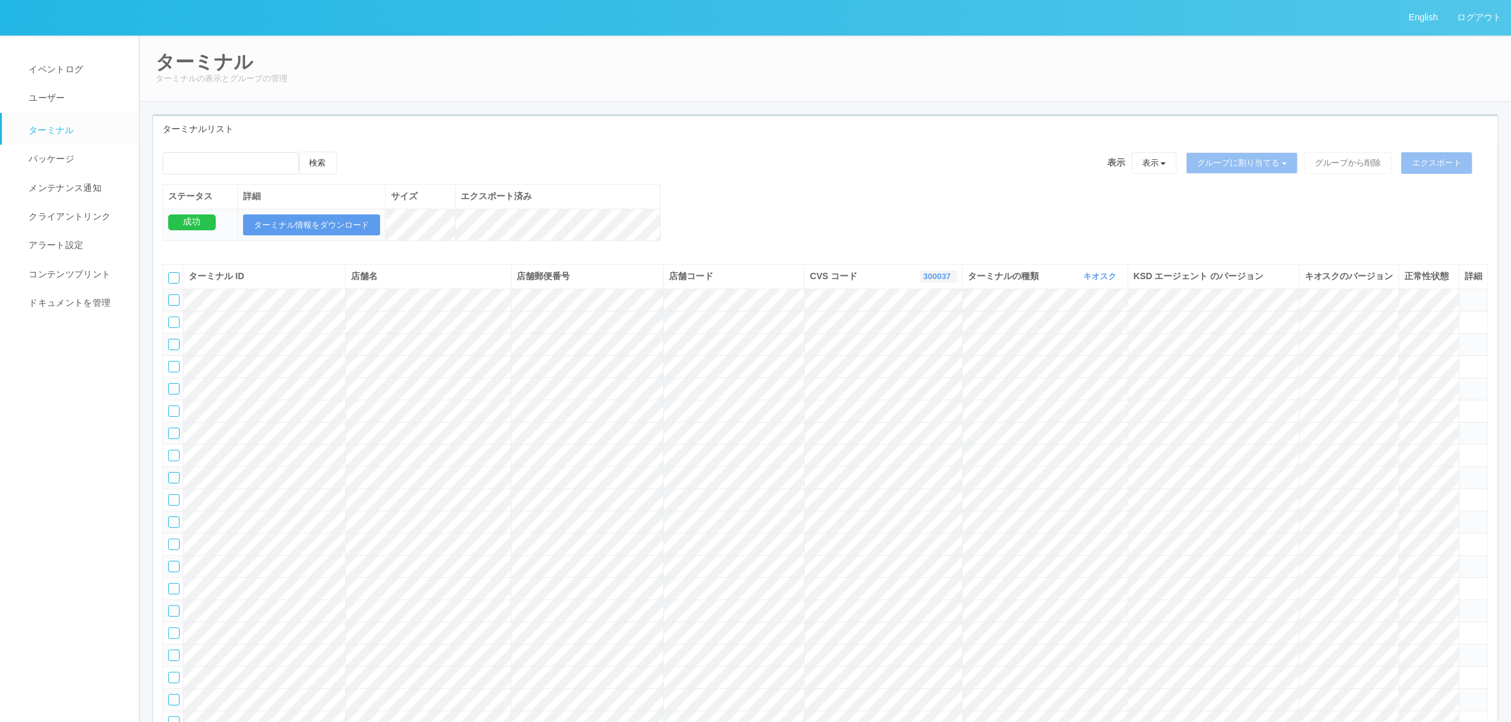
click at [933, 281] on link "300037" at bounding box center [939, 277] width 30 height 10
click at [931, 352] on link "300034" at bounding box center [906, 344] width 100 height 17
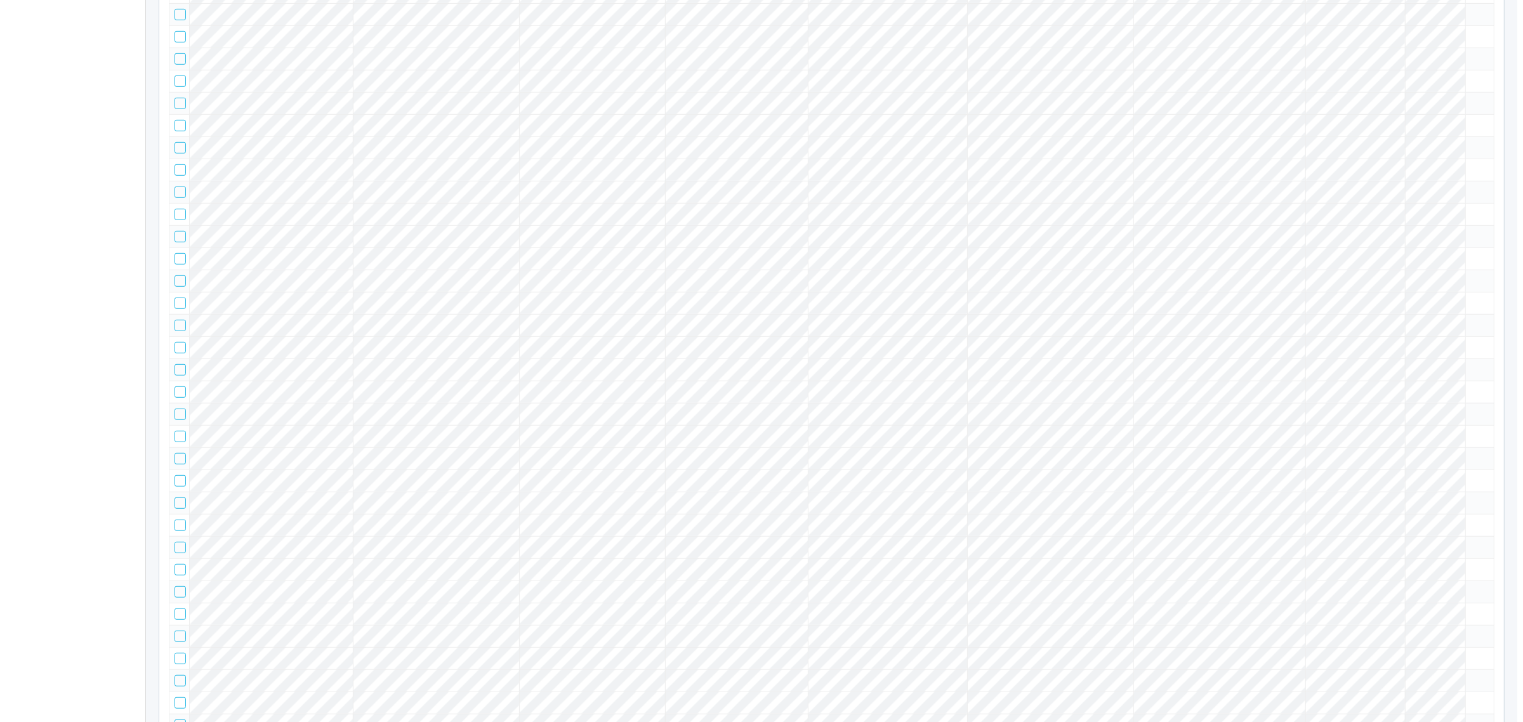
scroll to position [1428, 0]
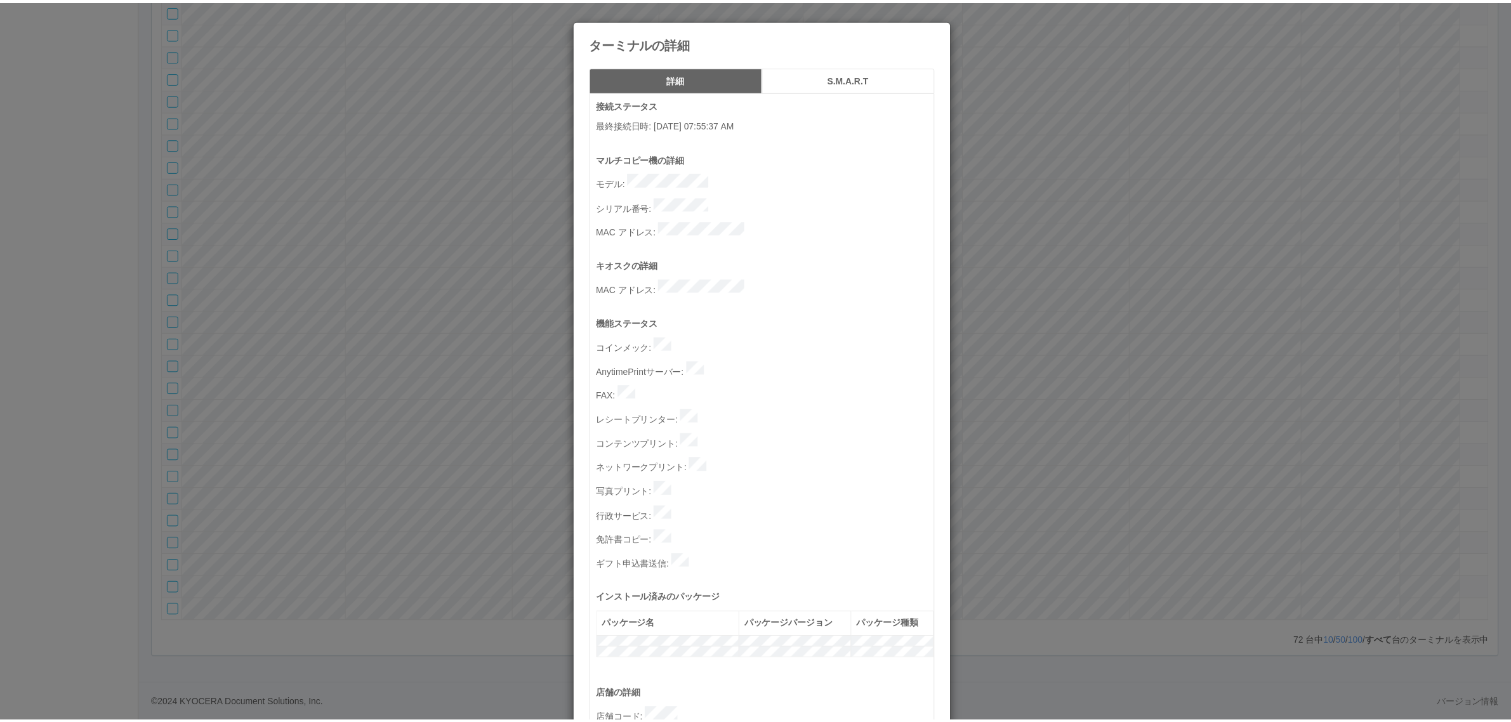
scroll to position [392, 0]
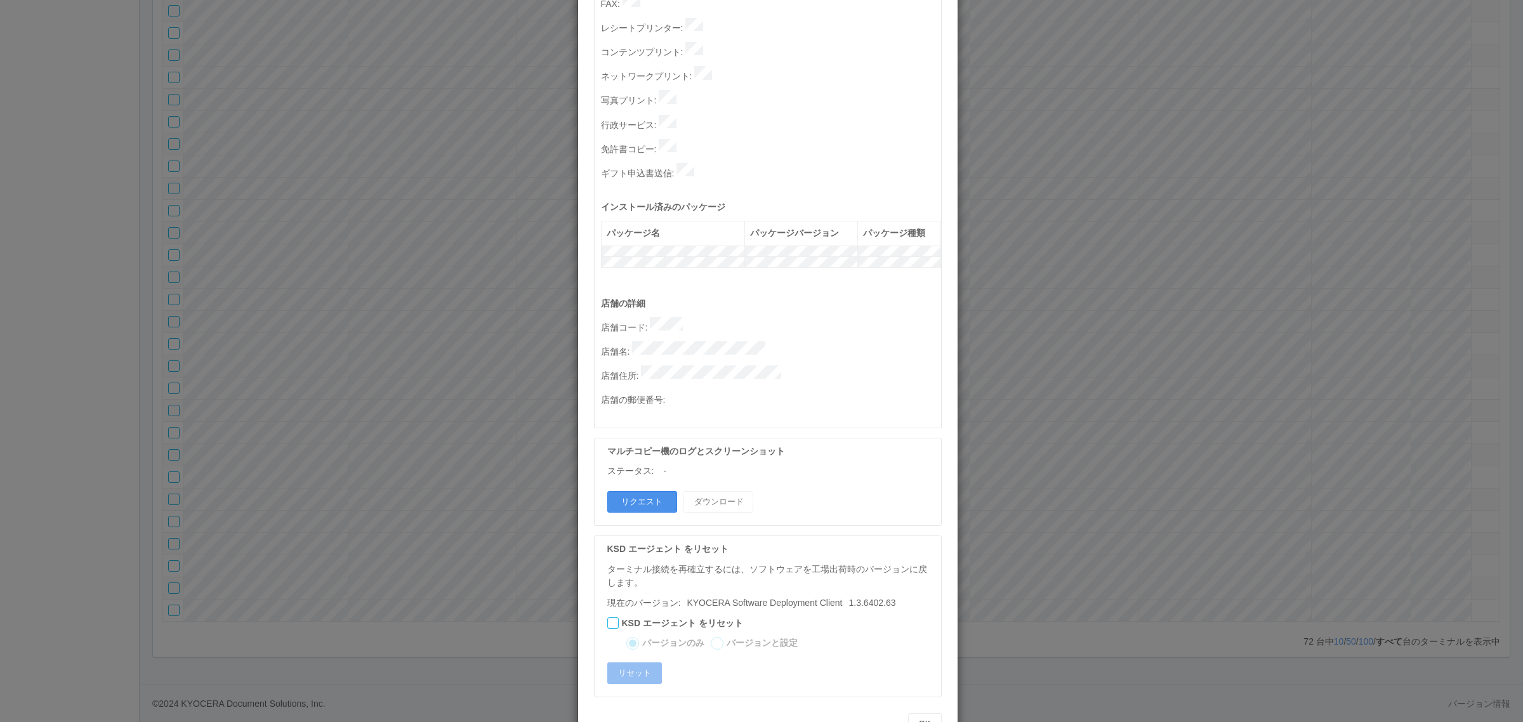
click at [649, 491] on button "リクエスト" at bounding box center [642, 502] width 70 height 22
drag, startPoint x: 1122, startPoint y: 372, endPoint x: 1115, endPoint y: 380, distance: 10.3
click at [1119, 376] on div "ターミナルの詳細 詳細 S.M.A.R.T 接続ステータス 最終接続日時 : [DATE] 07:55:37 AM マルチコピー機の詳細 モデル : シリアル…" at bounding box center [761, 361] width 1523 height 722
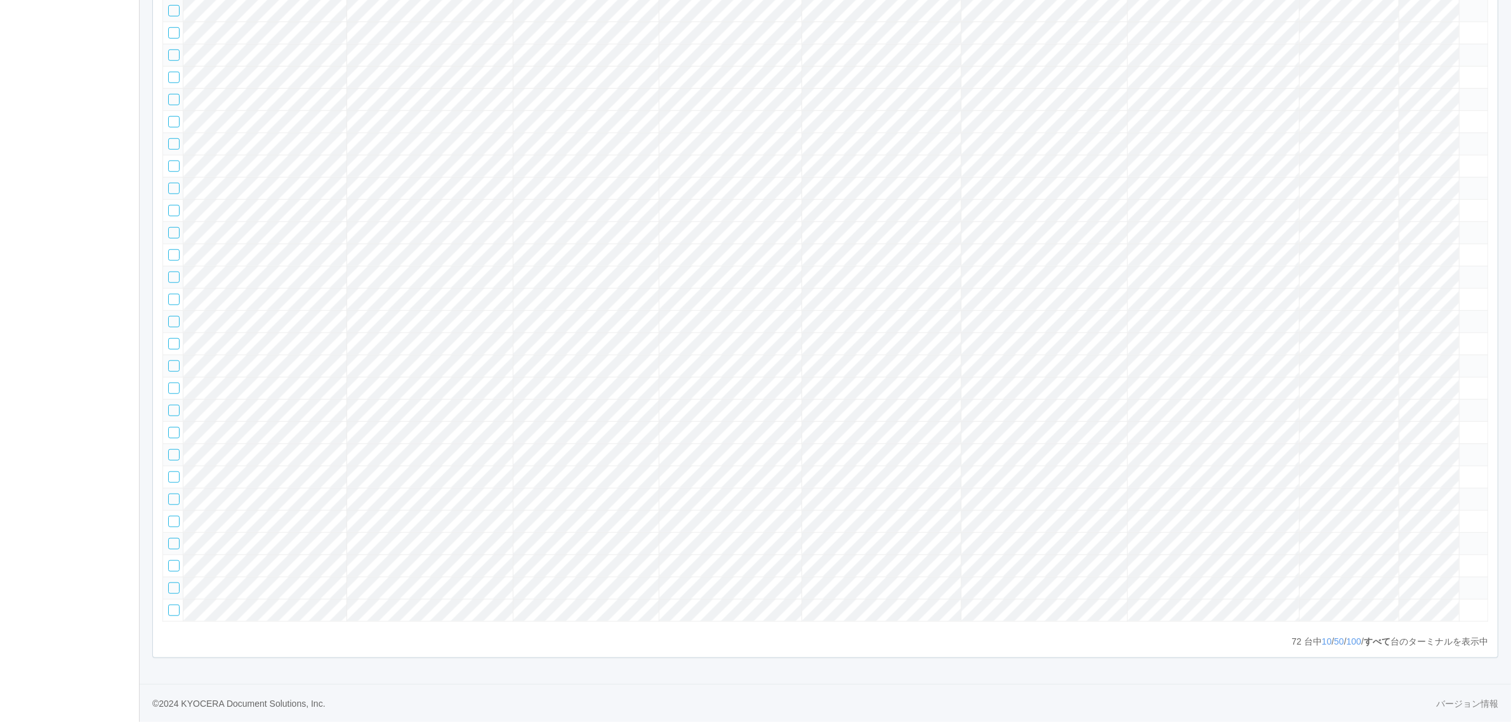
scroll to position [0, 0]
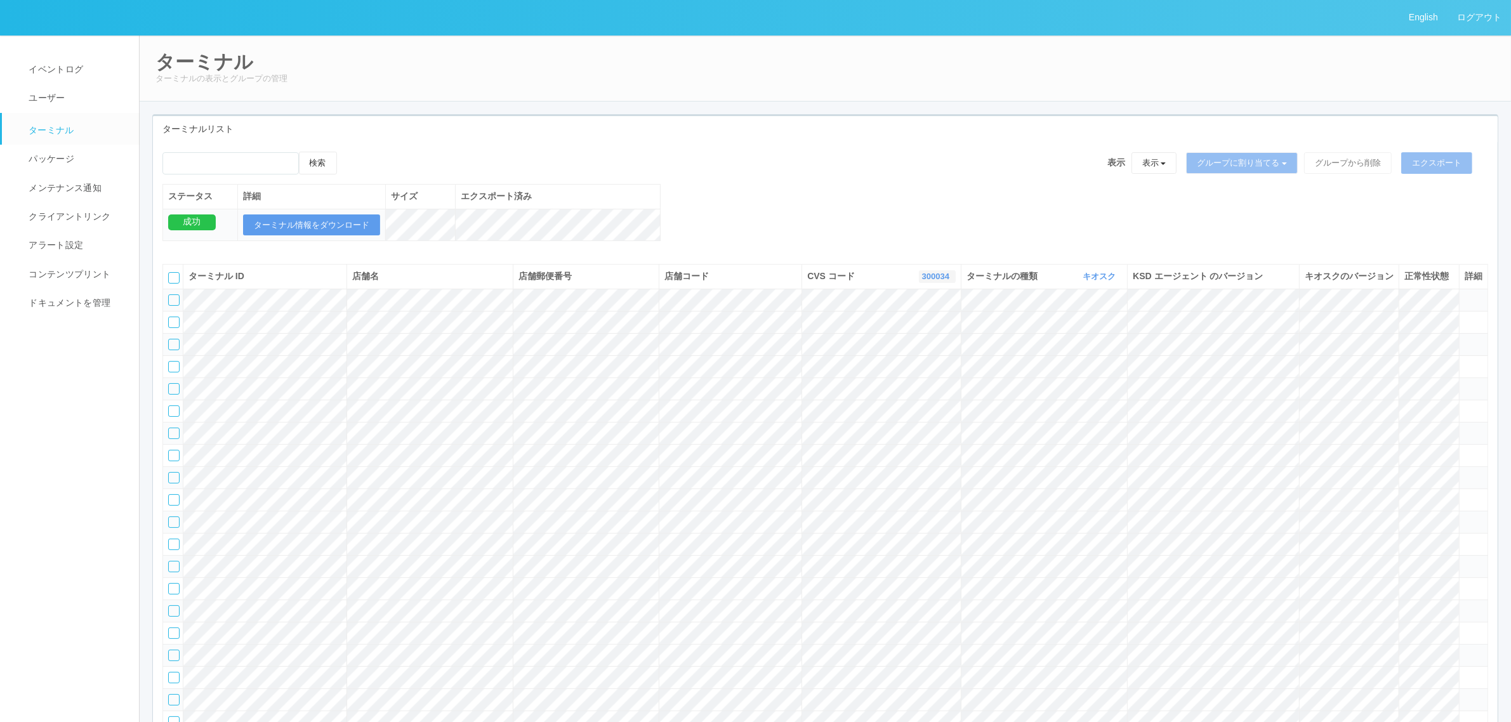
click at [922, 281] on link "300034" at bounding box center [937, 277] width 30 height 10
click at [921, 365] on link "300023" at bounding box center [905, 356] width 100 height 17
click at [849, 211] on div "検索 表示 表示 すべてのターミナル 未割り当てのターミナル グループを追加 グループ名を編集 アーカイブ済みのターミナル グループに割り当てる グループを追…" at bounding box center [825, 203] width 1345 height 103
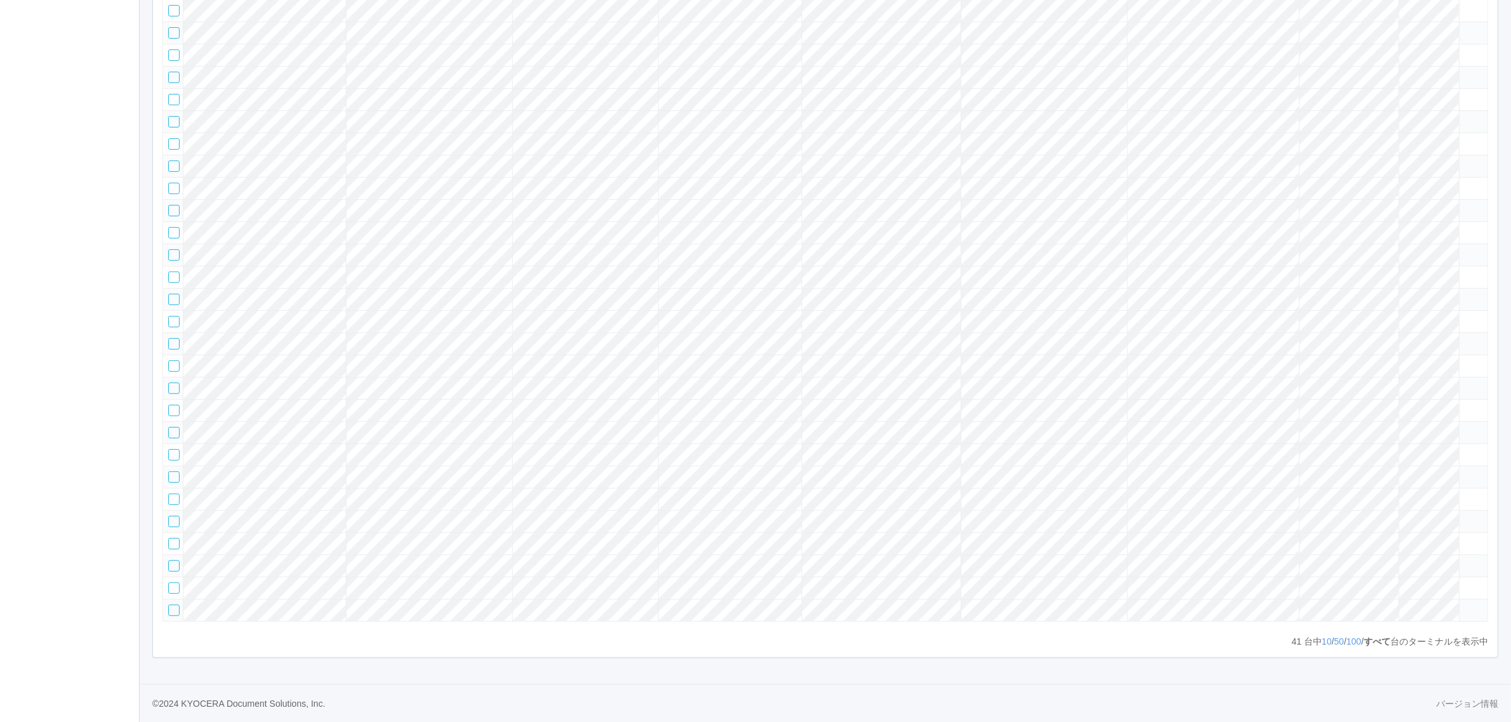
click at [1363, 399] on tr at bounding box center [825, 410] width 1325 height 22
click at [1465, 405] on icon at bounding box center [1465, 405] width 0 height 0
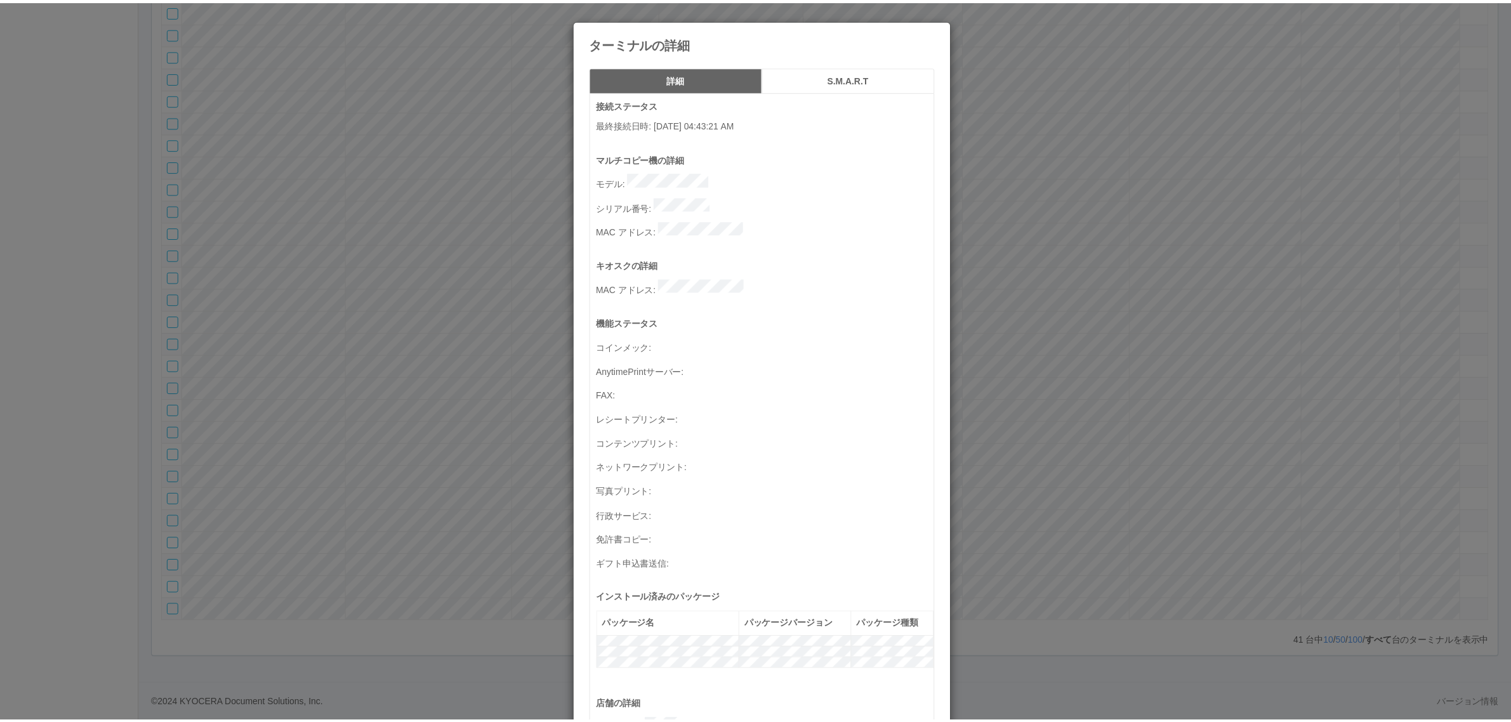
scroll to position [416, 0]
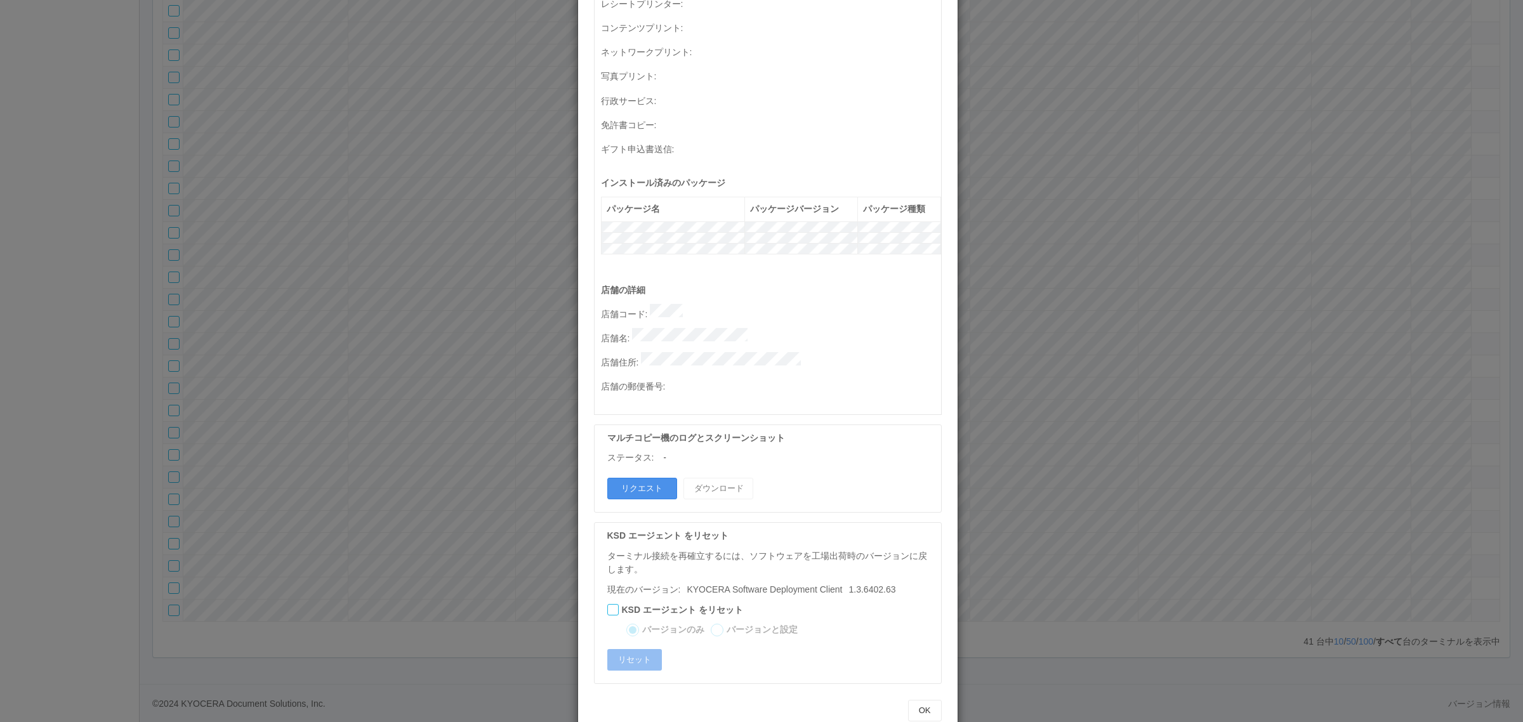
click at [632, 478] on button "リクエスト" at bounding box center [642, 489] width 70 height 22
drag, startPoint x: 1160, startPoint y: 424, endPoint x: 1042, endPoint y: 414, distance: 118.4
click at [1153, 424] on div "ターミナルの詳細 詳細 S.M.A.R.T 接続ステータス 最終接続日時 : [DATE] 04:43:21 AM マルチコピー機の詳細 モデル : シリアル…" at bounding box center [761, 361] width 1523 height 722
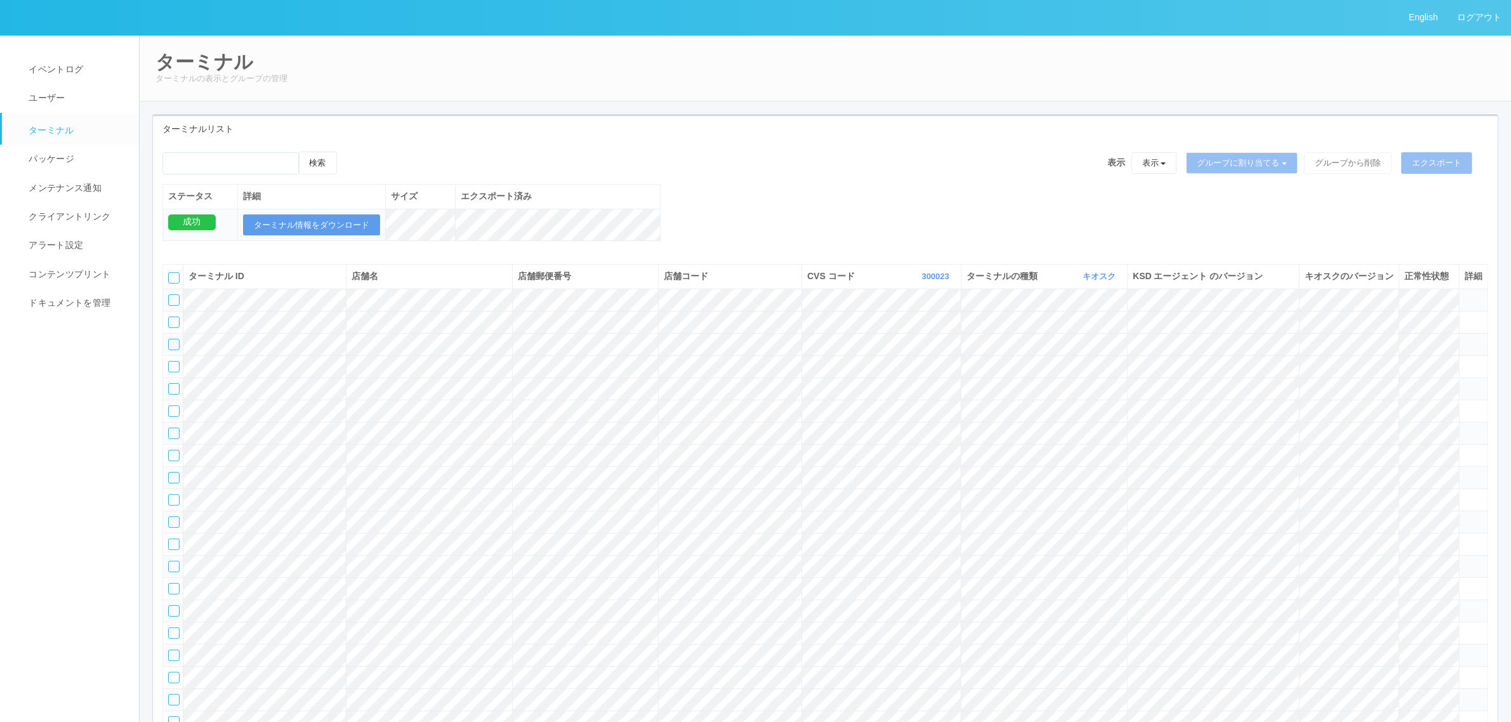
scroll to position [846, 0]
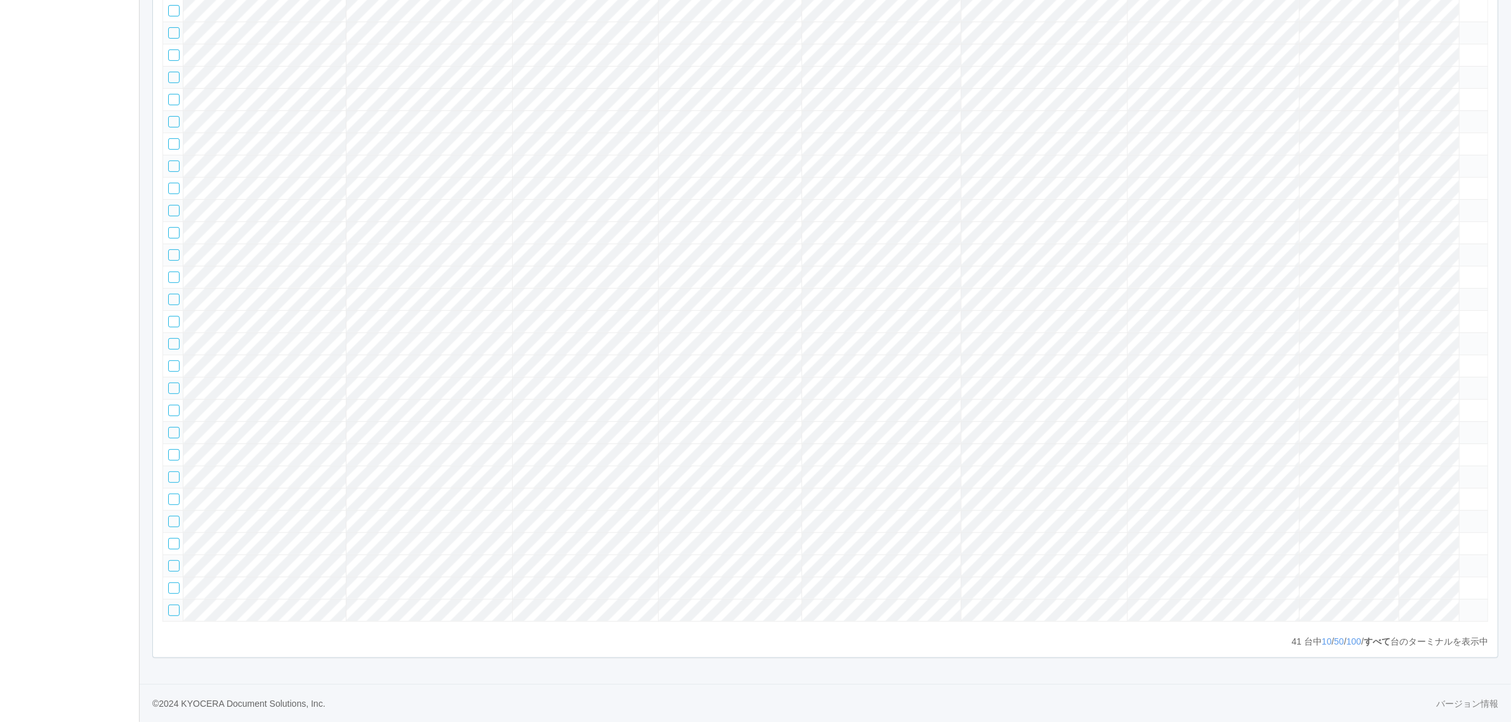
click at [1417, 399] on tr at bounding box center [825, 410] width 1325 height 22
click at [1465, 405] on icon at bounding box center [1465, 405] width 0 height 0
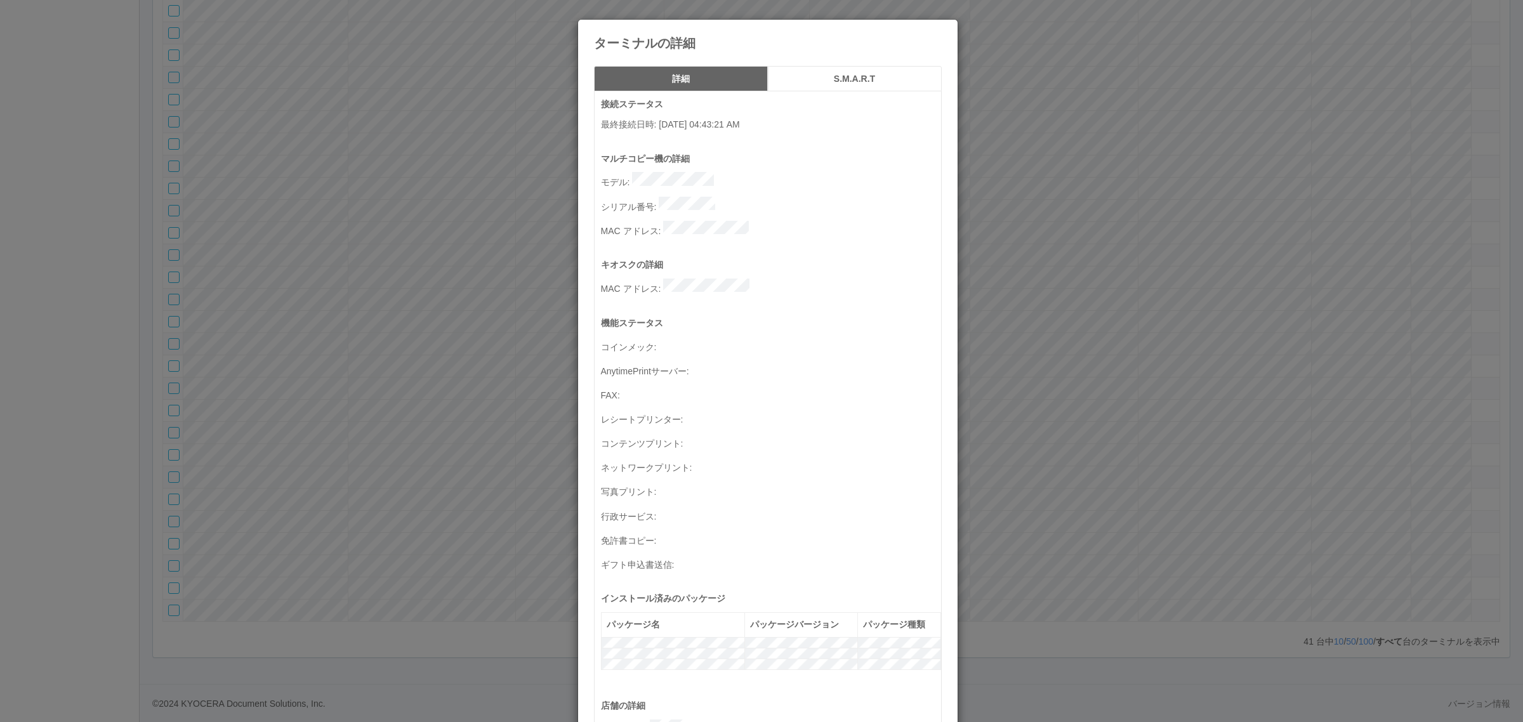
click at [416, 468] on div "ターミナルの詳細 詳細 S.M.A.R.T 接続ステータス 最終接続日時 : [DATE] 04:43:21 AM マルチコピー機の詳細 モデル : シリアル…" at bounding box center [761, 361] width 1523 height 722
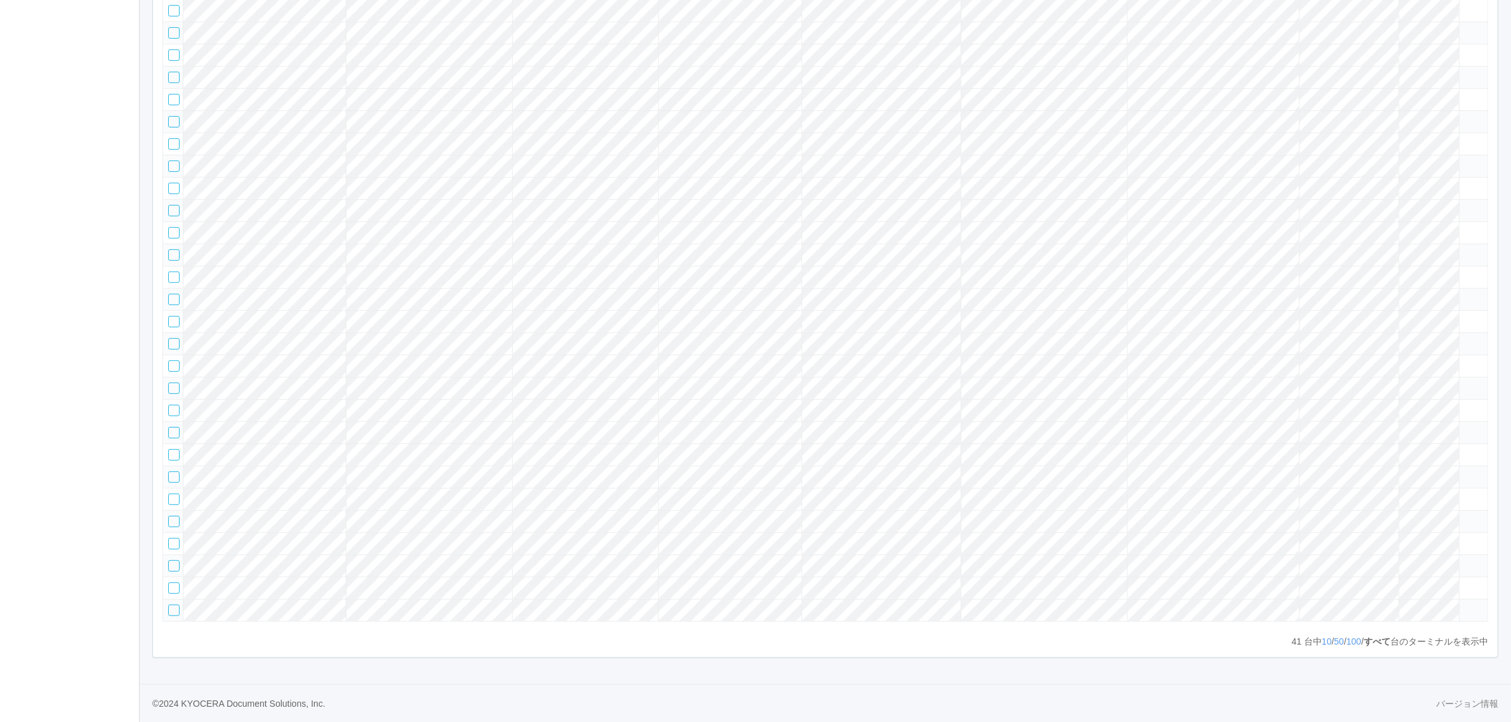
click at [1375, 399] on tr at bounding box center [825, 410] width 1325 height 22
click at [1465, 405] on icon at bounding box center [1465, 405] width 0 height 0
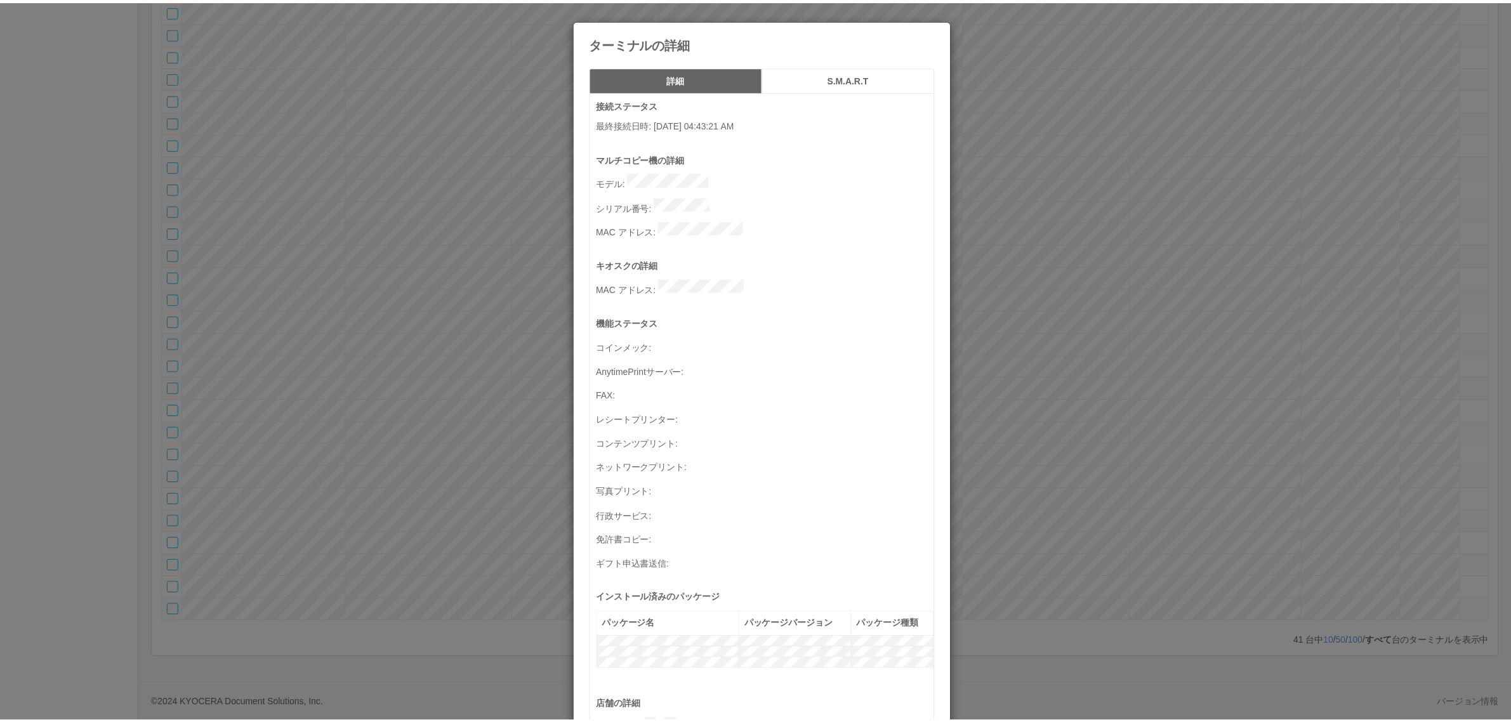
scroll to position [416, 0]
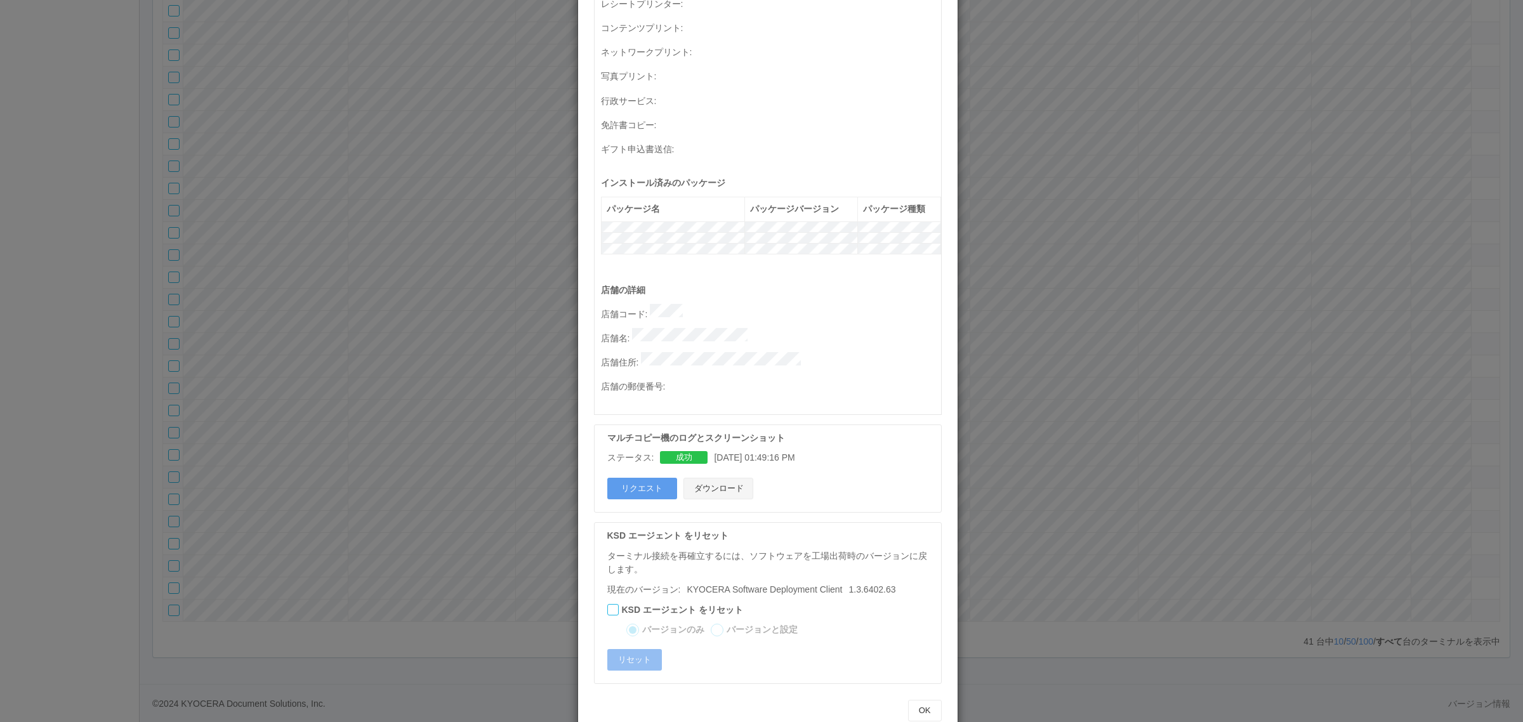
click at [730, 478] on button "ダウンロード" at bounding box center [719, 489] width 70 height 22
click at [343, 168] on div "ターミナルの詳細 詳細 S.M.A.R.T 接続ステータス 最終接続日時 : [DATE] 04:43:21 AM マルチコピー機の詳細 モデル : シリアル…" at bounding box center [761, 361] width 1523 height 722
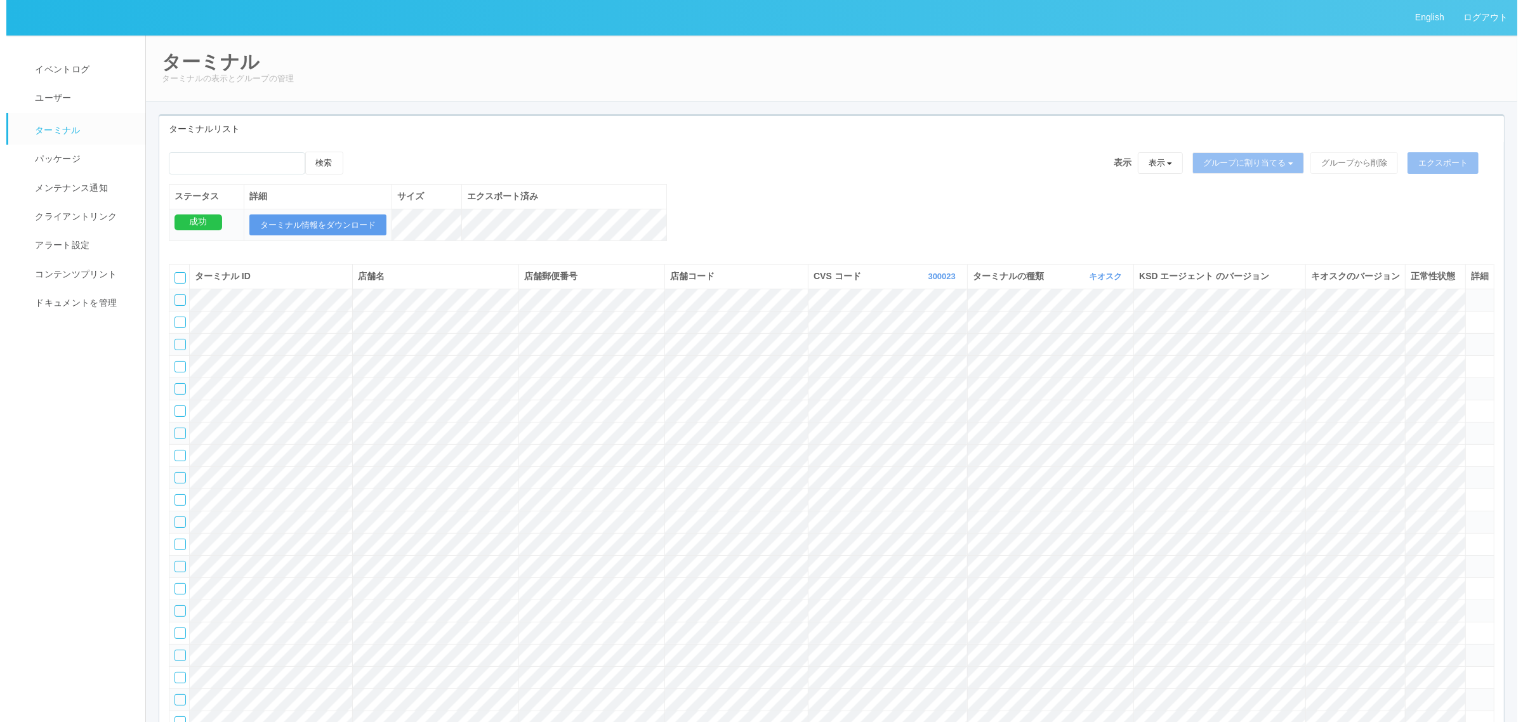
scroll to position [846, 0]
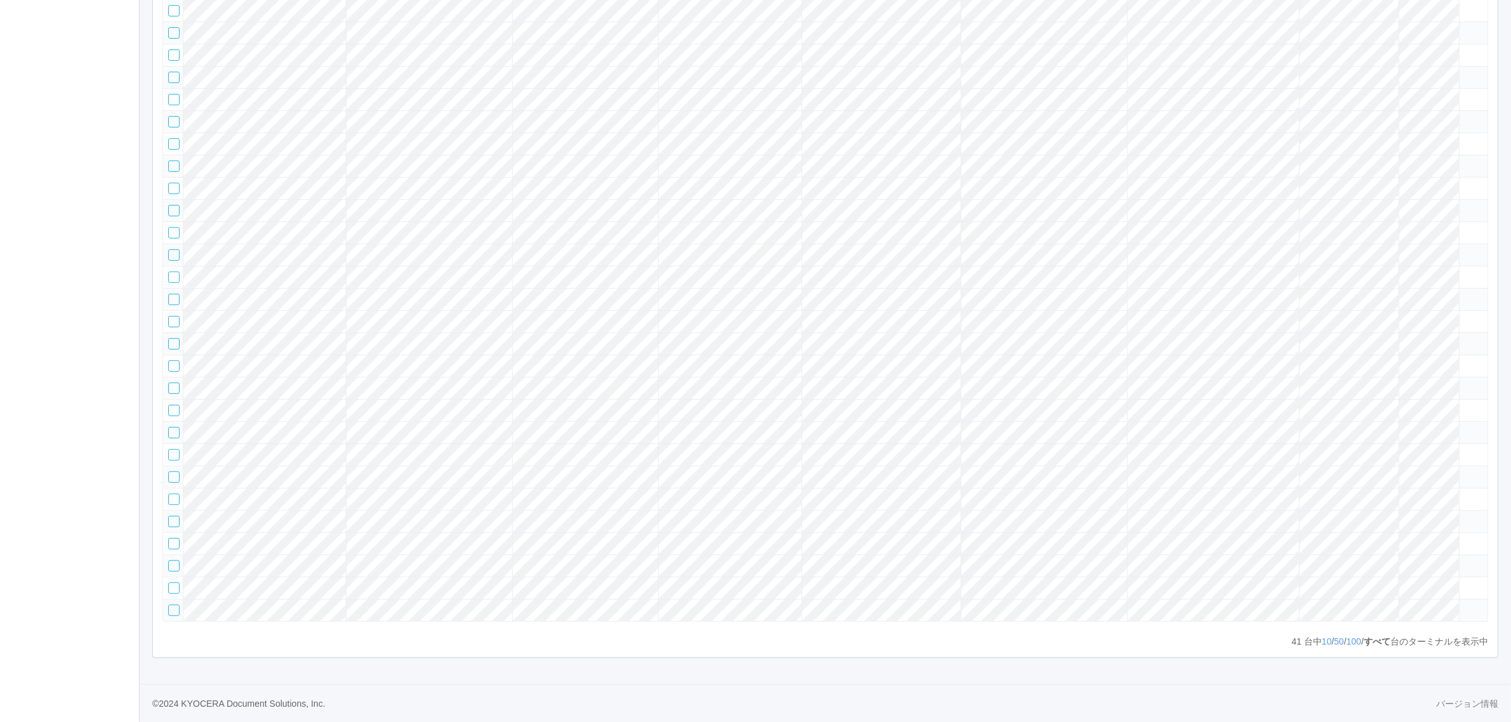
click at [1465, 605] on icon at bounding box center [1465, 605] width 0 height 0
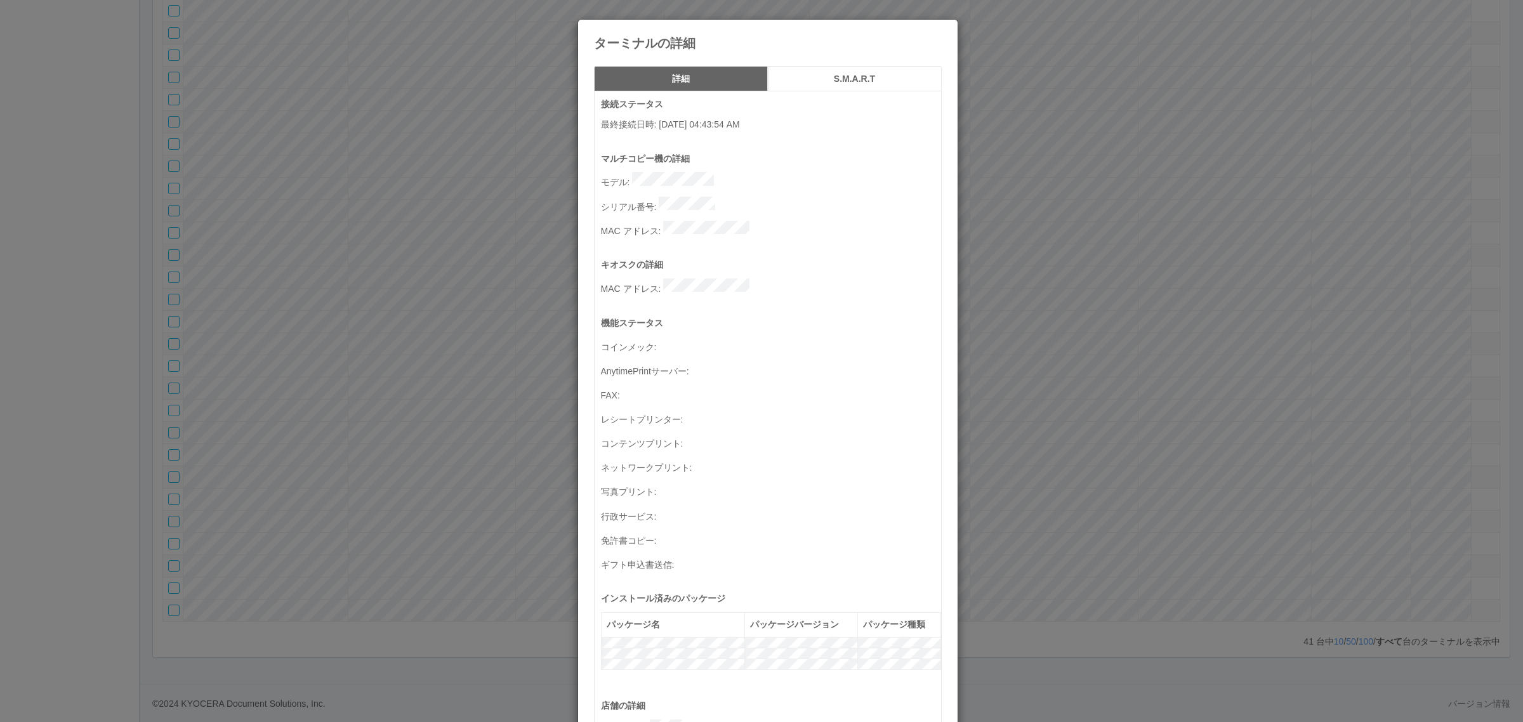
scroll to position [439, 0]
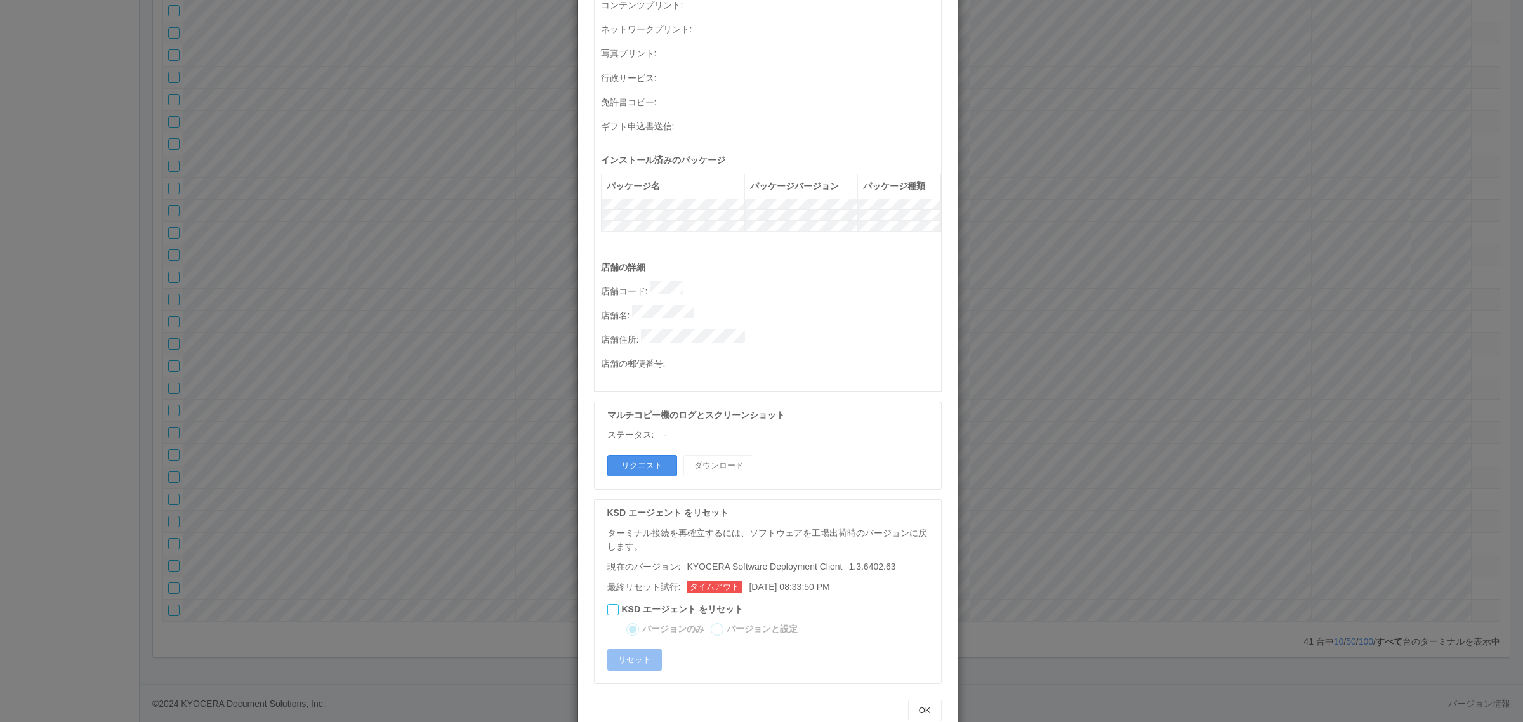
click at [632, 455] on button "リクエスト" at bounding box center [642, 466] width 70 height 22
click at [1051, 420] on div "ターミナルの詳細 詳細 S.M.A.R.T 接続ステータス 最終接続日時 : [DATE] 04:43:54 AM マルチコピー機の詳細 モデル : シリアル…" at bounding box center [761, 361] width 1523 height 722
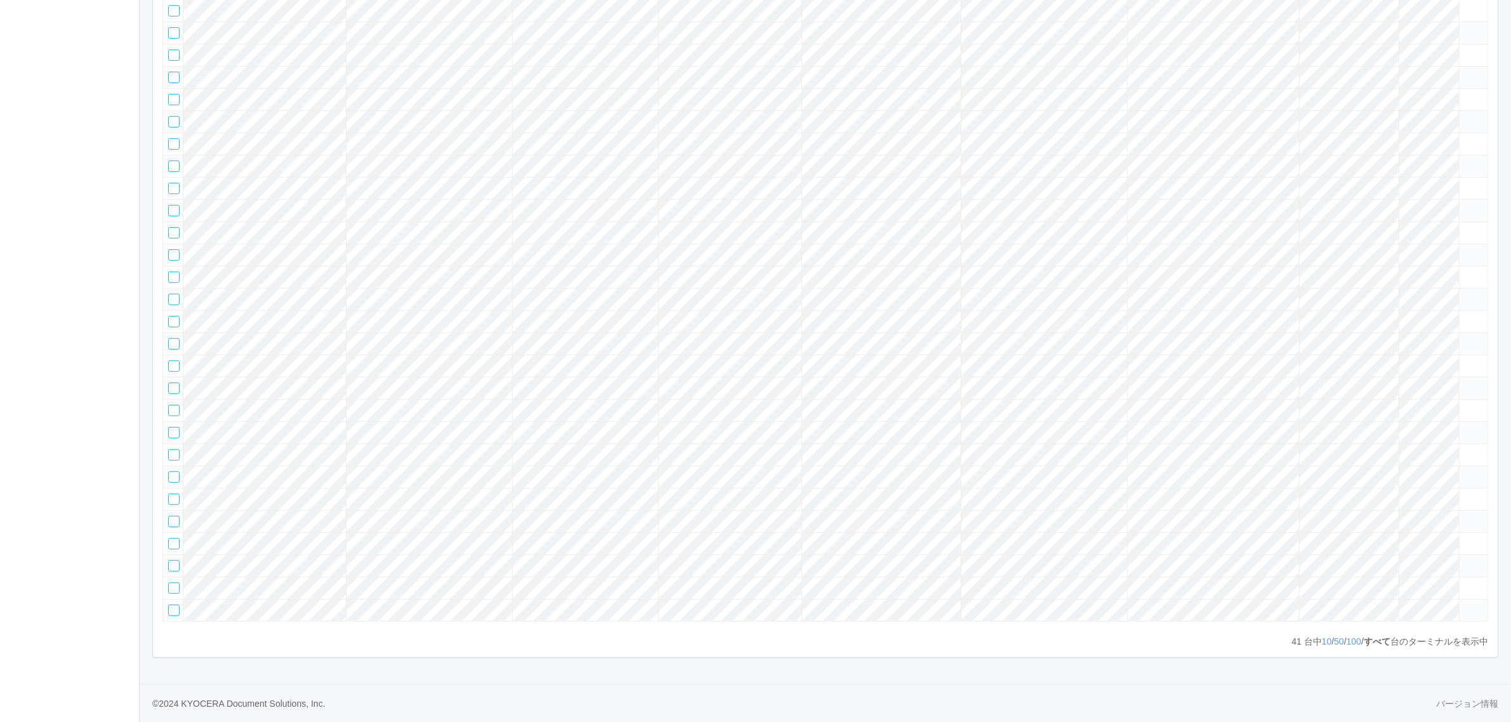
scroll to position [0, 0]
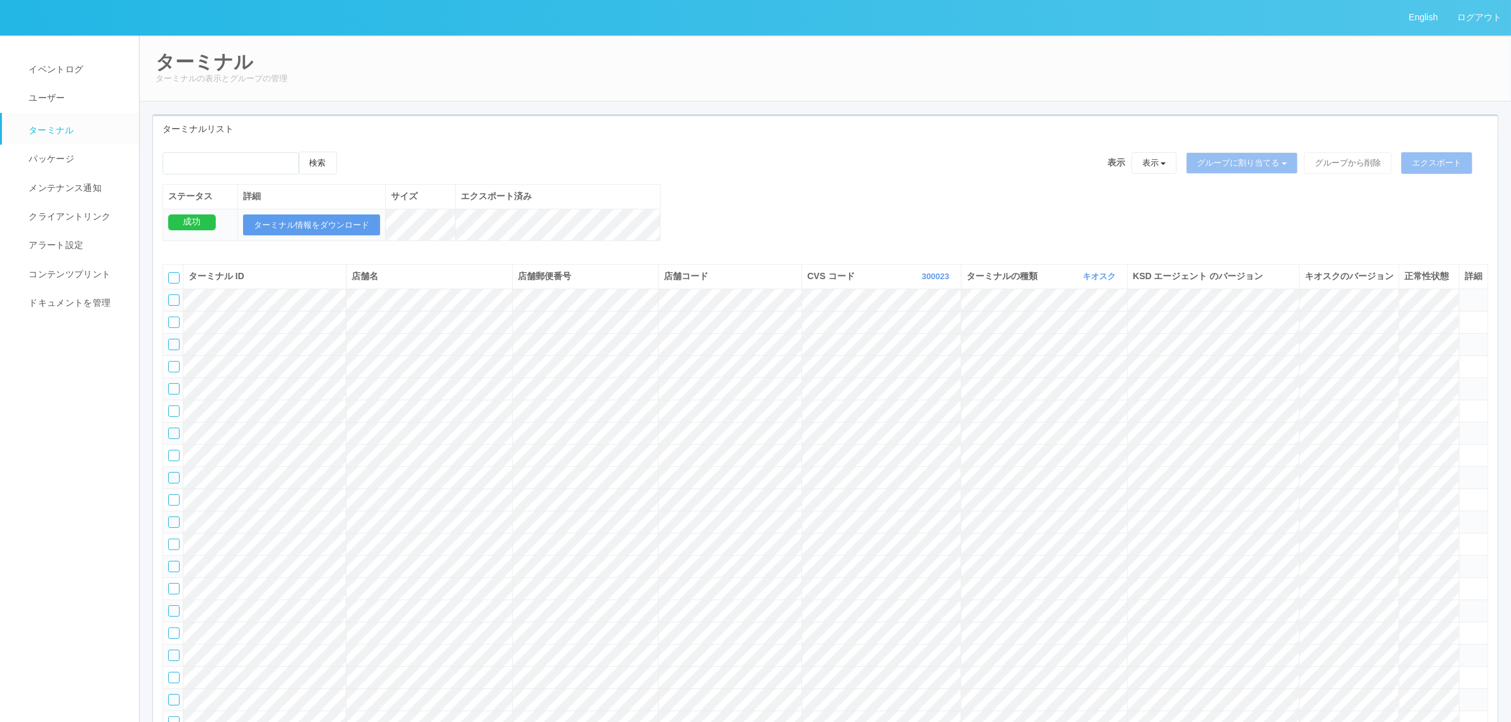
click at [930, 282] on th "CVS コード 300023 表示 すべて 300024 300036 300037 300034 300033 300031 300020 300035 3…" at bounding box center [881, 277] width 159 height 24
click at [934, 281] on link "300023" at bounding box center [937, 277] width 30 height 10
click at [924, 338] on link "300034" at bounding box center [905, 329] width 100 height 17
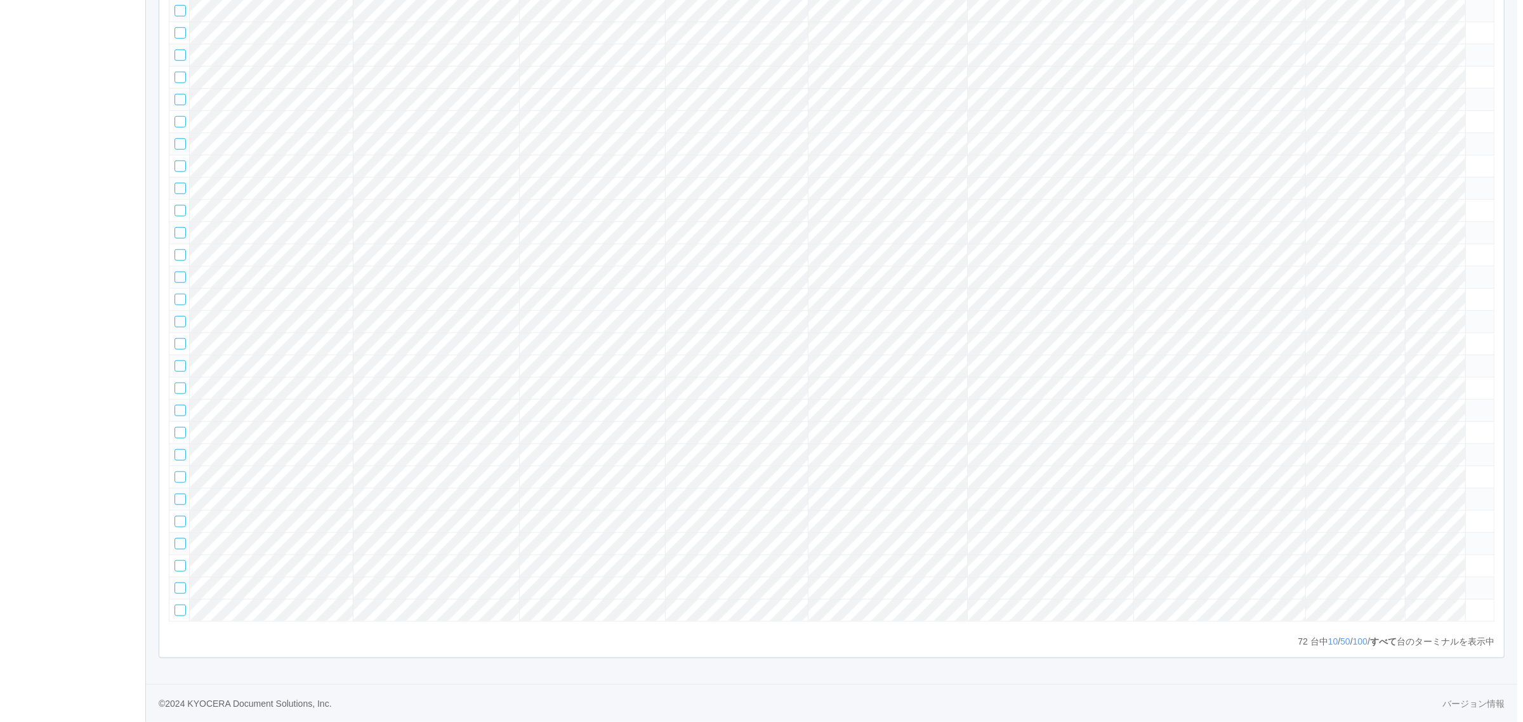
scroll to position [1148, 0]
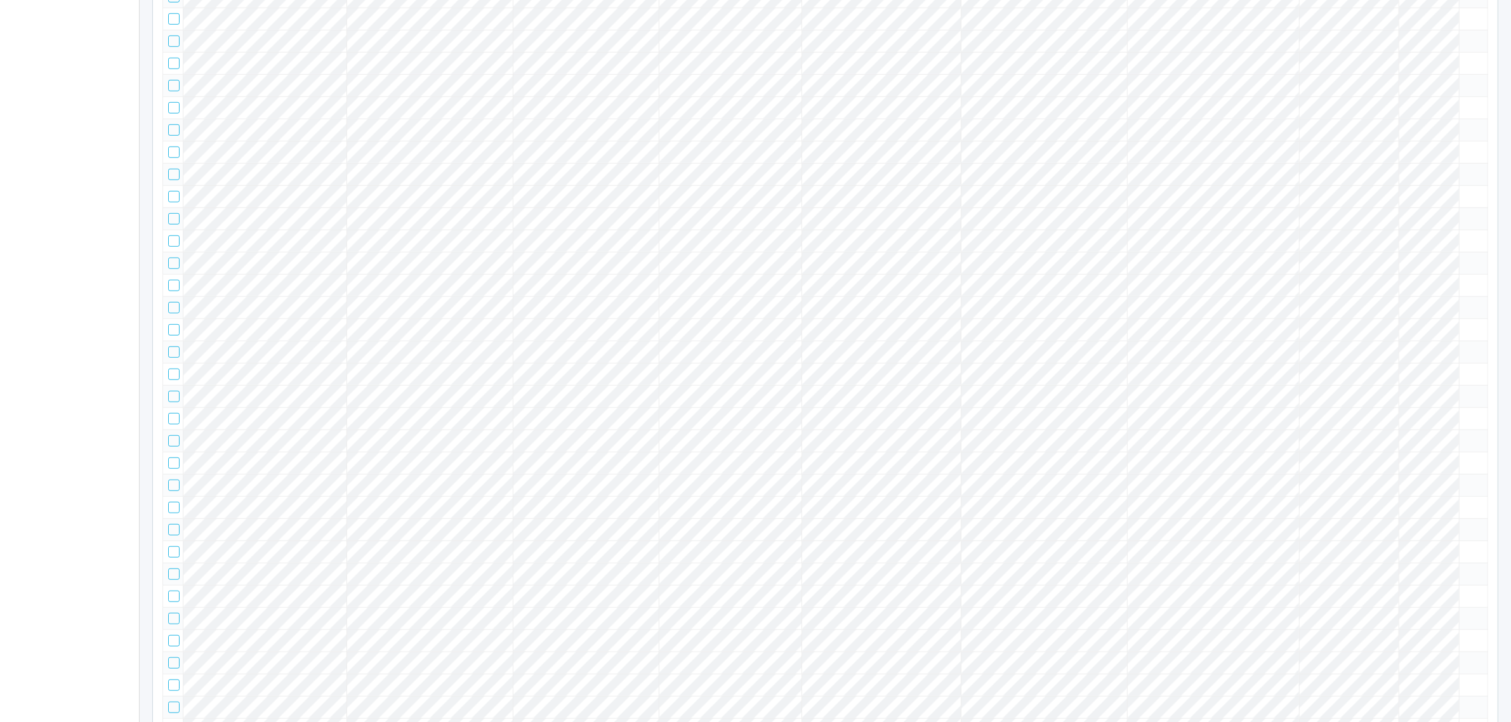
click at [1465, 80] on icon at bounding box center [1465, 80] width 0 height 0
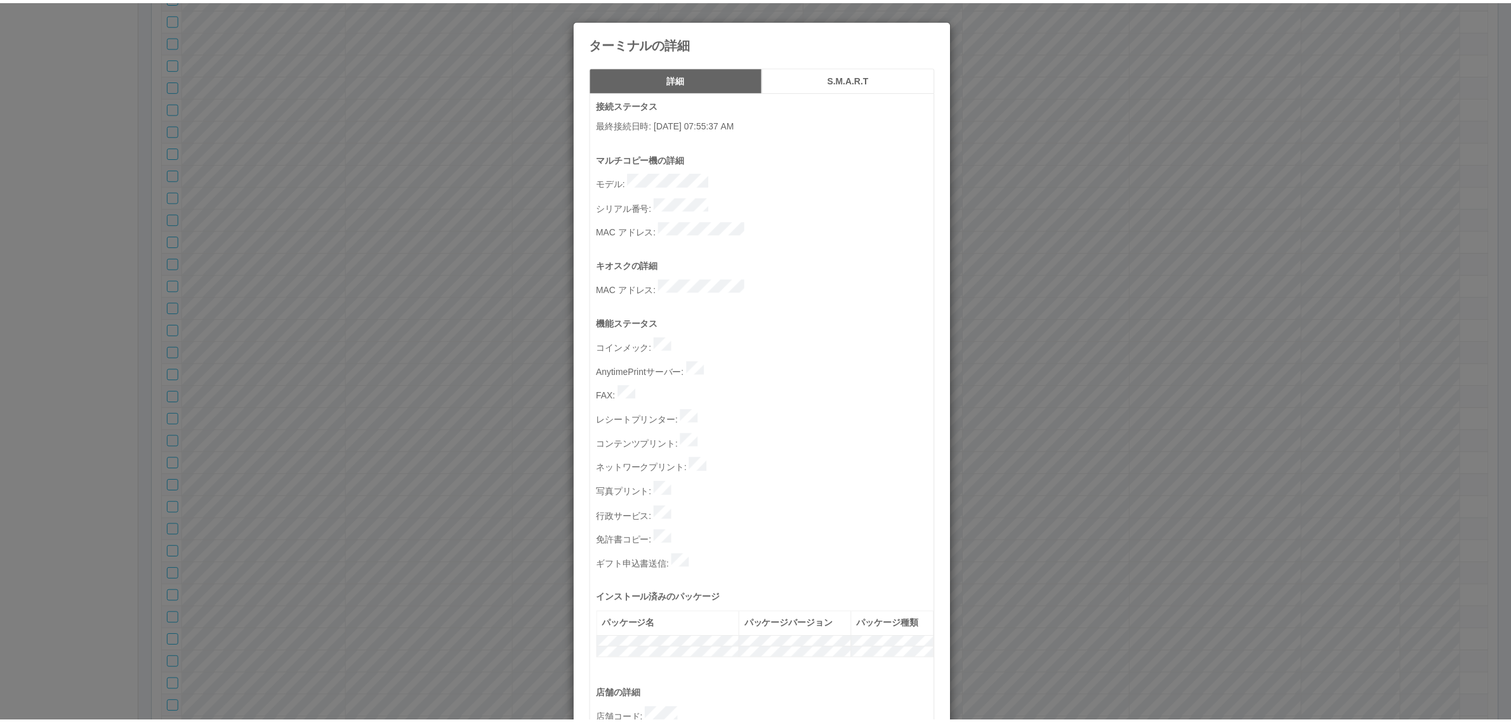
scroll to position [392, 0]
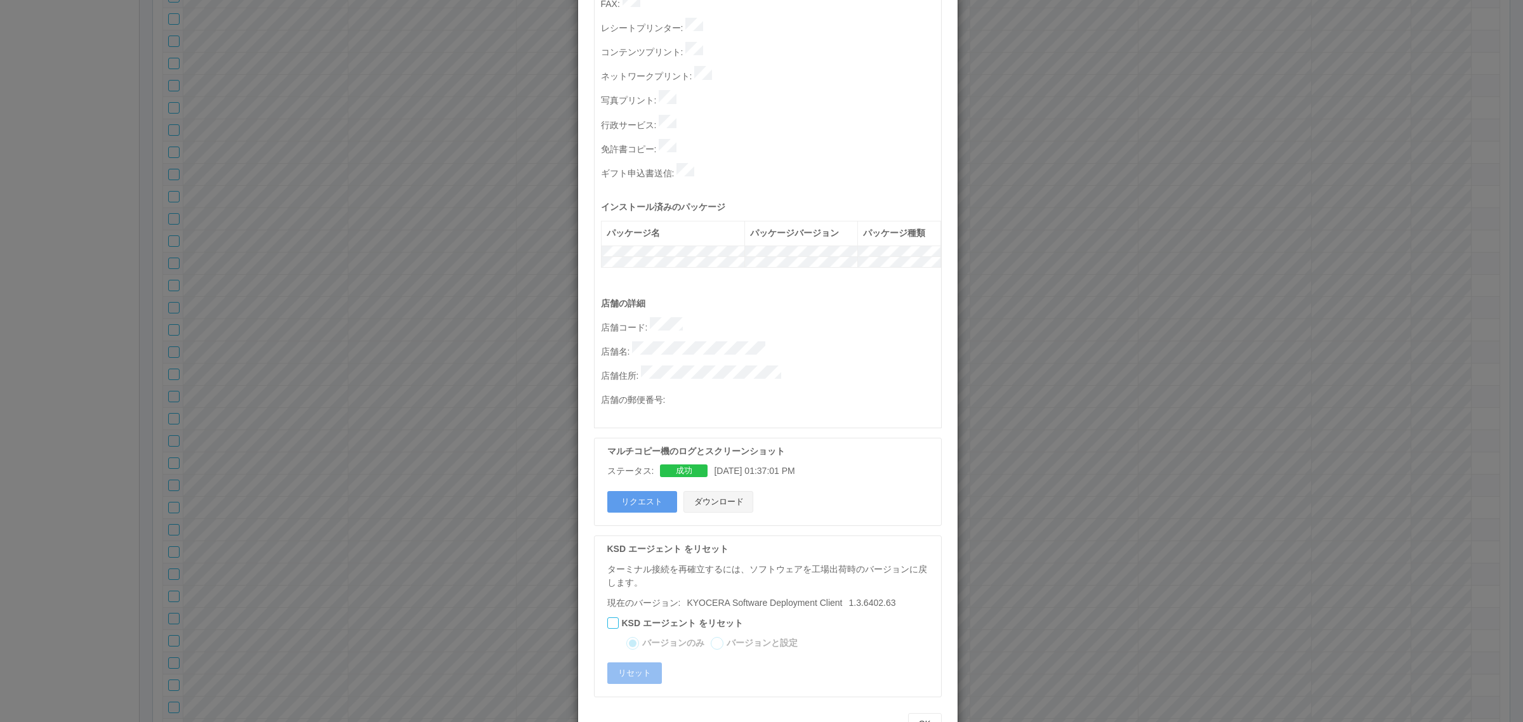
click at [705, 491] on button "ダウンロード" at bounding box center [719, 502] width 70 height 22
drag, startPoint x: 360, startPoint y: 550, endPoint x: 334, endPoint y: 566, distance: 30.2
click at [353, 553] on div "ターミナルの詳細 詳細 S.M.A.R.T 接続ステータス 最終接続日時 : [DATE] 07:55:37 AM マルチコピー機の詳細 モデル : シリアル…" at bounding box center [761, 361] width 1523 height 722
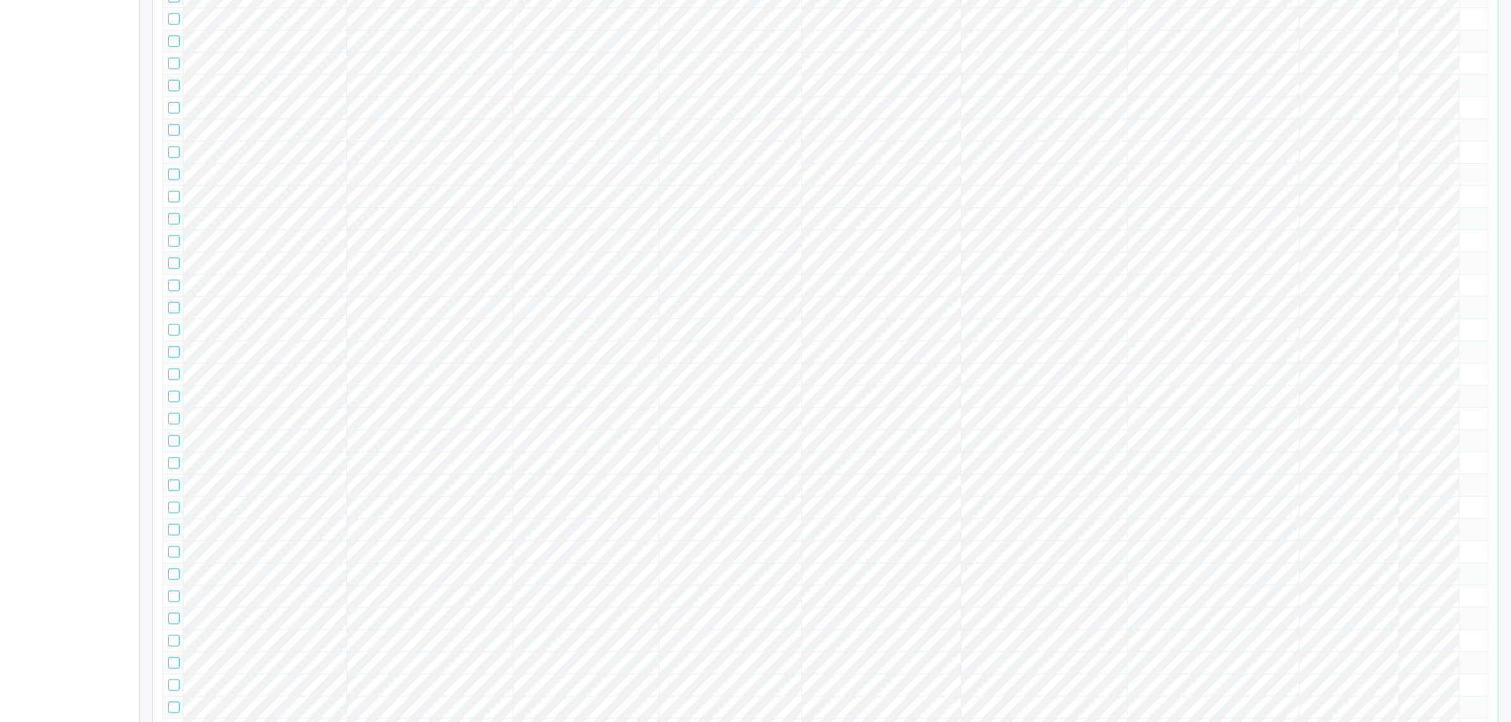
scroll to position [0, 0]
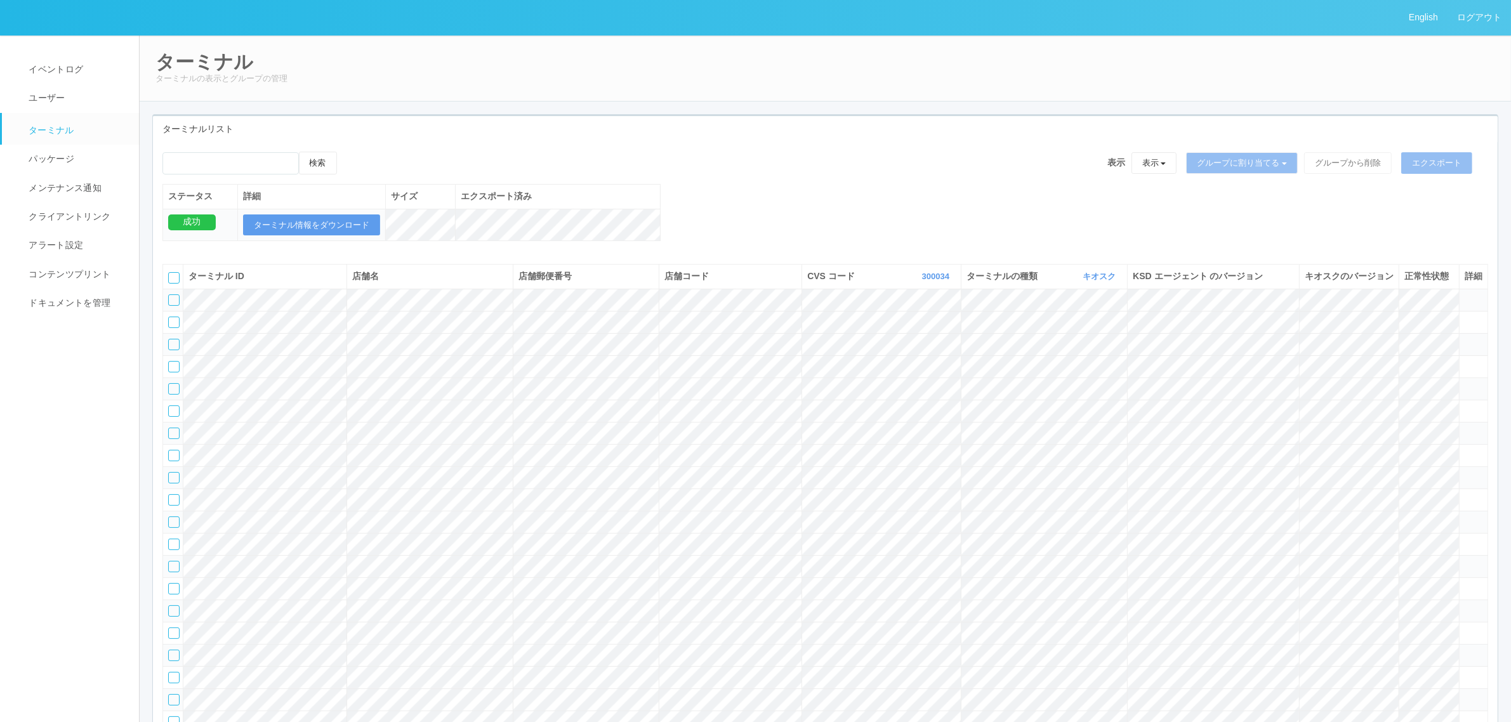
click at [937, 277] on th "CVS コード 300034 表示 すべて 300024 300036 300037 300034 300033 300031 300020 300035 3…" at bounding box center [881, 277] width 159 height 24
click at [941, 281] on link "300034" at bounding box center [937, 277] width 30 height 10
click at [931, 347] on link "115110" at bounding box center [905, 338] width 100 height 17
click at [941, 281] on link "115110" at bounding box center [939, 277] width 30 height 10
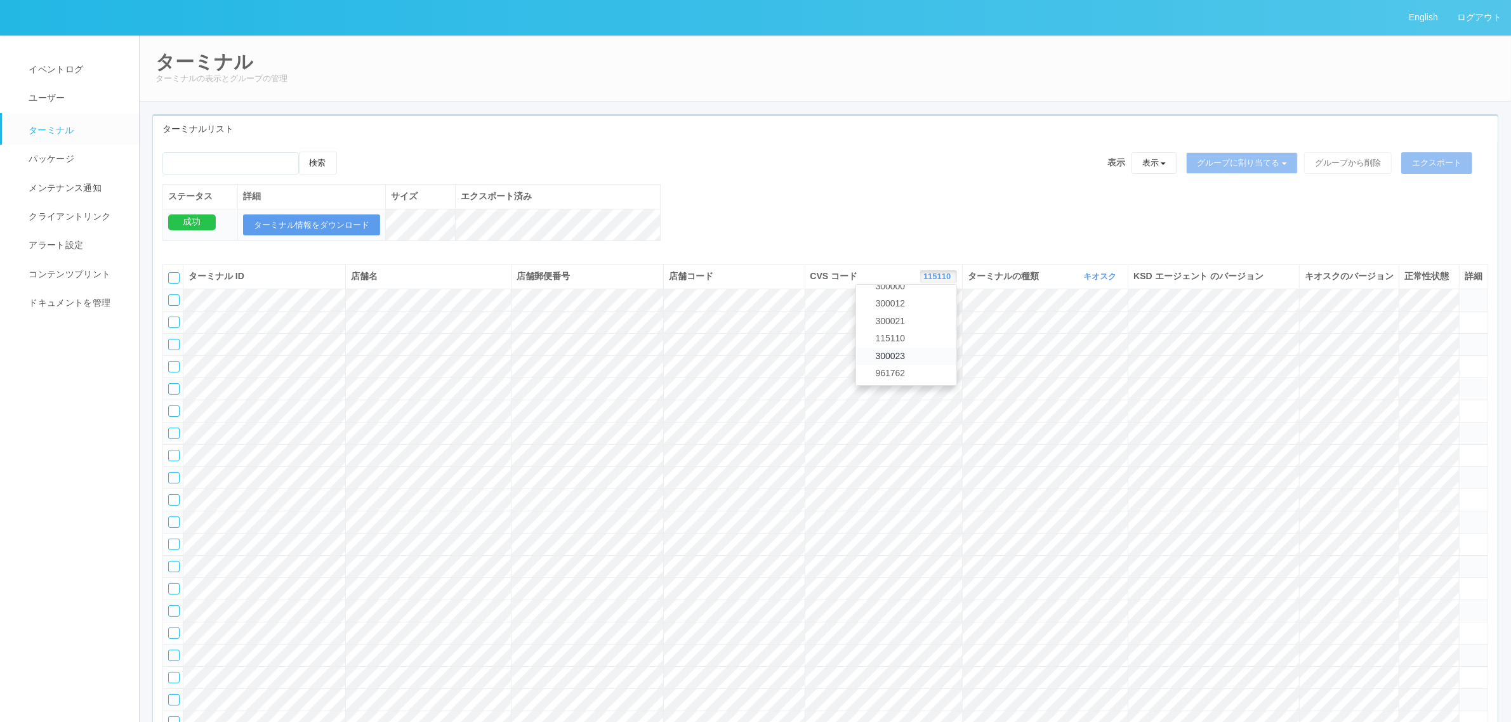
click at [924, 365] on link "300023" at bounding box center [906, 356] width 100 height 17
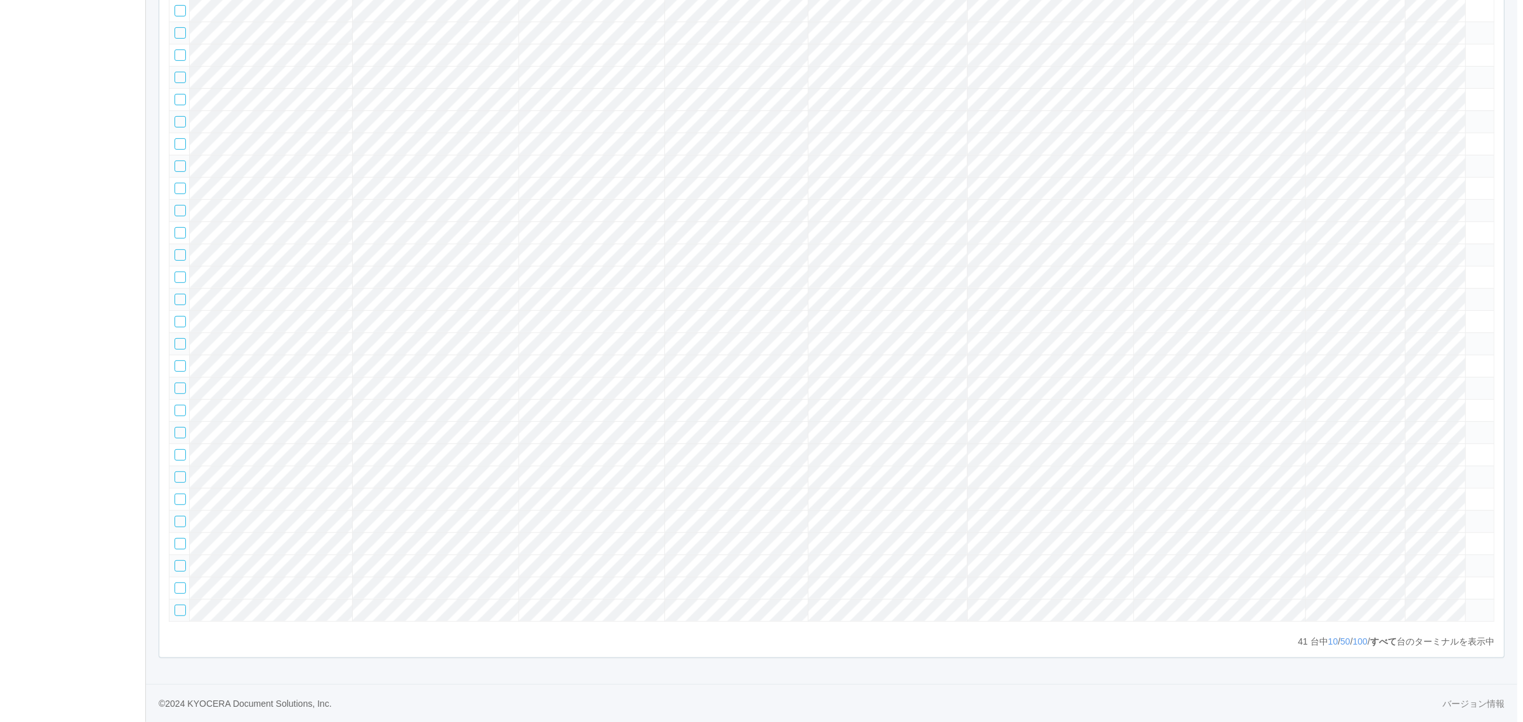
scroll to position [846, 0]
click at [1465, 605] on icon at bounding box center [1465, 605] width 0 height 0
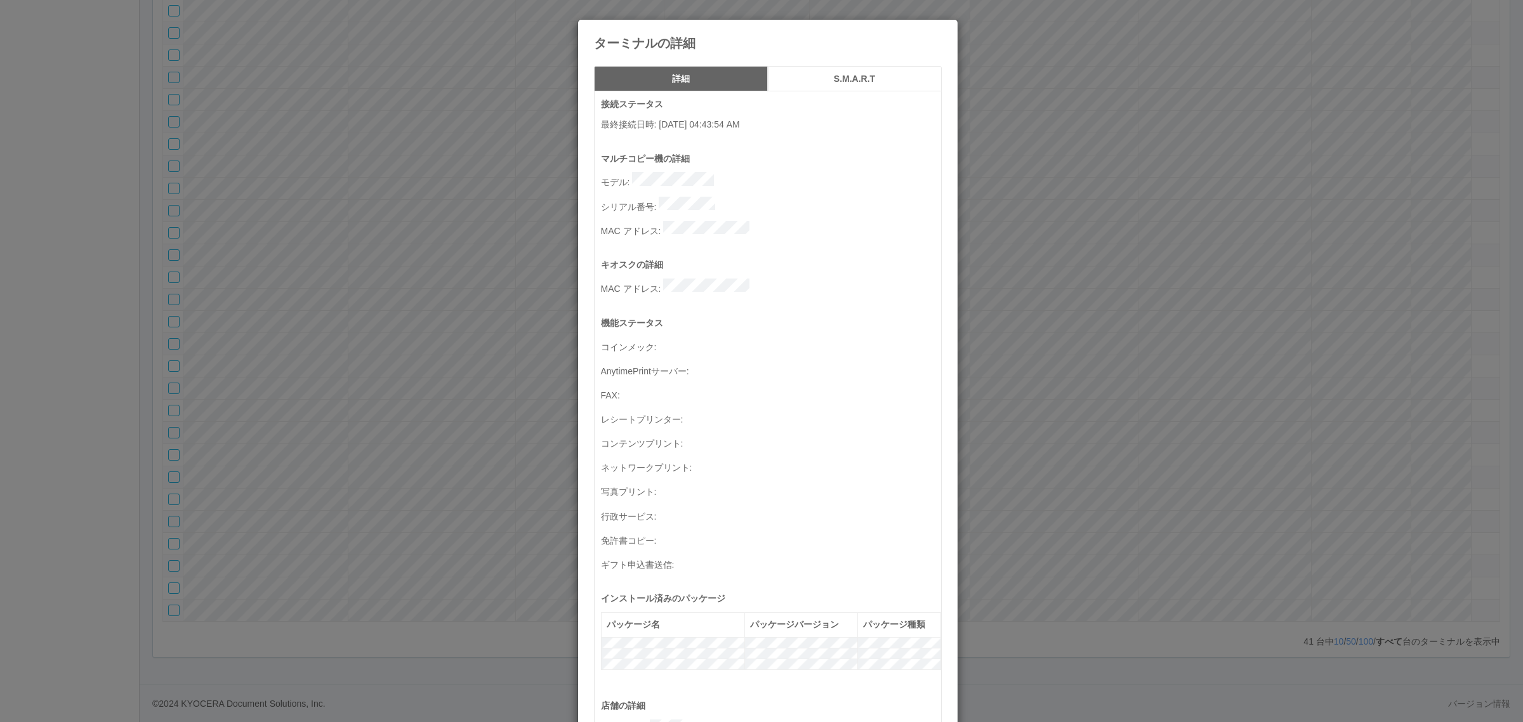
scroll to position [439, 0]
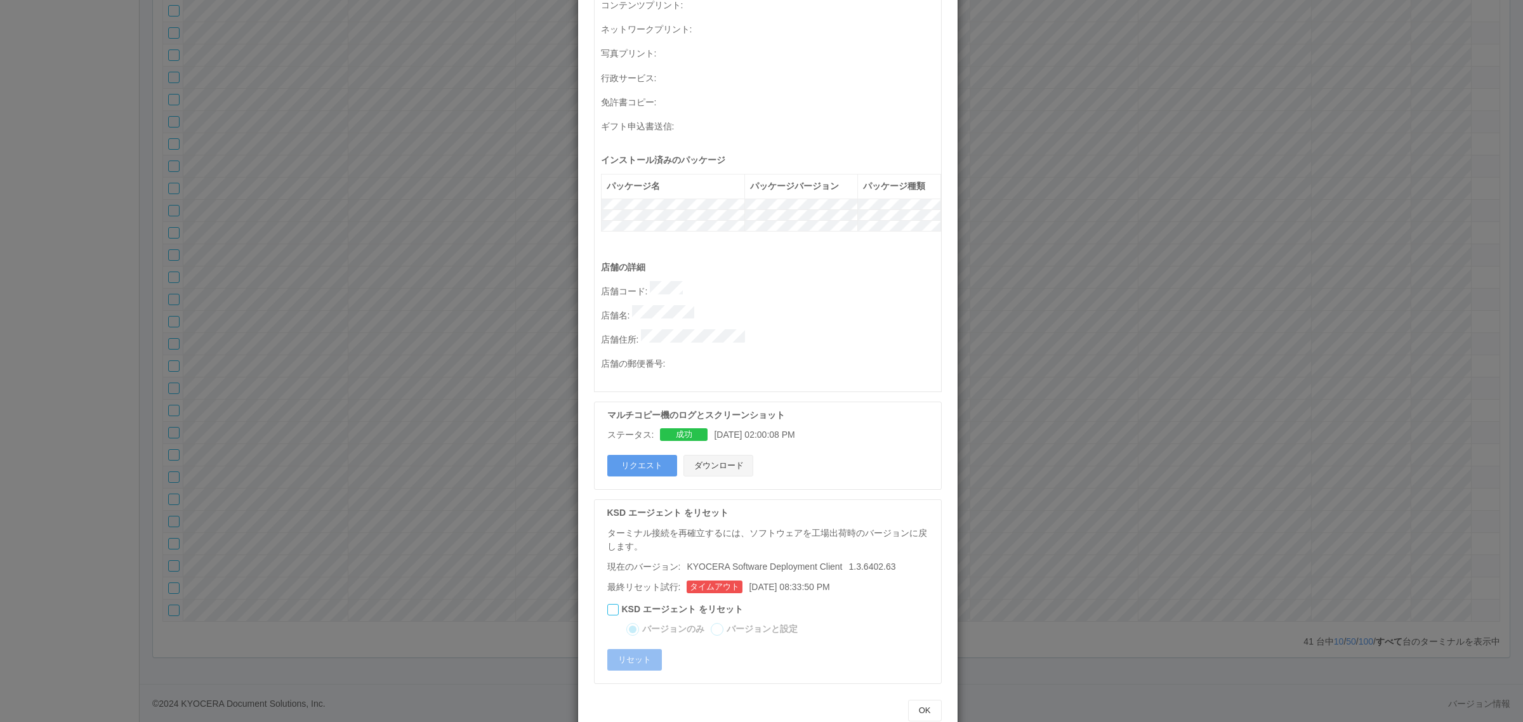
click at [724, 455] on button "ダウンロード" at bounding box center [719, 466] width 70 height 22
drag, startPoint x: 1251, startPoint y: 525, endPoint x: 1031, endPoint y: 498, distance: 221.2
click at [1238, 520] on div "ターミナルの詳細 詳細 S.M.A.R.T 接続ステータス 最終接続日時 : [DATE] 04:43:54 AM マルチコピー機の詳細 モデル : シリアル…" at bounding box center [761, 361] width 1523 height 722
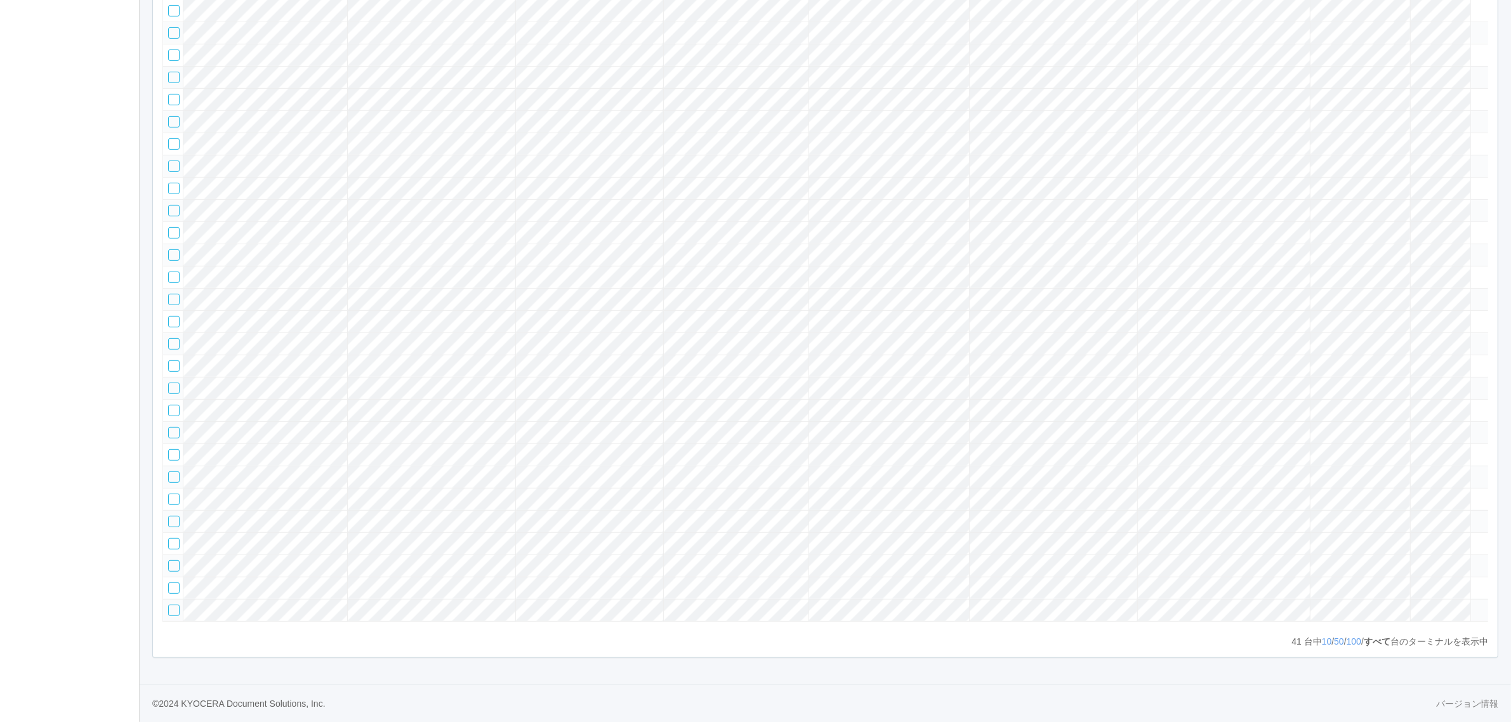
scroll to position [0, 0]
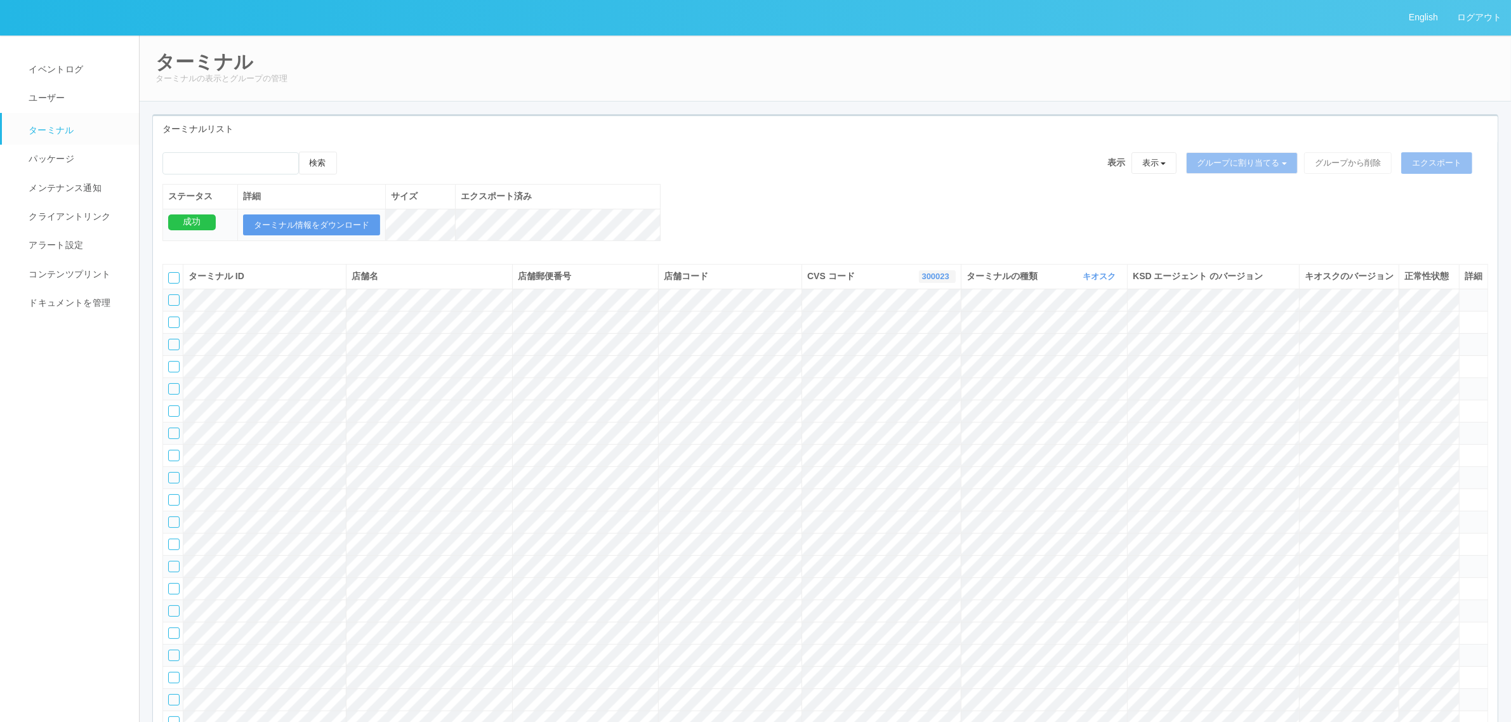
click at [943, 281] on link "300023" at bounding box center [937, 277] width 30 height 10
click at [924, 347] on link "115110" at bounding box center [905, 338] width 100 height 17
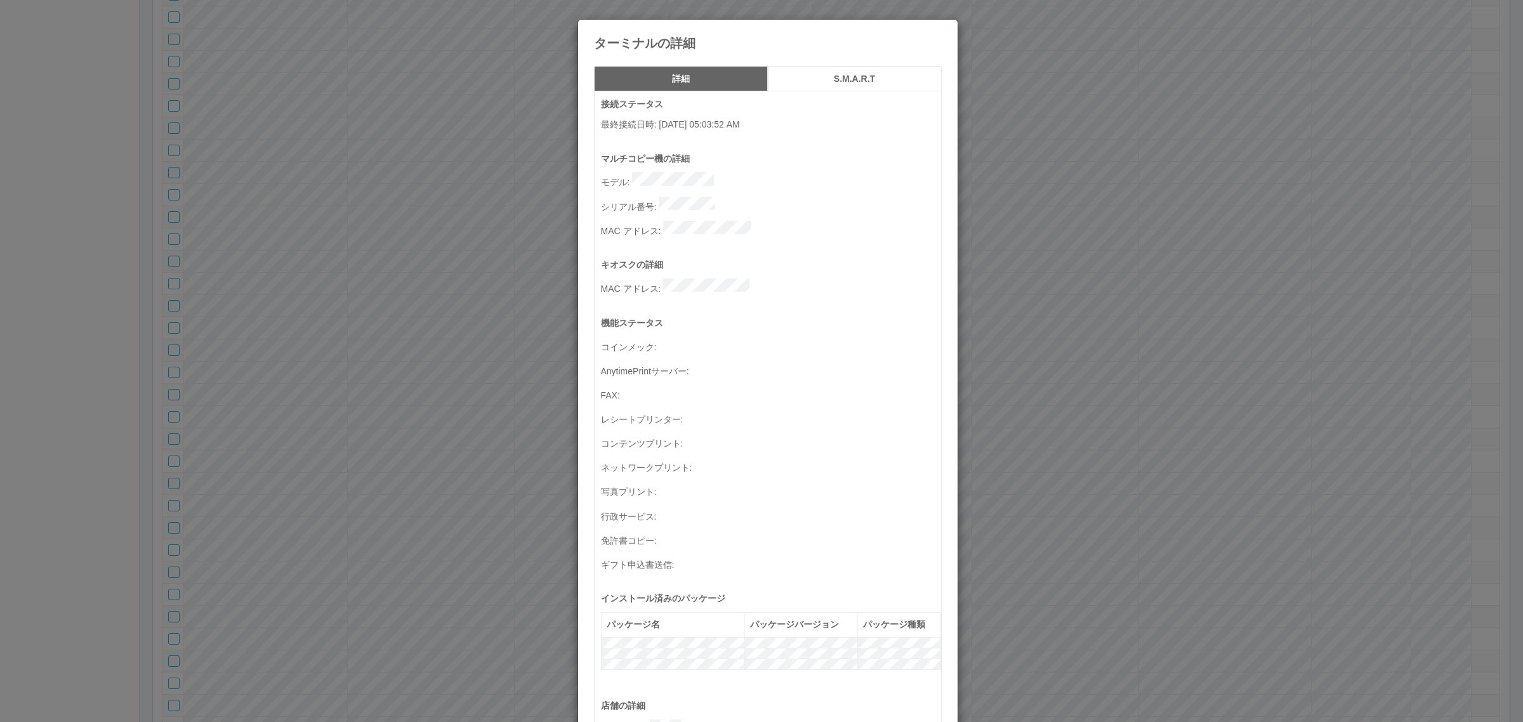
scroll to position [416, 0]
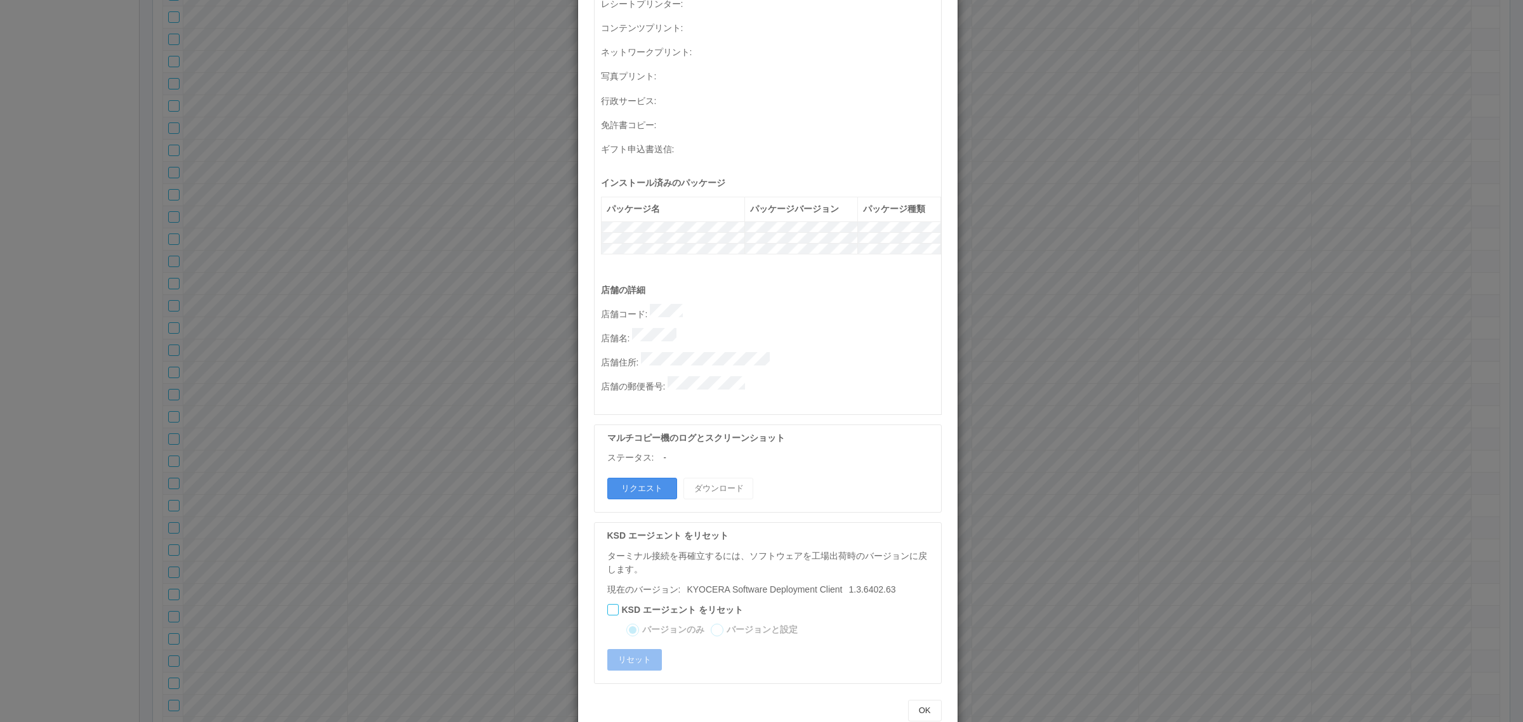
click at [632, 478] on button "リクエスト" at bounding box center [642, 489] width 70 height 22
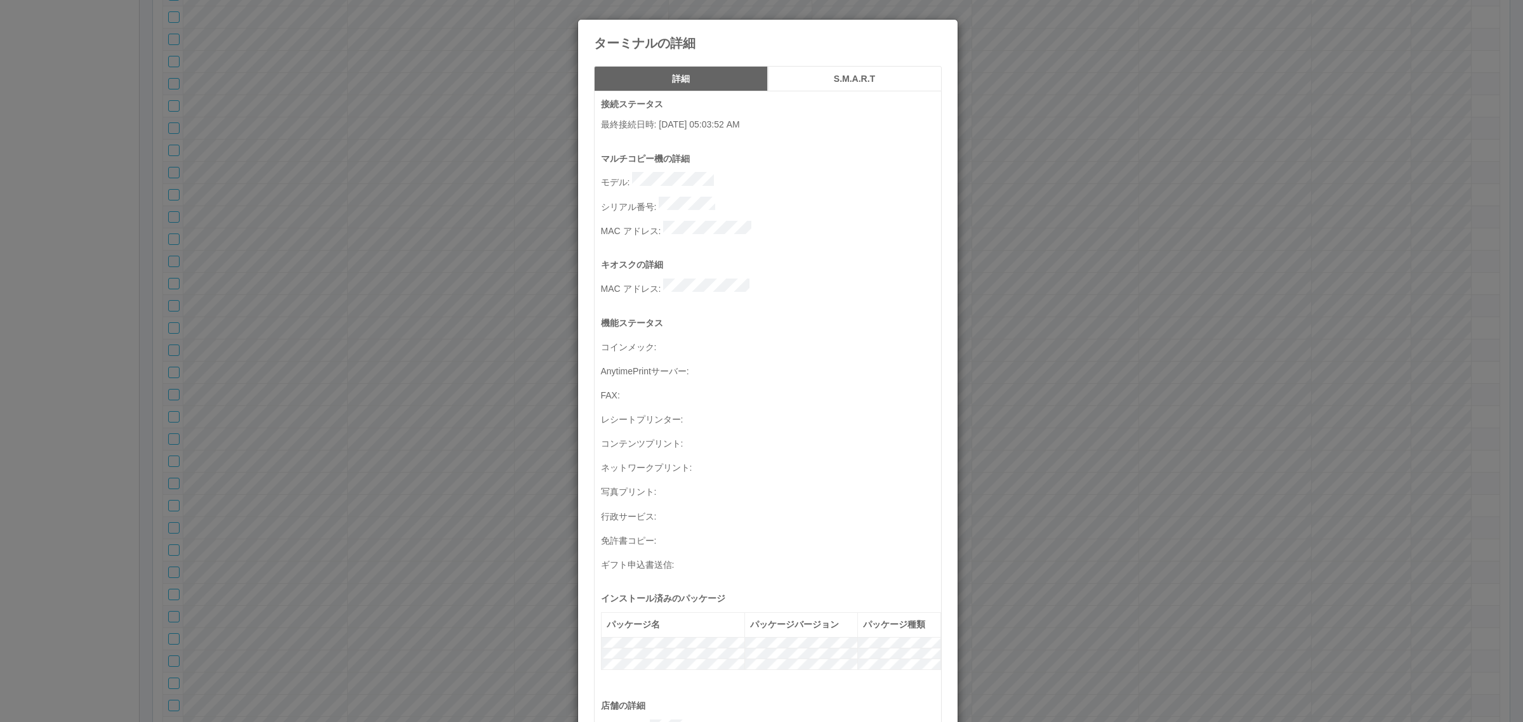
click at [1071, 463] on div "ターミナルの詳細 詳細 S.M.A.R.T 接続ステータス 最終接続日時 : [DATE] 05:03:52 AM マルチコピー機の詳細 モデル : シリアル…" at bounding box center [761, 361] width 1523 height 722
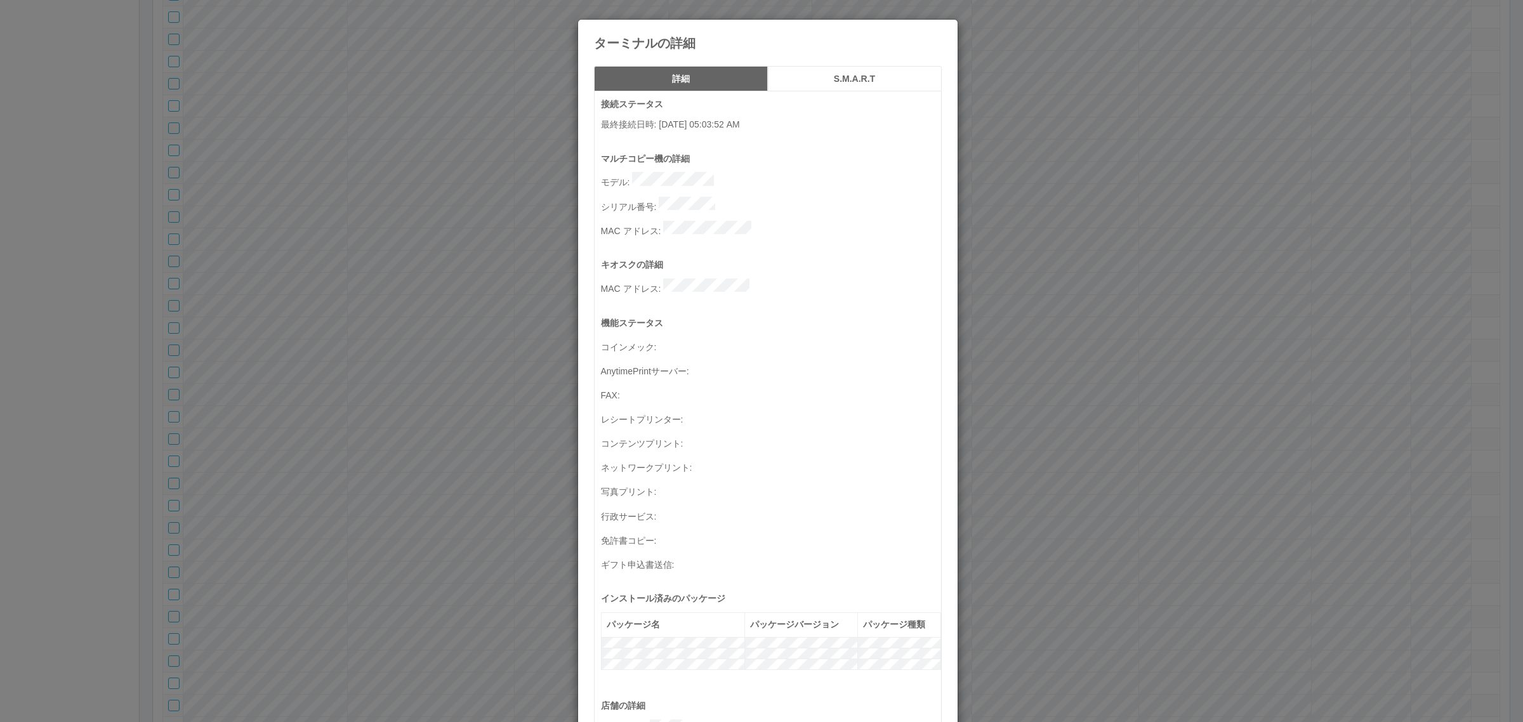
click at [1160, 398] on div "ターミナルの詳細 詳細 S.M.A.R.T 接続ステータス 最終接続日時 : [DATE] 05:03:52 AM マルチコピー機の詳細 モデル : シリアル…" at bounding box center [761, 361] width 1523 height 722
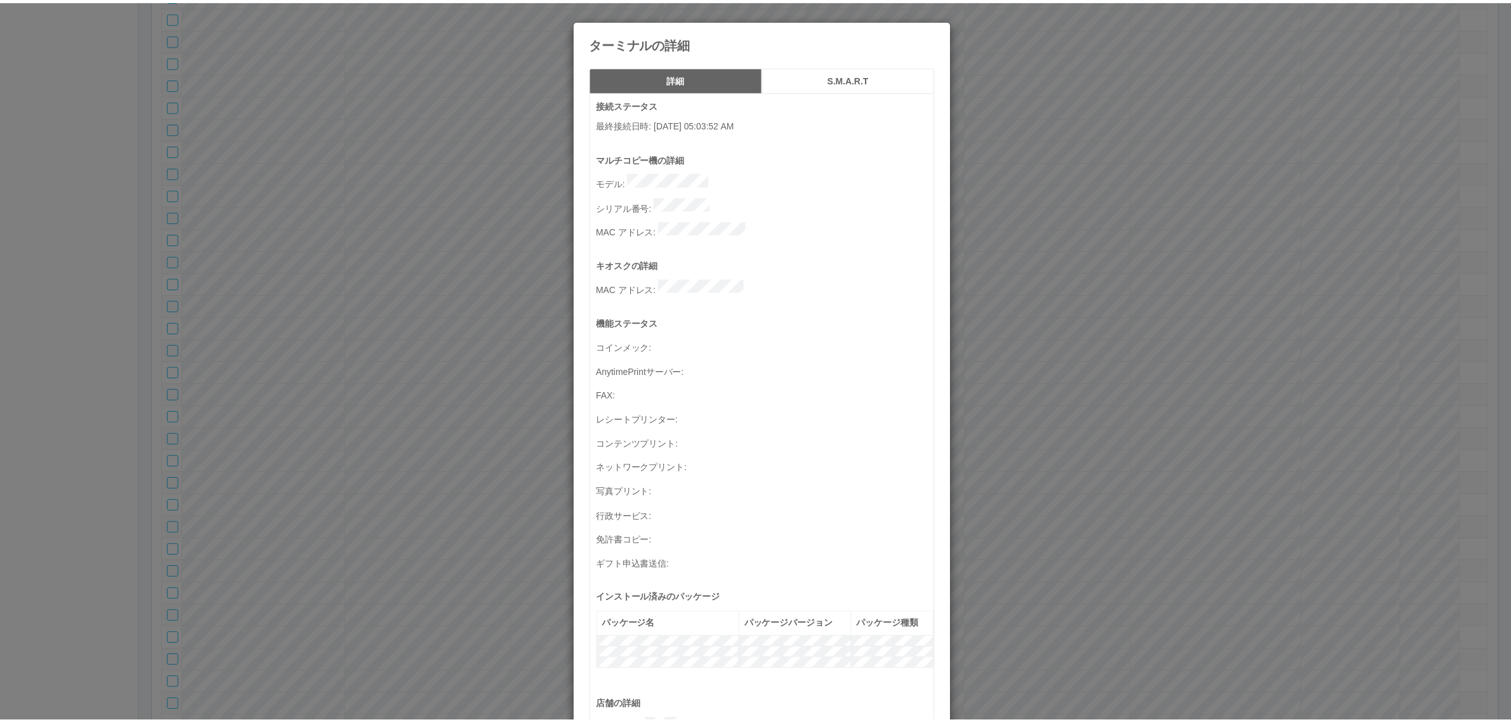
scroll to position [416, 0]
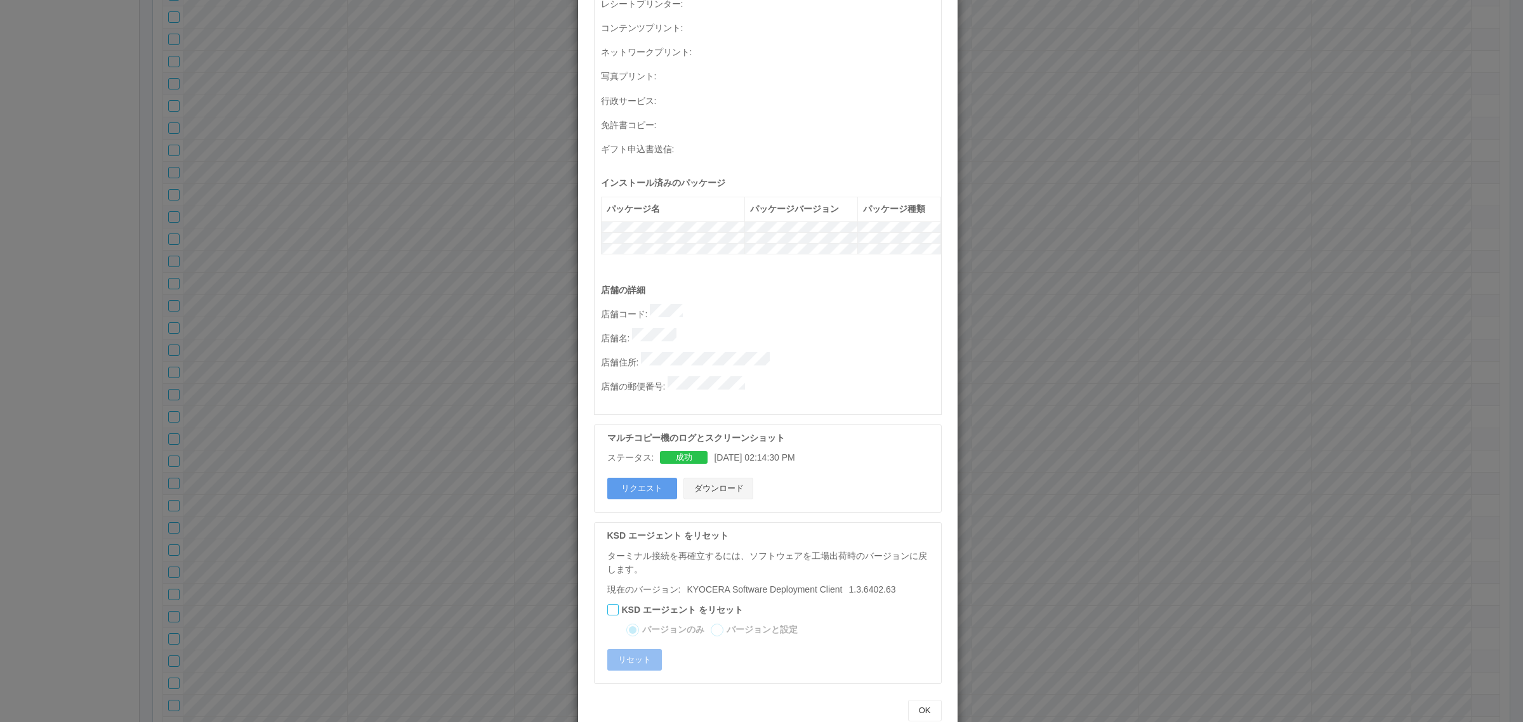
click at [714, 478] on button "ダウンロード" at bounding box center [719, 489] width 70 height 22
click at [383, 413] on div "ターミナルの詳細 詳細 S.M.A.R.T 接続ステータス 最終接続日時 : [DATE] 05:03:52 AM マルチコピー機の詳細 モデル : シリアル…" at bounding box center [761, 361] width 1523 height 722
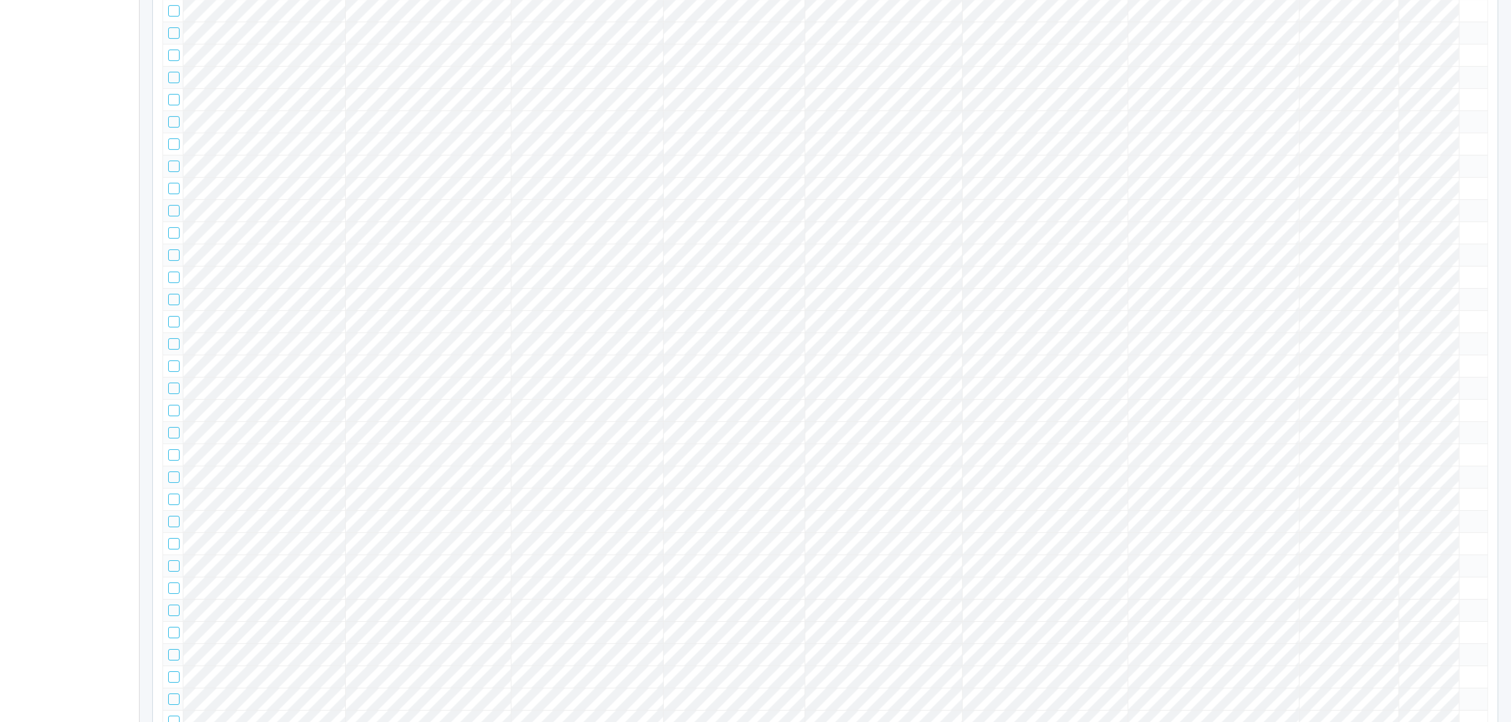
scroll to position [9838, 0]
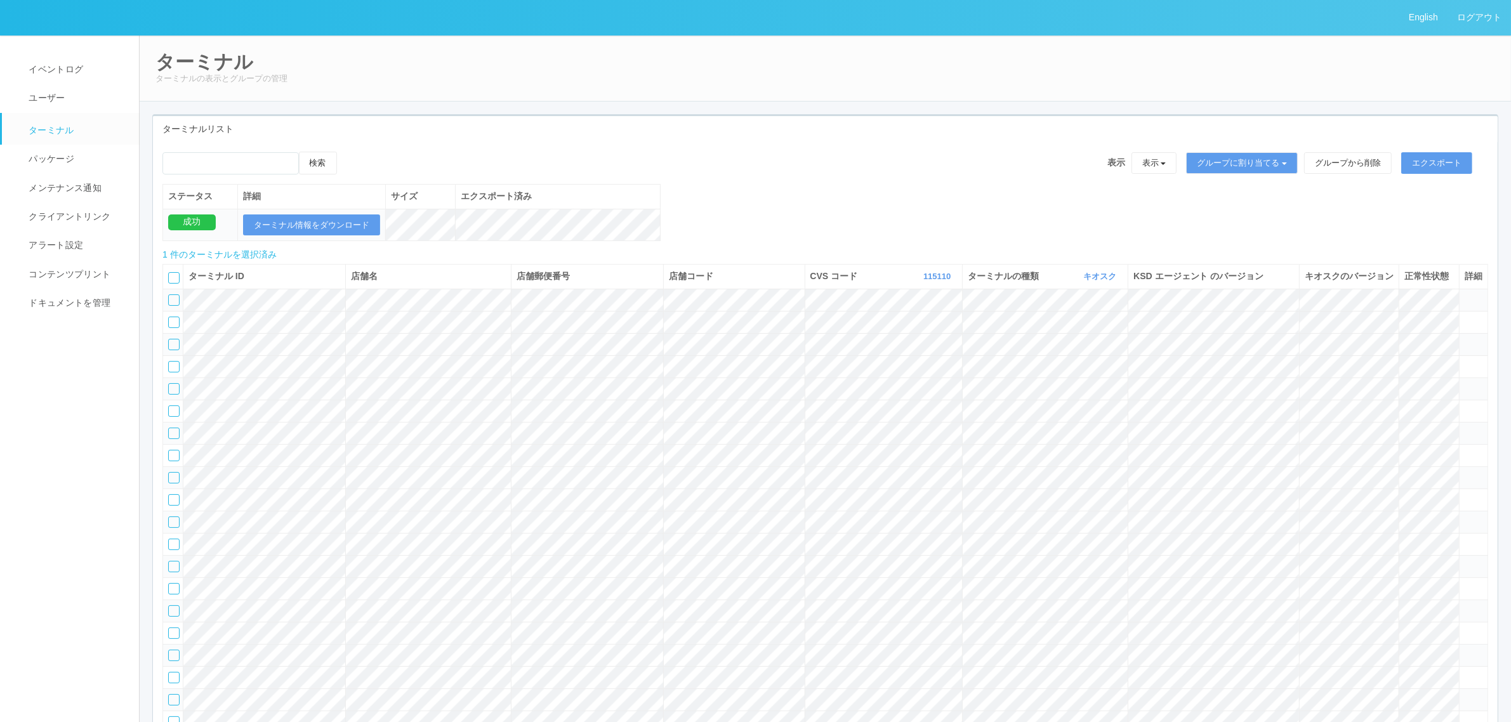
click at [350, 152] on icon at bounding box center [350, 152] width 0 height 0
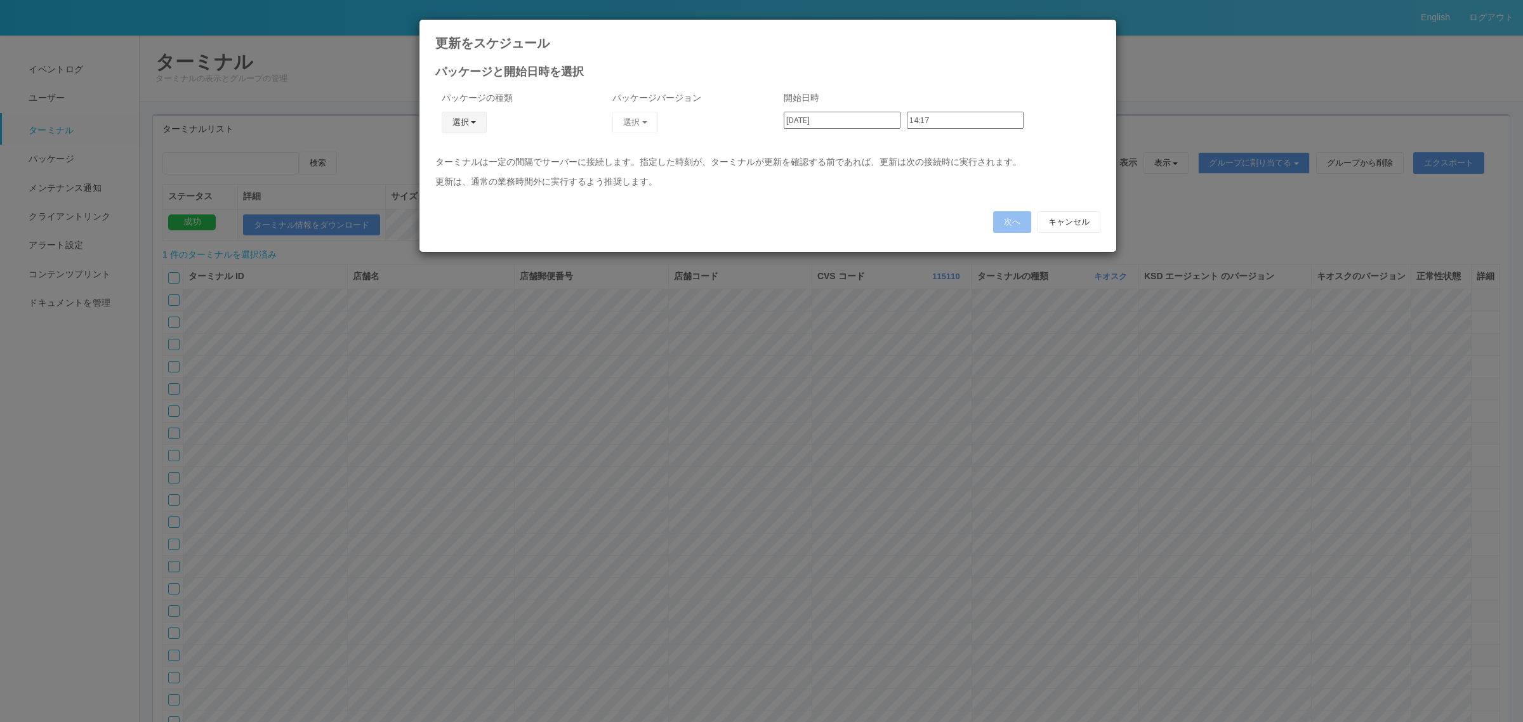
click at [474, 124] on button "選択" at bounding box center [465, 123] width 46 height 22
click at [464, 175] on link "キオスク" at bounding box center [445, 178] width 100 height 20
click at [630, 123] on button "選択" at bounding box center [636, 123] width 46 height 22
click at [585, 178] on link "2.1.5215_JPKION" at bounding box center [603, 178] width 125 height 20
click at [827, 119] on input "[DATE]" at bounding box center [842, 120] width 117 height 17
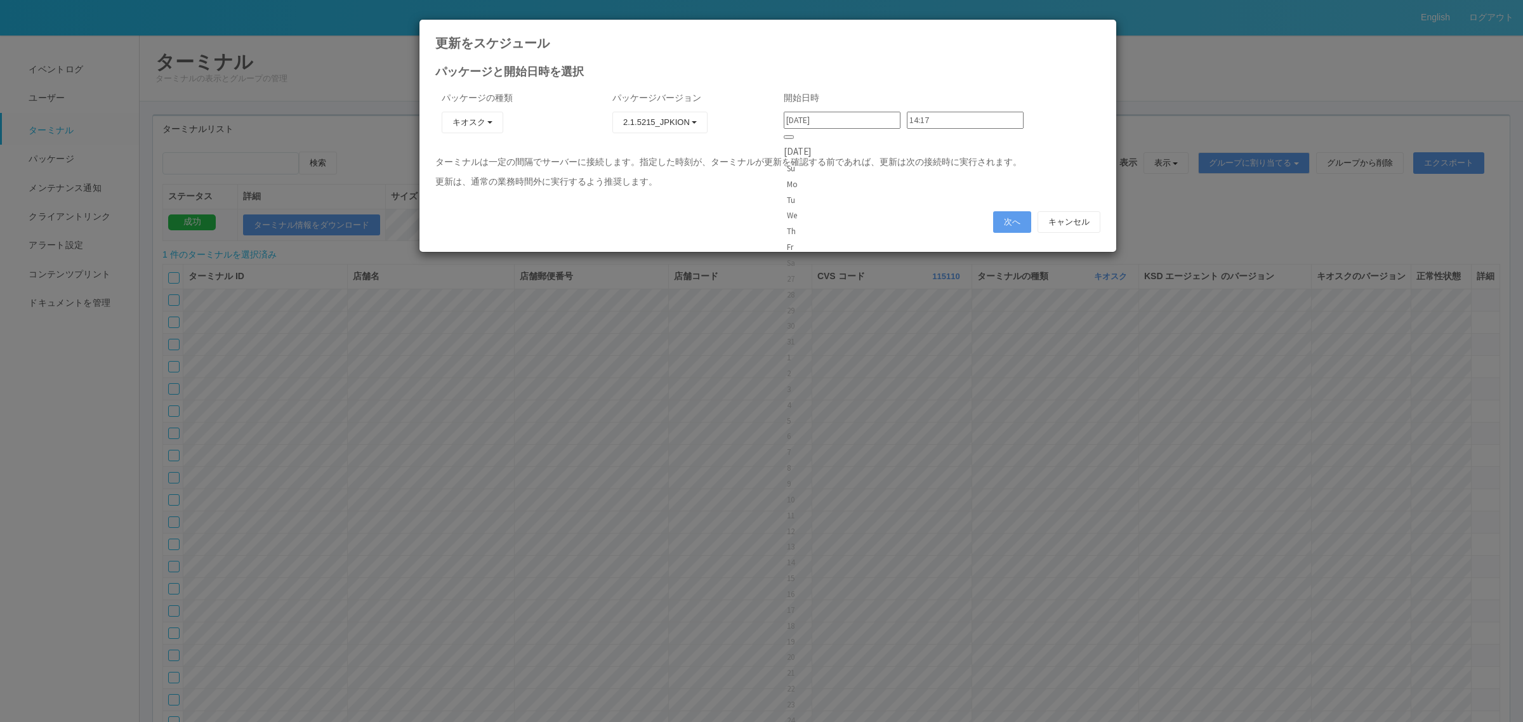
type input "[DATE]"
click at [919, 119] on input "14:17" at bounding box center [965, 120] width 117 height 17
click at [645, 116] on button "選択" at bounding box center [636, 123] width 46 height 22
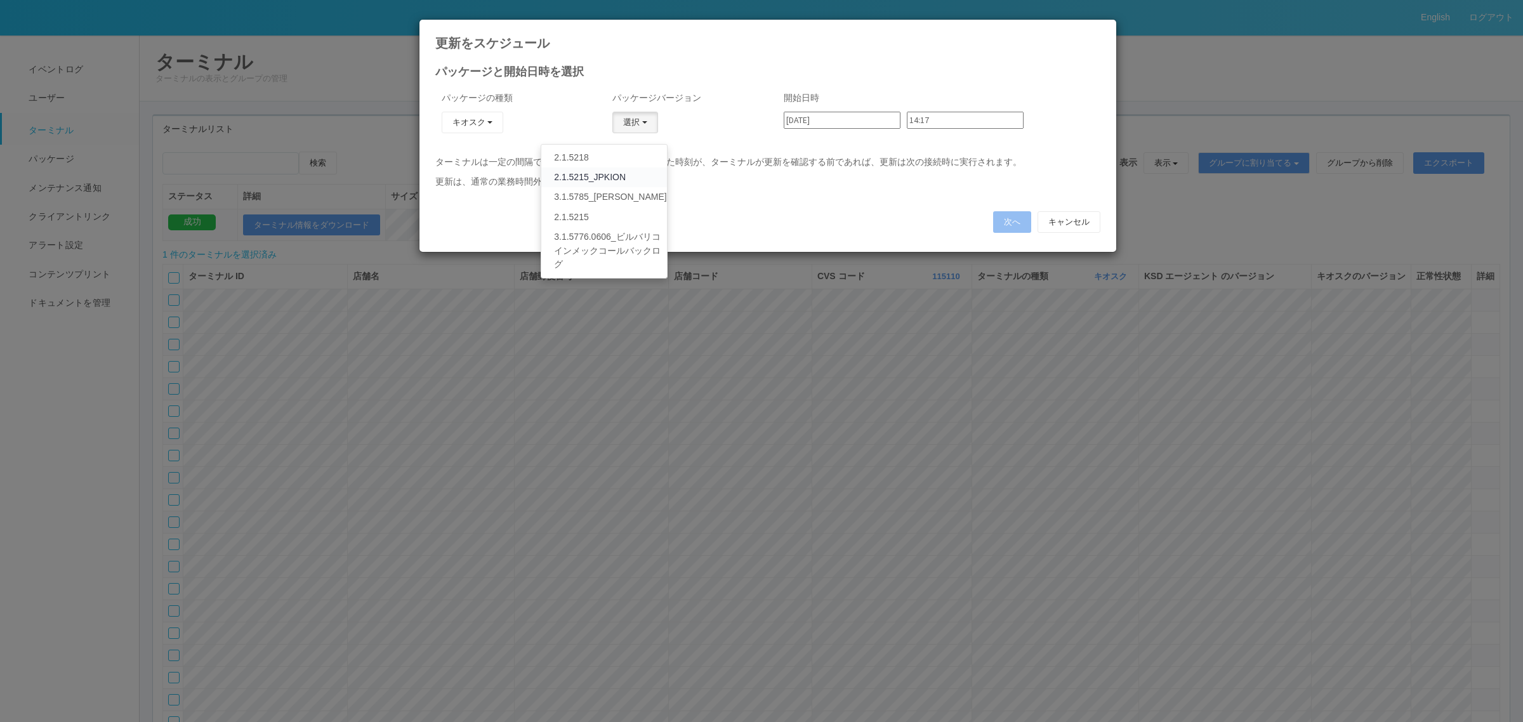
click at [611, 178] on link "2.1.5215_JPKION" at bounding box center [603, 178] width 125 height 20
click at [716, 162] on p "ターミナルは一定の間隔でサーバーに接続します。指定した時刻が、ターミナルが更新を確認する前であれば、更新は次の接続時に実行されます。" at bounding box center [767, 162] width 665 height 13
click at [933, 121] on input "14:17" at bounding box center [965, 120] width 117 height 17
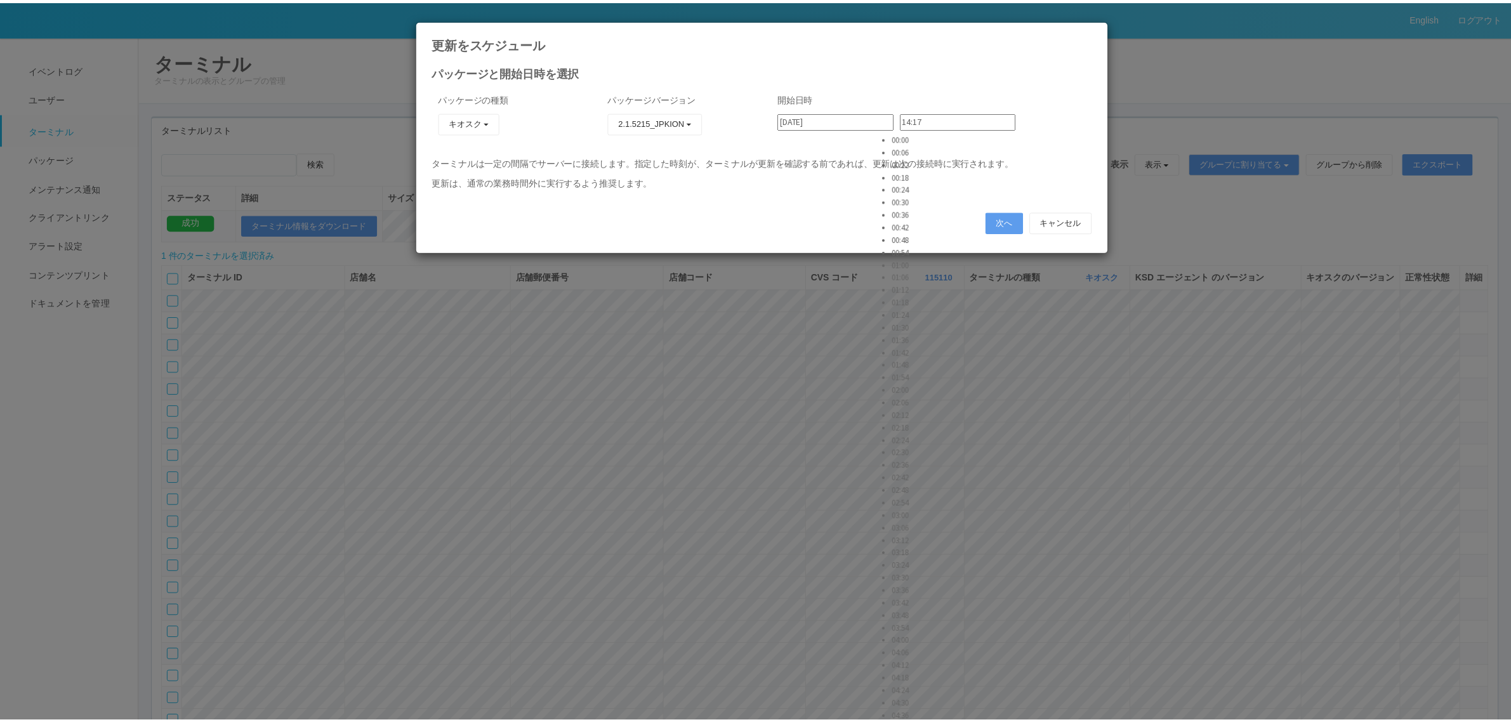
scroll to position [0, 0]
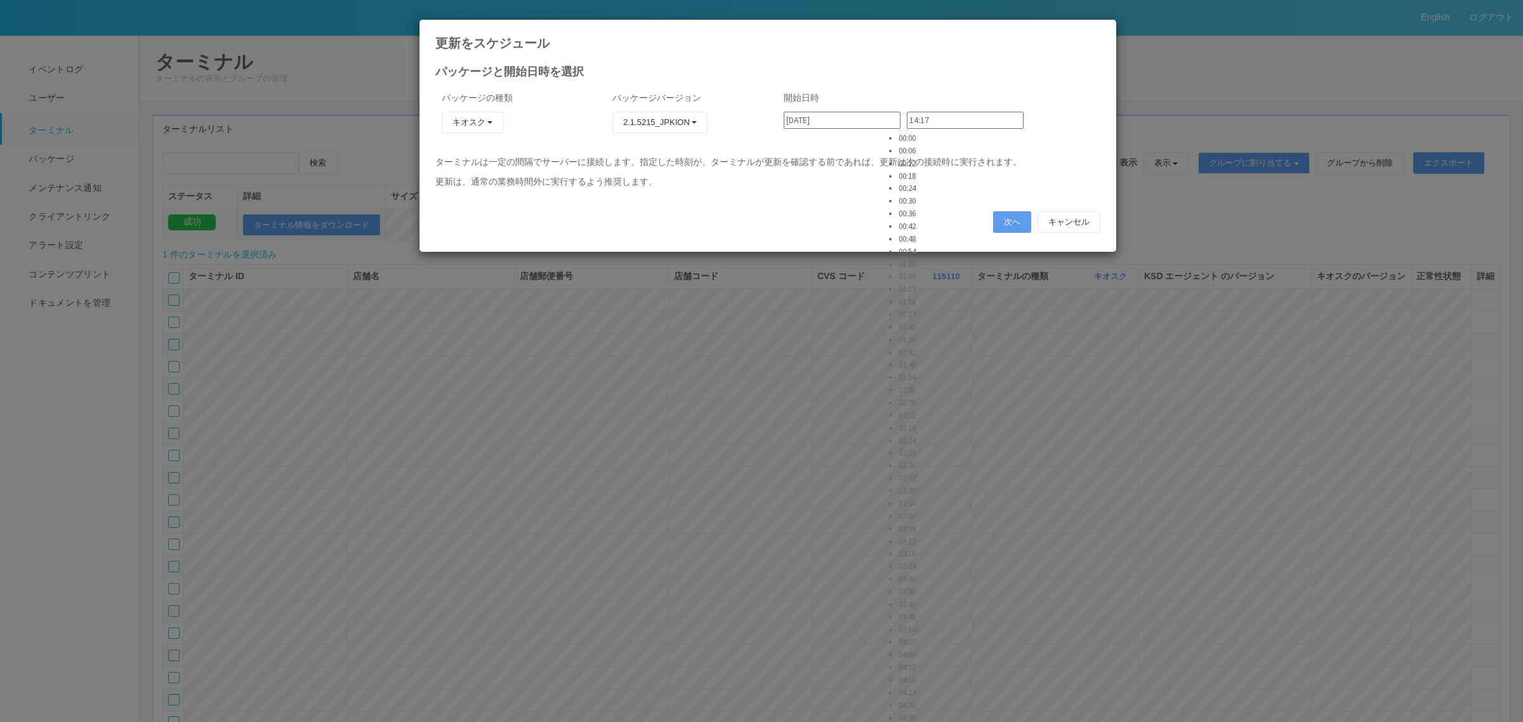
click at [918, 157] on li "00:06" at bounding box center [915, 151] width 32 height 13
type input "00:06"
drag, startPoint x: 839, startPoint y: 154, endPoint x: 833, endPoint y: 150, distance: 6.5
click at [833, 150] on div "パッケージの種類 キオスク KSD エージェント キオスク j_setting.txt パッケージバージョン 2.1.5215_JPKION 2.1.5218…" at bounding box center [768, 120] width 684 height 70
click at [1019, 219] on button "次へ" at bounding box center [1012, 222] width 38 height 22
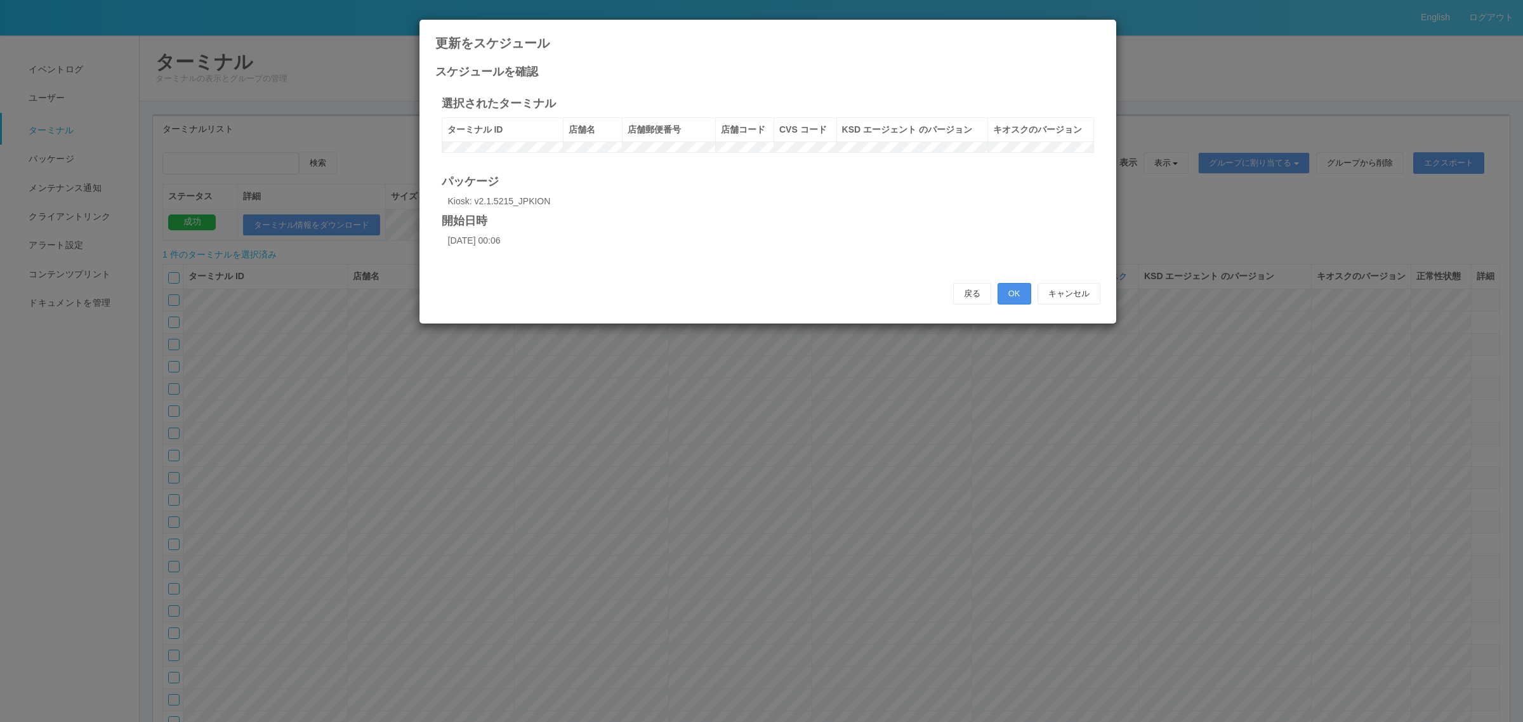
click at [1019, 298] on button "OK" at bounding box center [1015, 294] width 34 height 22
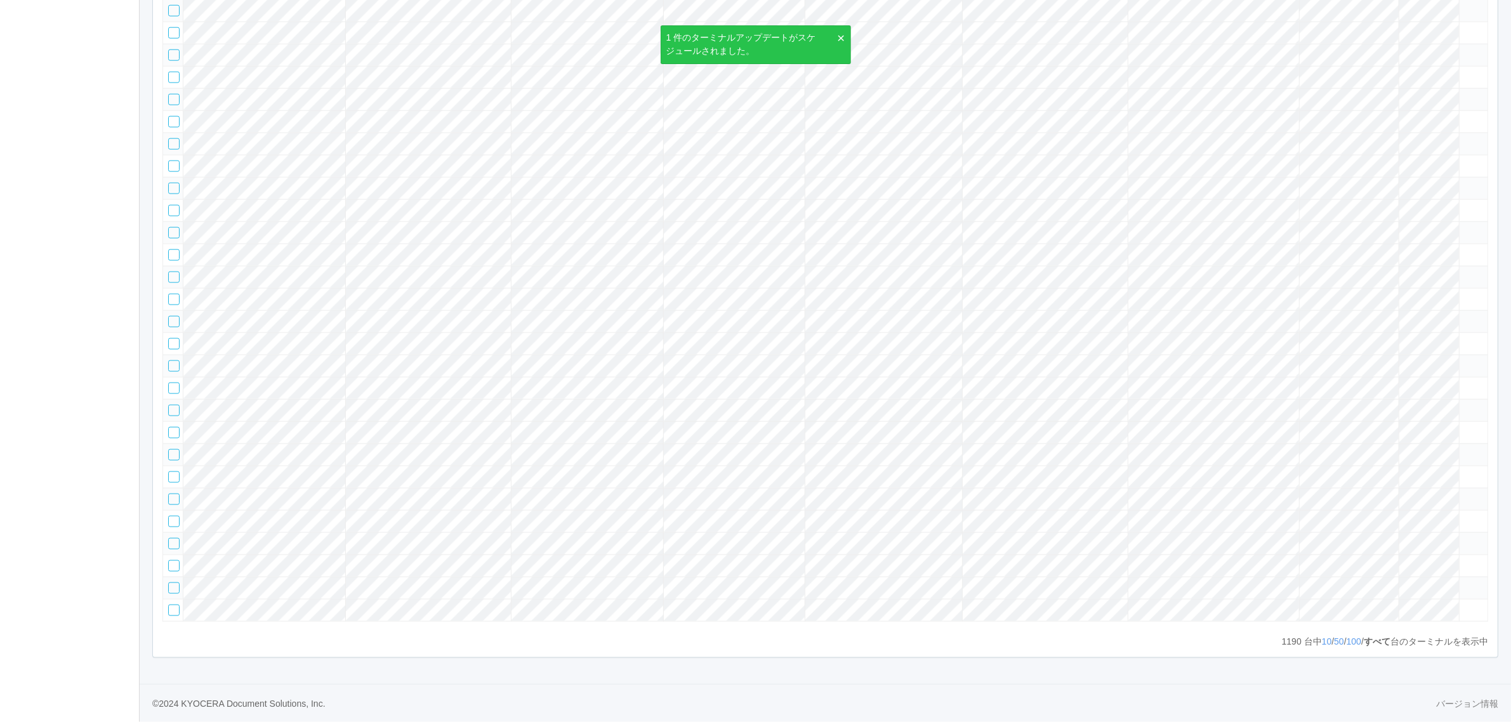
scroll to position [33480, 0]
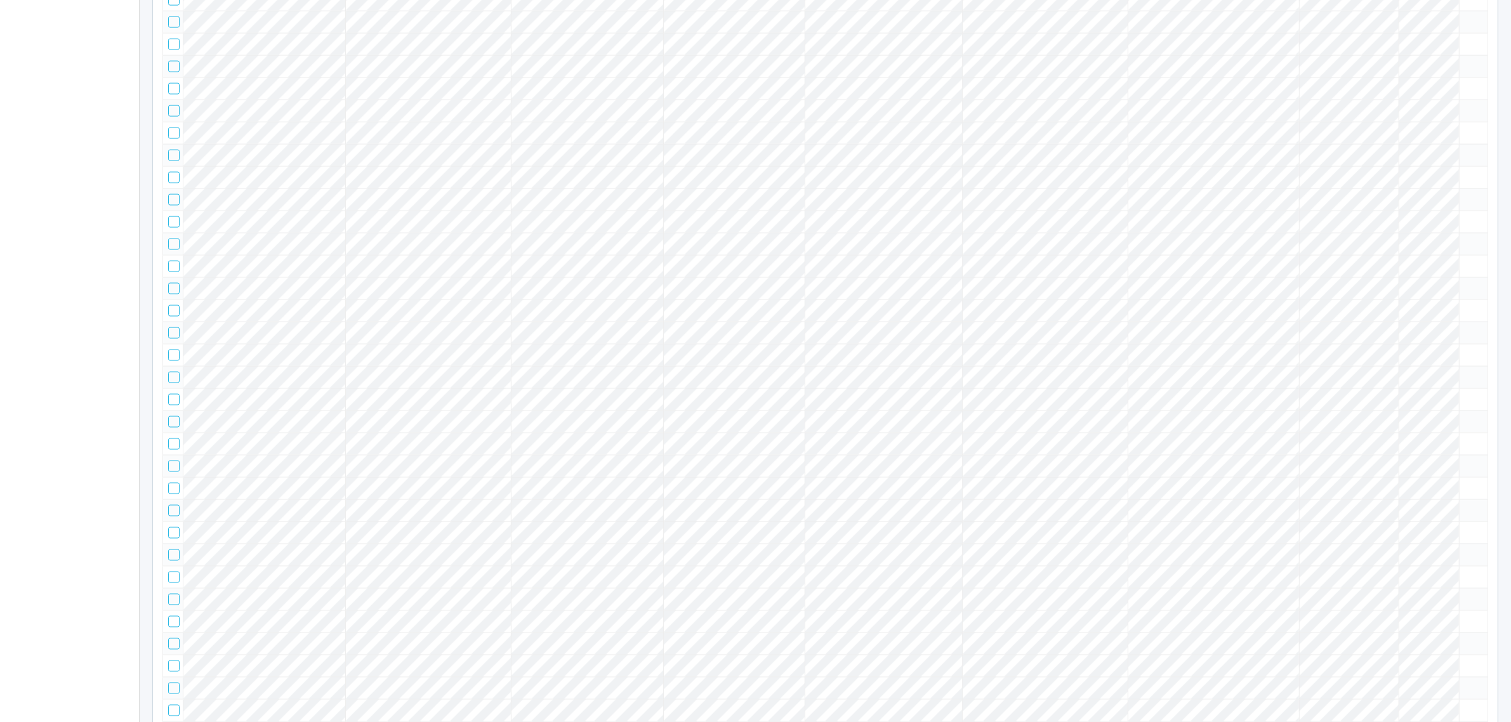
scroll to position [0, 0]
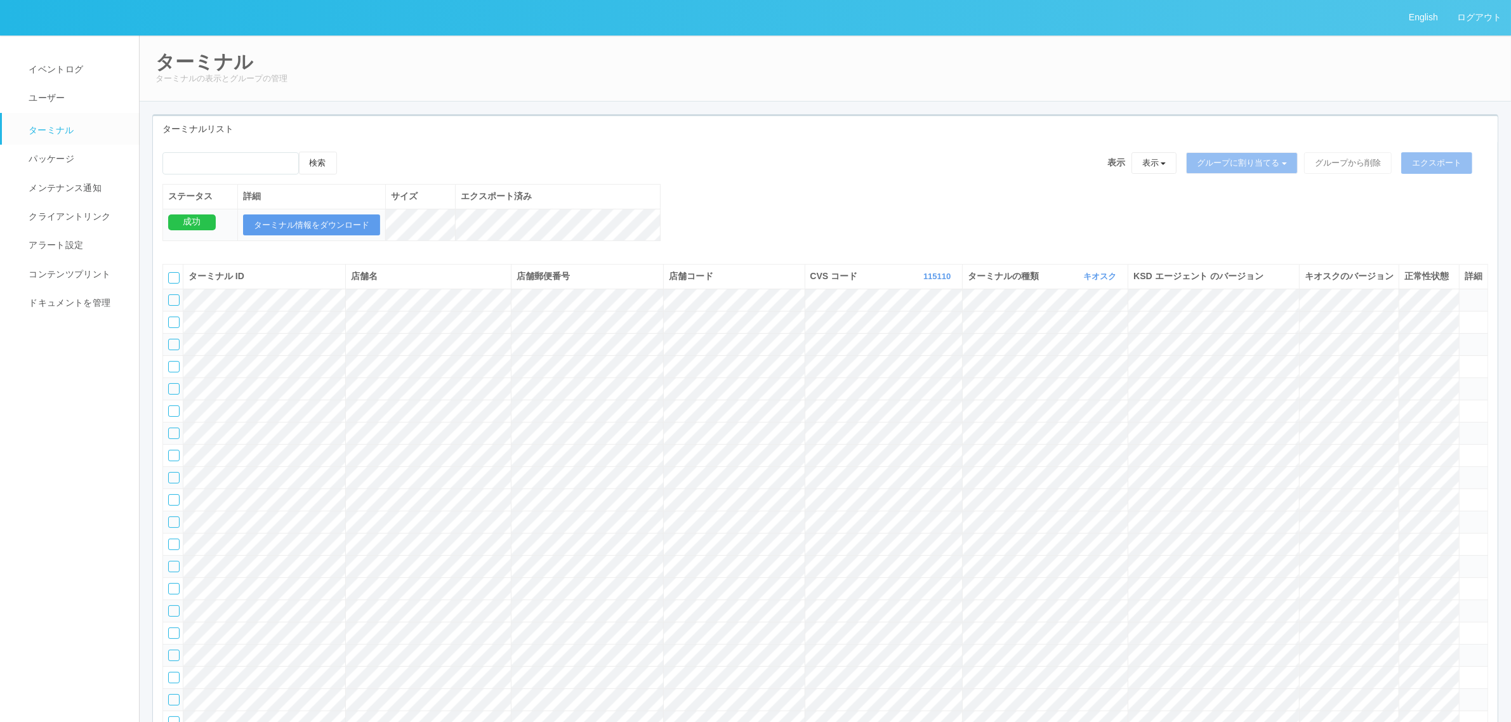
click at [1394, 281] on span at bounding box center [1394, 276] width 0 height 10
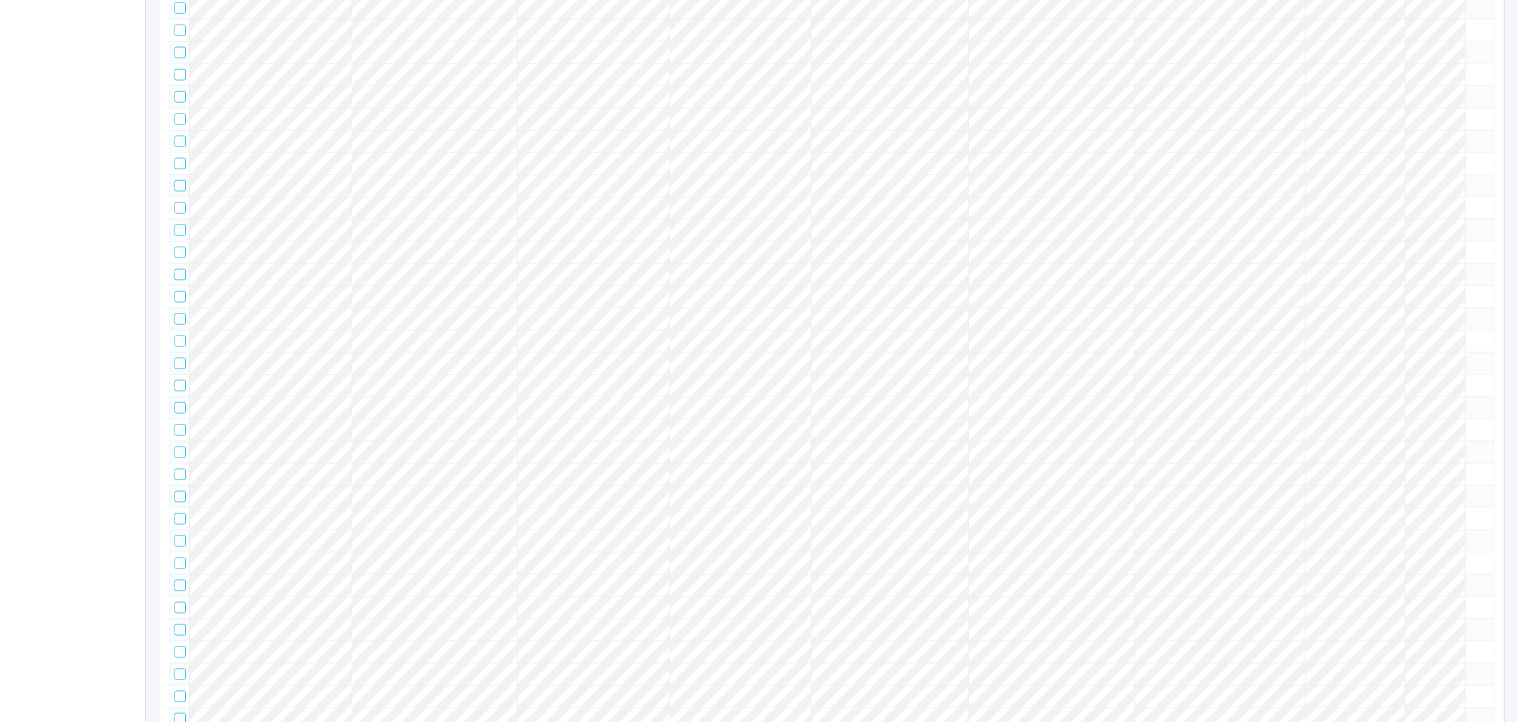
scroll to position [33480, 0]
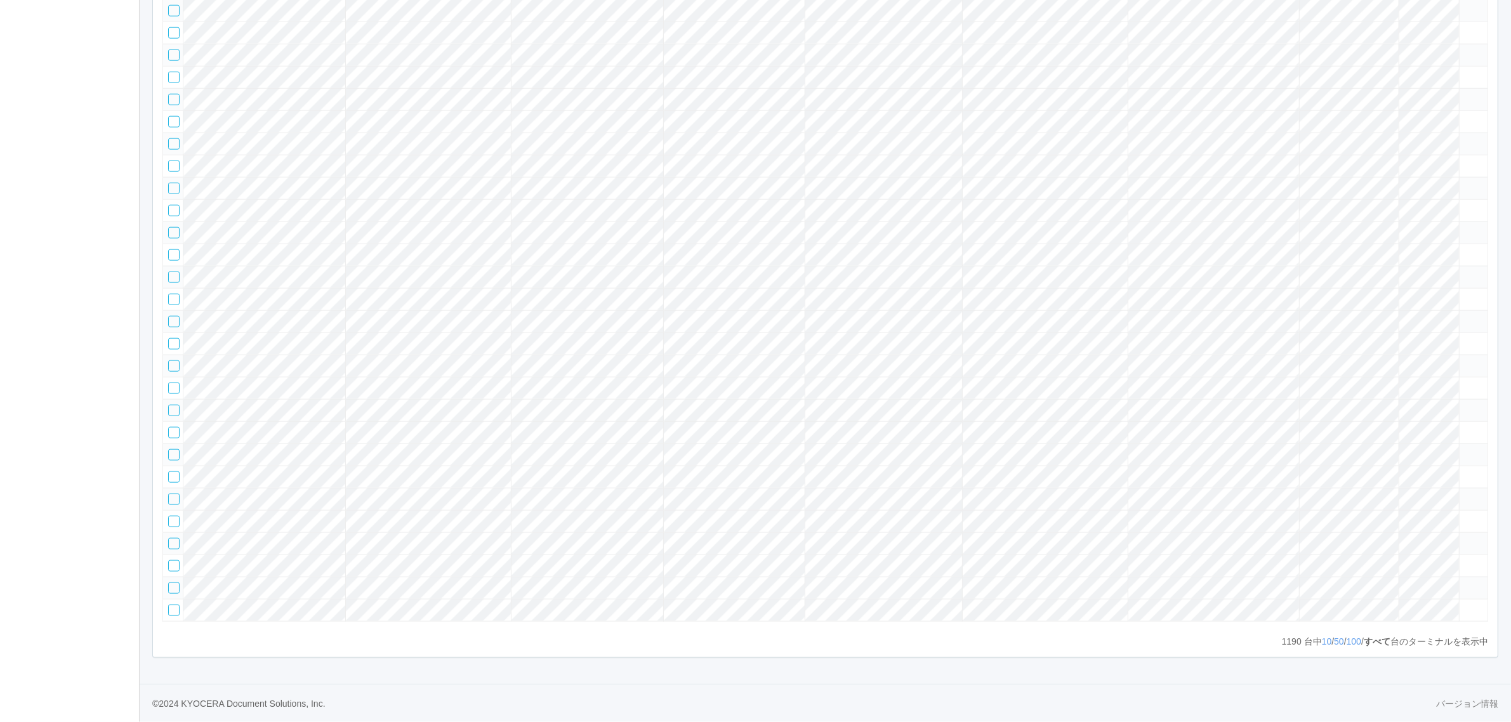
click at [1382, 466] on tr at bounding box center [825, 477] width 1325 height 22
click at [1464, 466] on td at bounding box center [1473, 477] width 29 height 22
click at [1465, 472] on icon at bounding box center [1465, 472] width 0 height 0
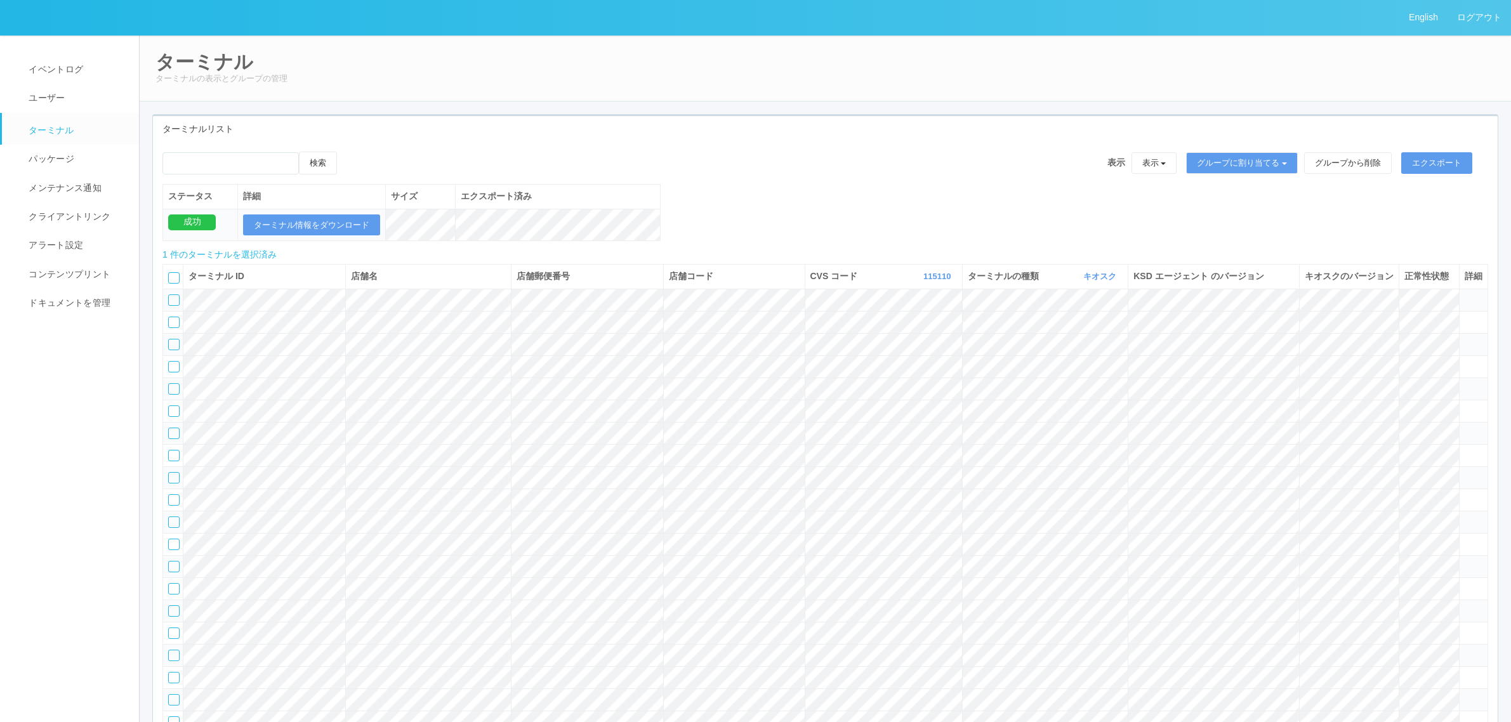
scroll to position [33480, 0]
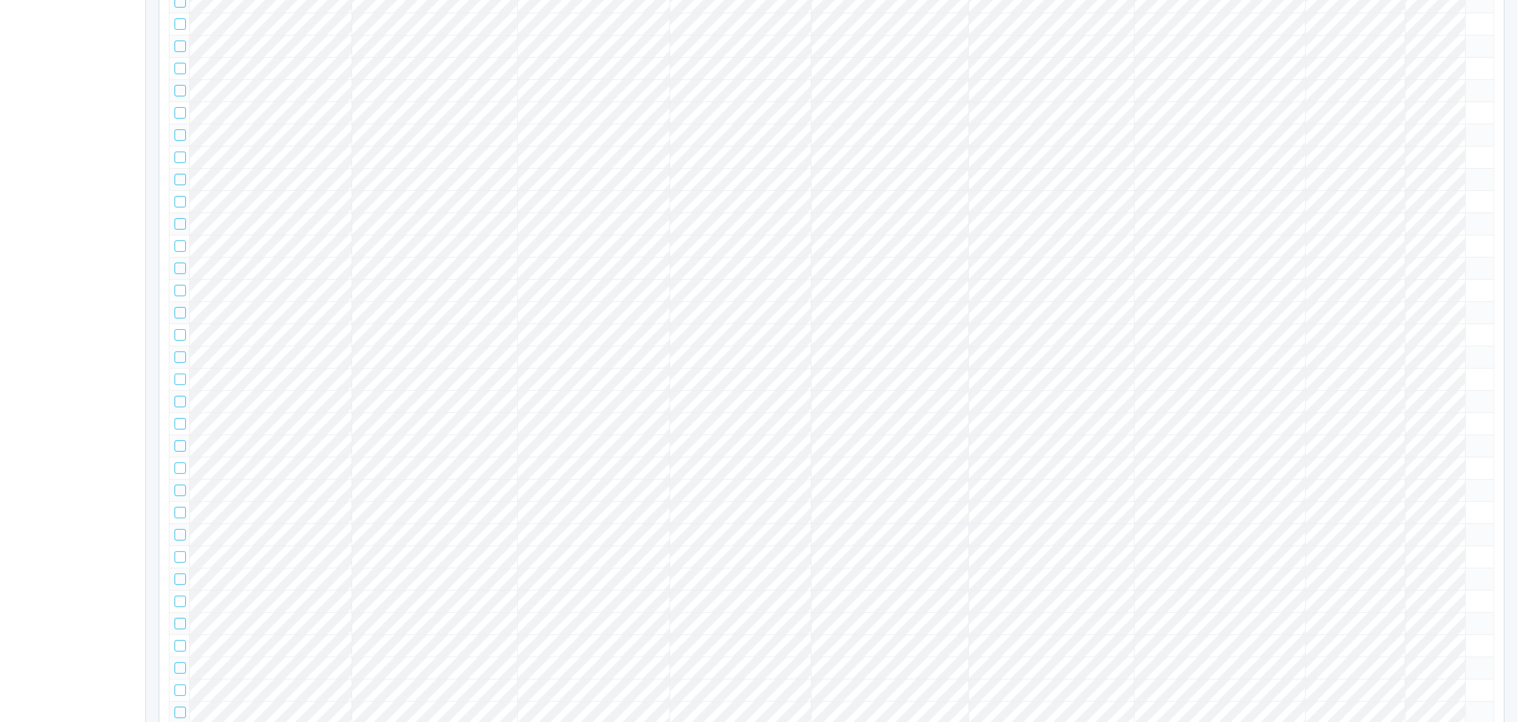
scroll to position [0, 0]
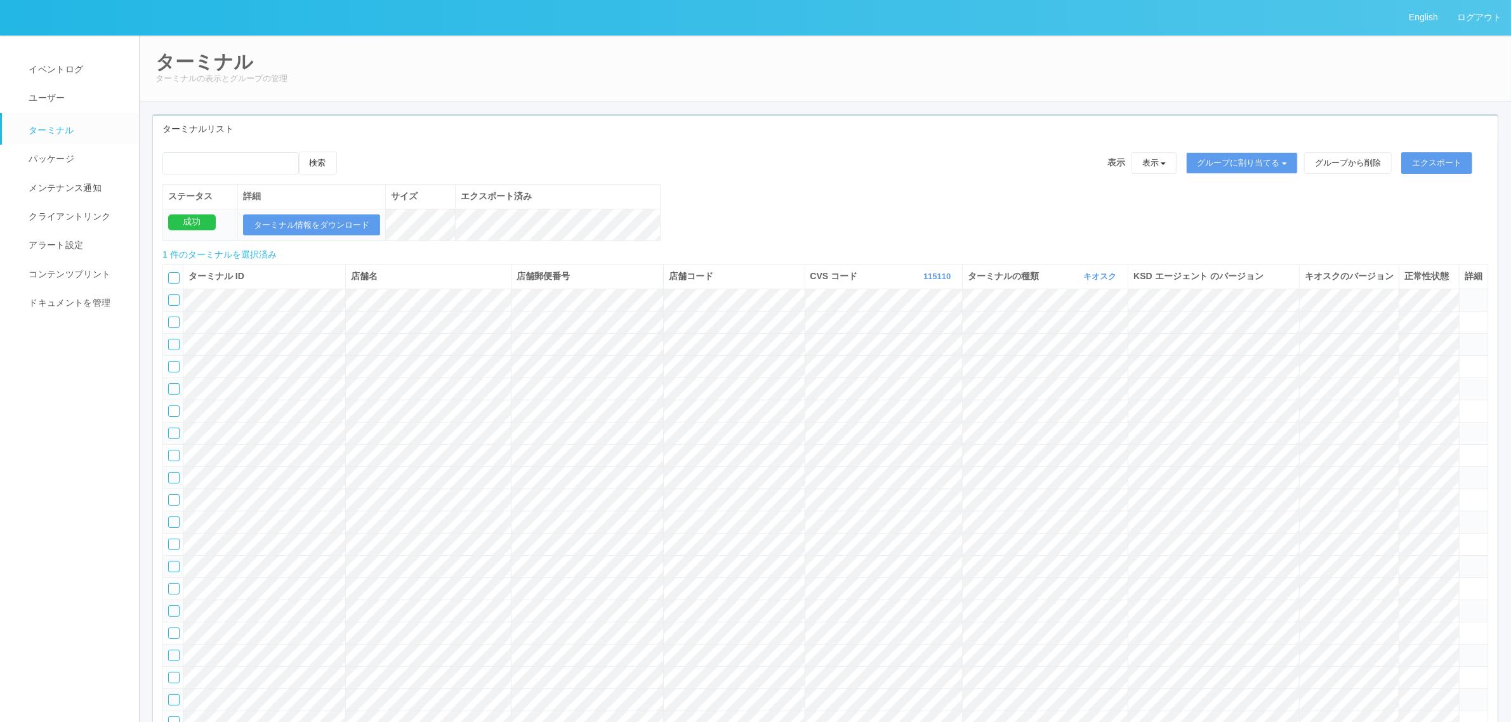
click at [350, 152] on icon at bounding box center [350, 152] width 0 height 0
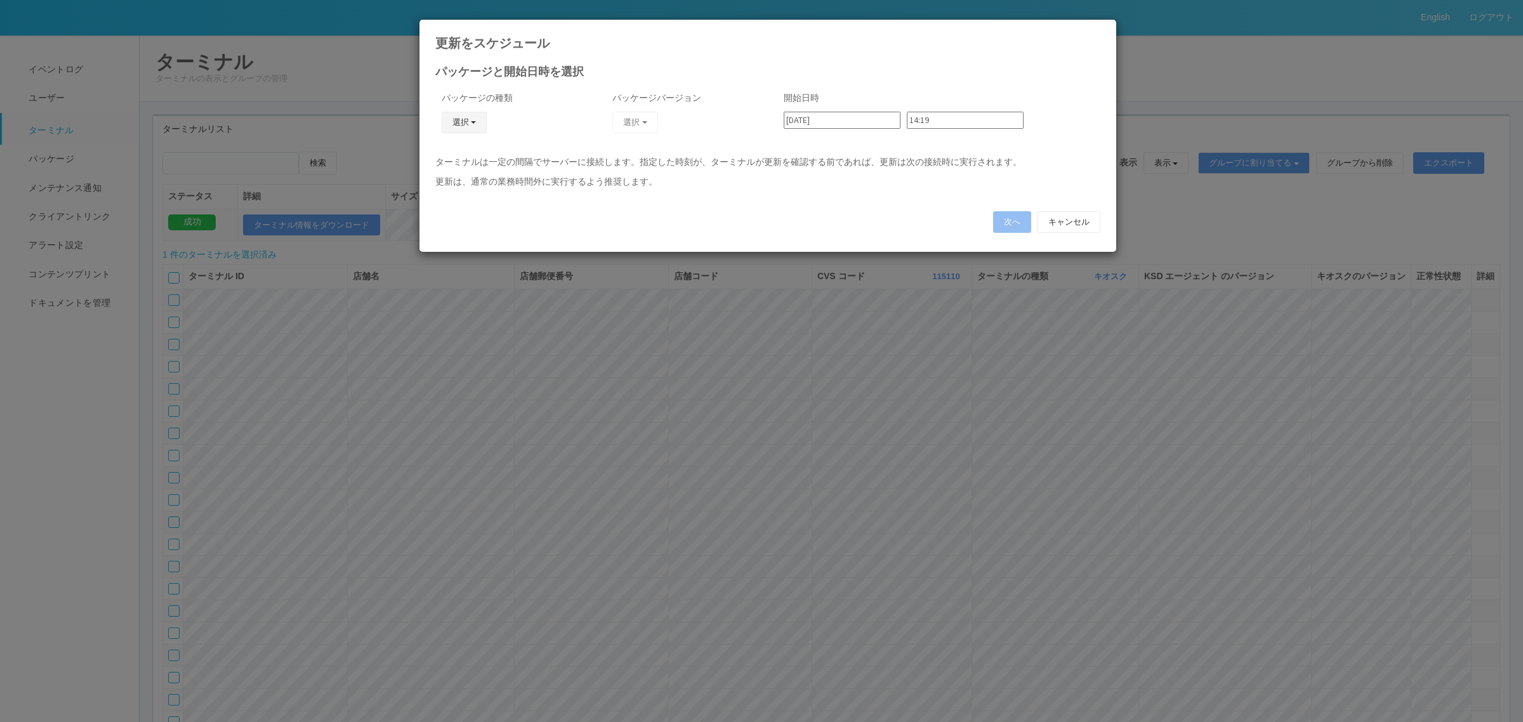
click at [460, 122] on button "選択" at bounding box center [465, 123] width 46 height 22
drag, startPoint x: 458, startPoint y: 175, endPoint x: 479, endPoint y: 160, distance: 25.5
click at [458, 175] on link "キオスク" at bounding box center [445, 178] width 100 height 20
click at [642, 119] on button "選択" at bounding box center [636, 123] width 46 height 22
click at [626, 176] on link "2.1.5215_JPKION" at bounding box center [603, 178] width 125 height 20
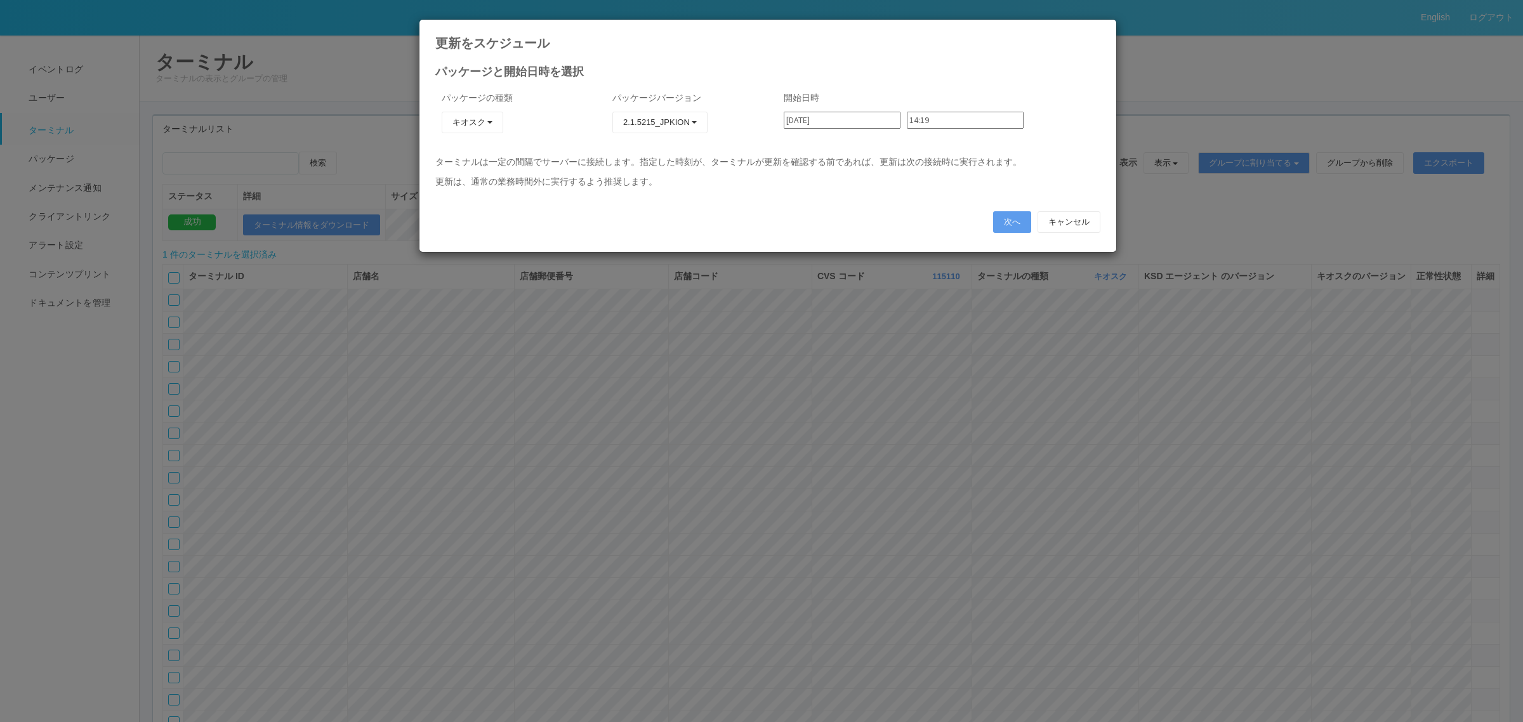
drag, startPoint x: 855, startPoint y: 116, endPoint x: 855, endPoint y: 127, distance: 10.8
click at [855, 119] on input "[DATE]" at bounding box center [842, 120] width 117 height 17
type input "[DATE]"
click at [921, 121] on input "14:19" at bounding box center [965, 120] width 117 height 17
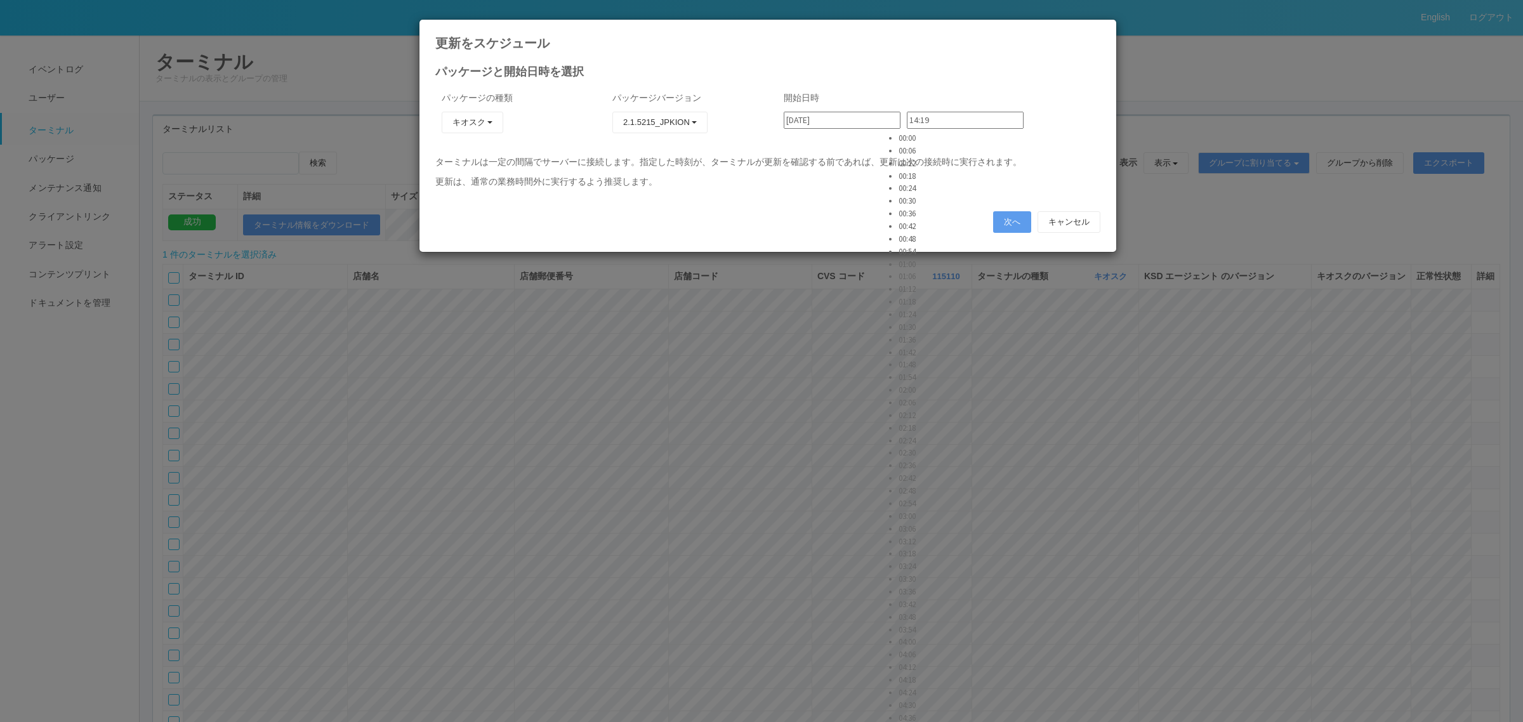
click at [909, 170] on li "00:12" at bounding box center [915, 163] width 32 height 13
type input "00:12"
click at [977, 178] on p "更新は、通常の業務時間外に実行するよう推奨します。" at bounding box center [767, 181] width 665 height 13
click at [1005, 220] on button "次へ" at bounding box center [1012, 222] width 38 height 22
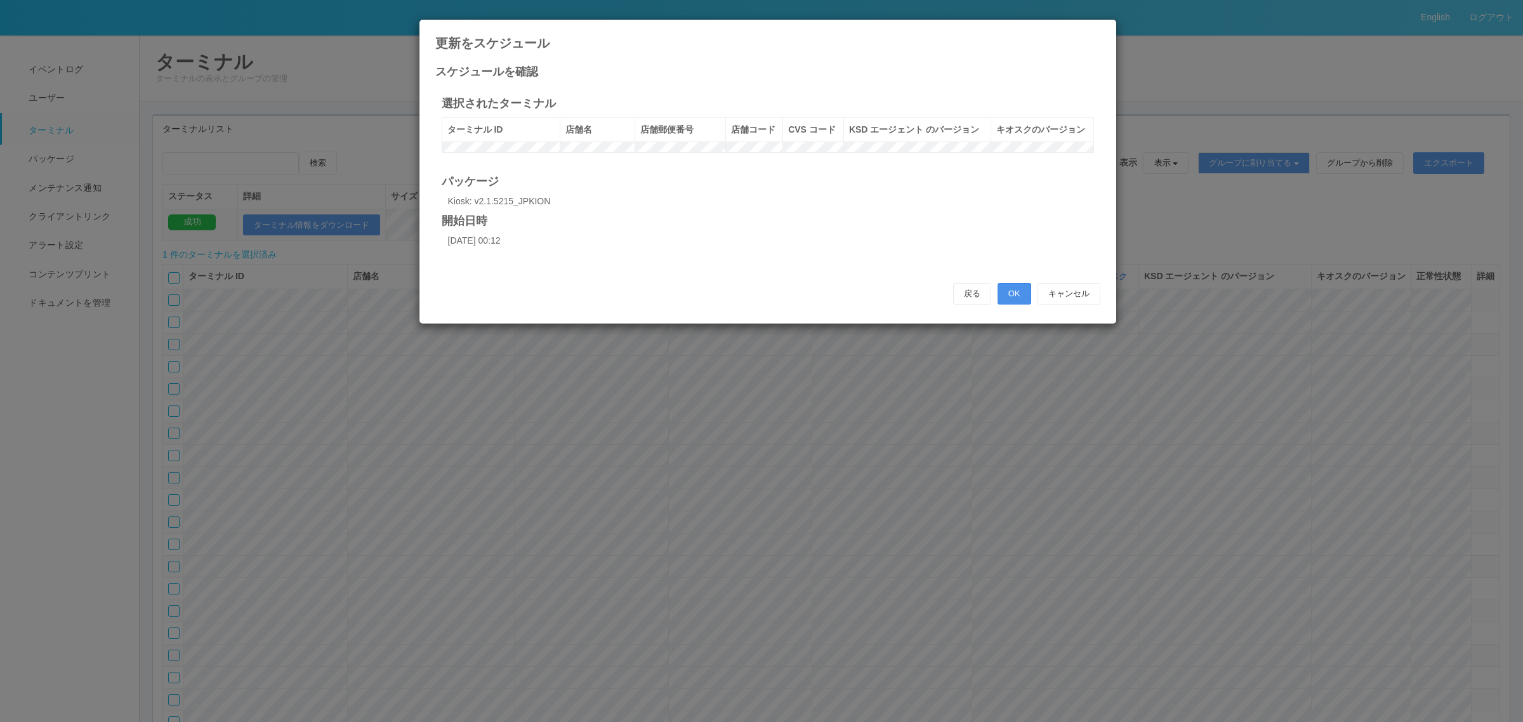
click at [1016, 305] on button "OK" at bounding box center [1015, 294] width 34 height 22
